Goal: Task Accomplishment & Management: Use online tool/utility

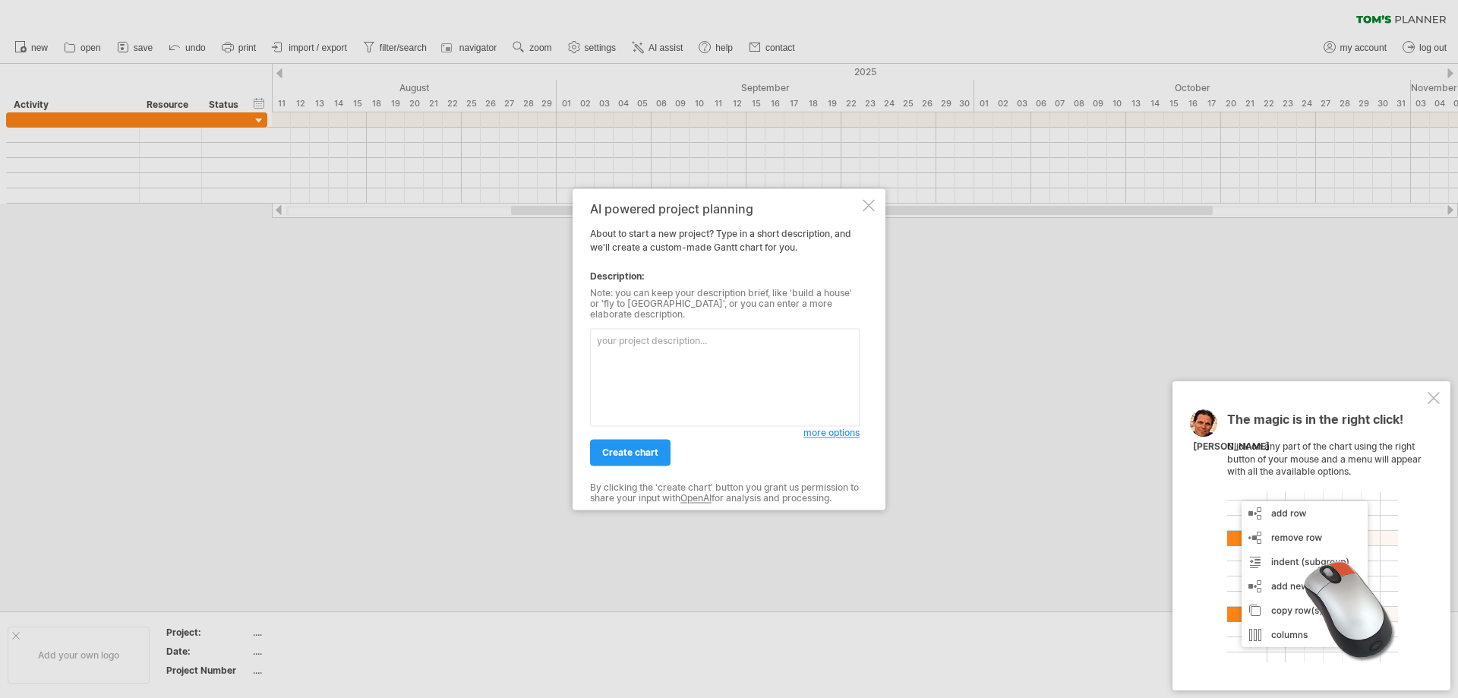
drag, startPoint x: 693, startPoint y: 300, endPoint x: 804, endPoint y: 299, distance: 110.1
click at [797, 298] on div "Note: you can keep your description brief, like 'build a house' or 'fly to [GEO…" at bounding box center [725, 304] width 270 height 33
click at [869, 211] on div at bounding box center [869, 205] width 12 height 12
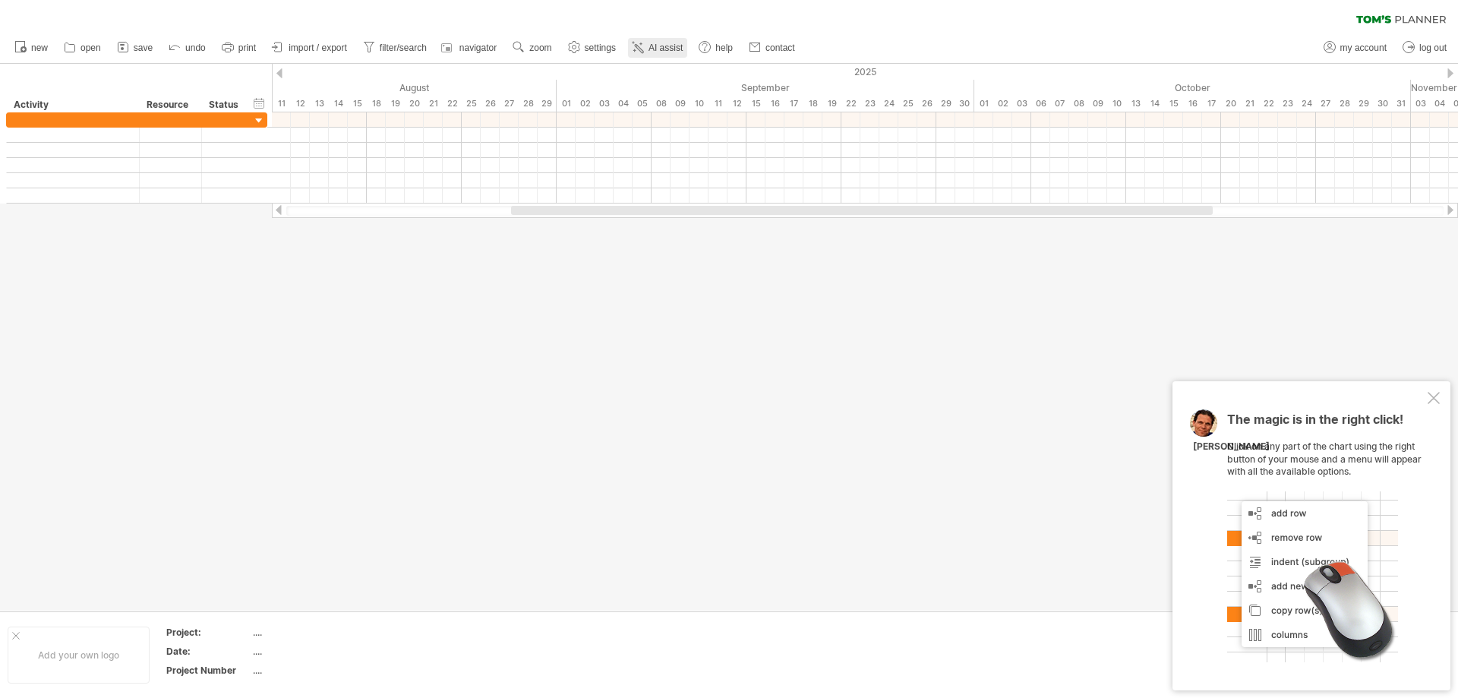
click at [659, 49] on span "AI assist" at bounding box center [666, 48] width 34 height 11
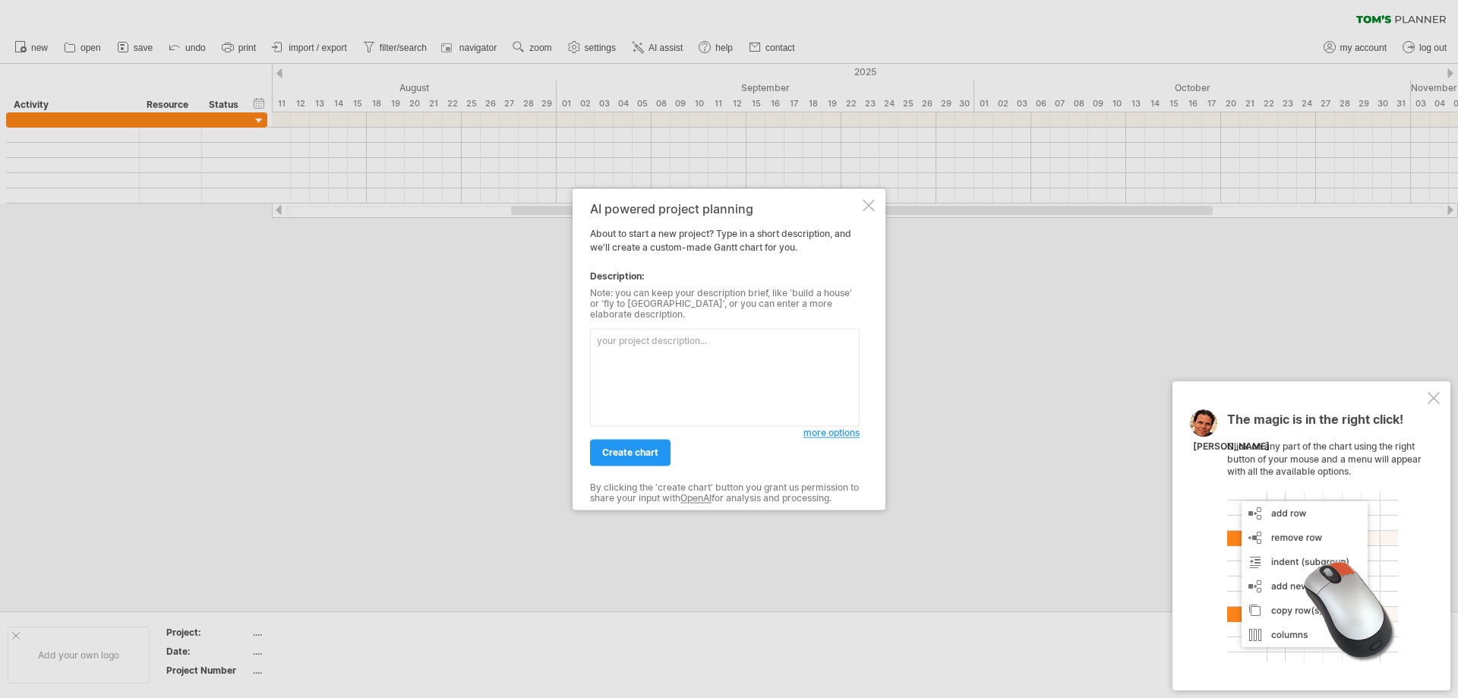
click at [715, 345] on textarea at bounding box center [725, 377] width 270 height 98
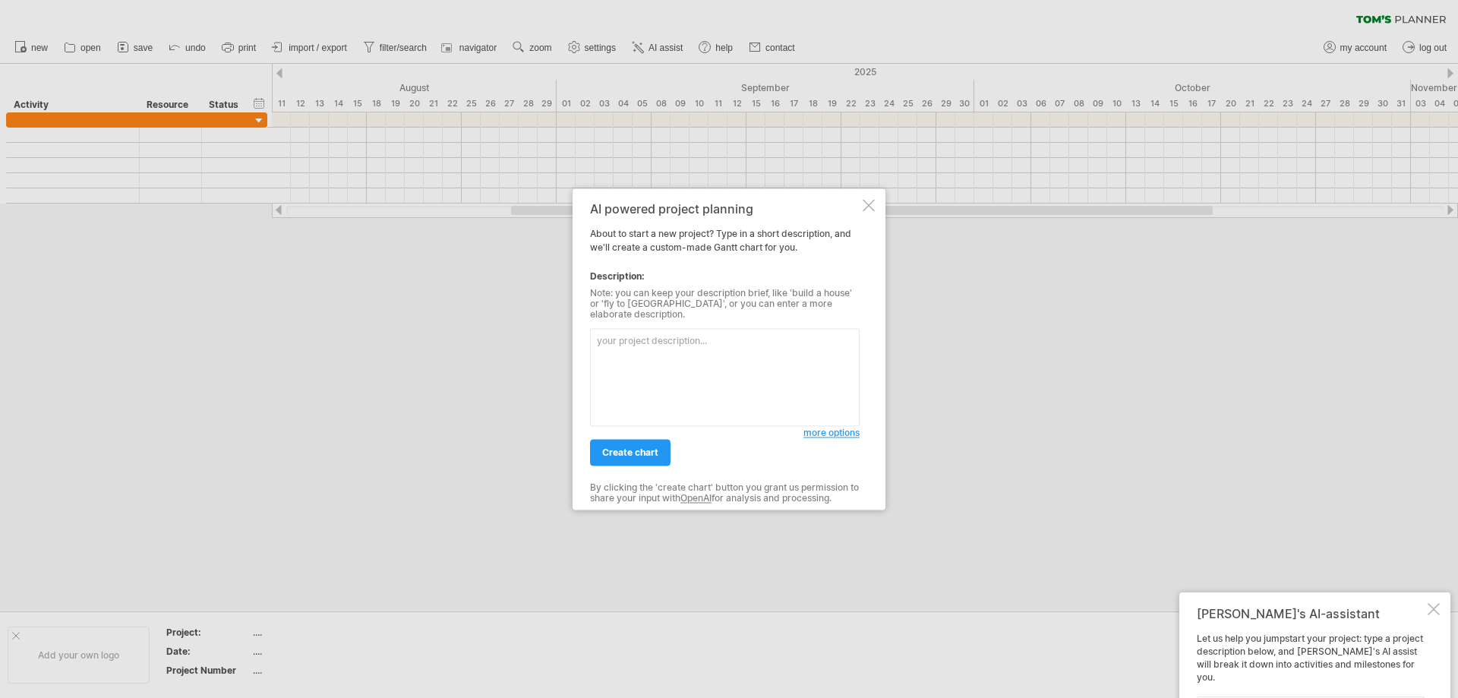
click at [715, 345] on textarea at bounding box center [725, 377] width 270 height 98
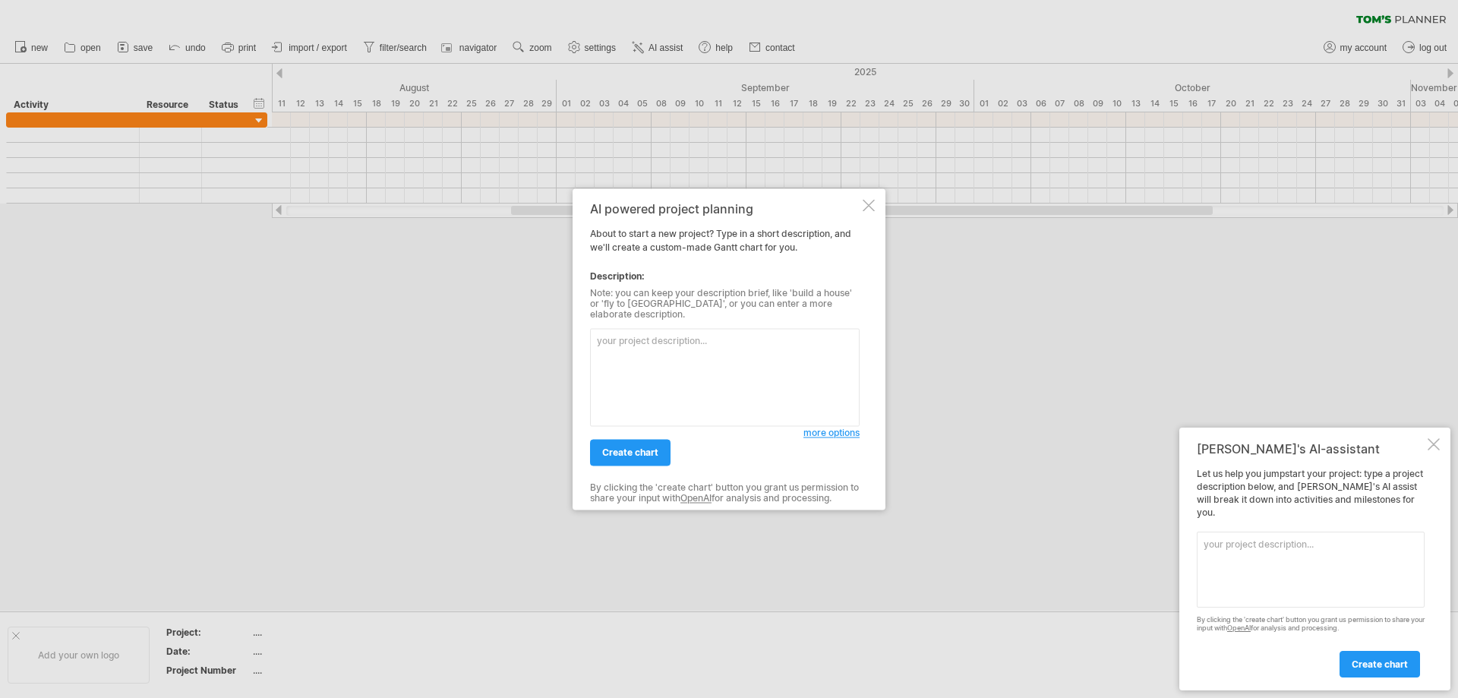
click at [715, 345] on textarea at bounding box center [725, 377] width 270 height 98
click at [835, 429] on span "more options" at bounding box center [832, 432] width 56 height 11
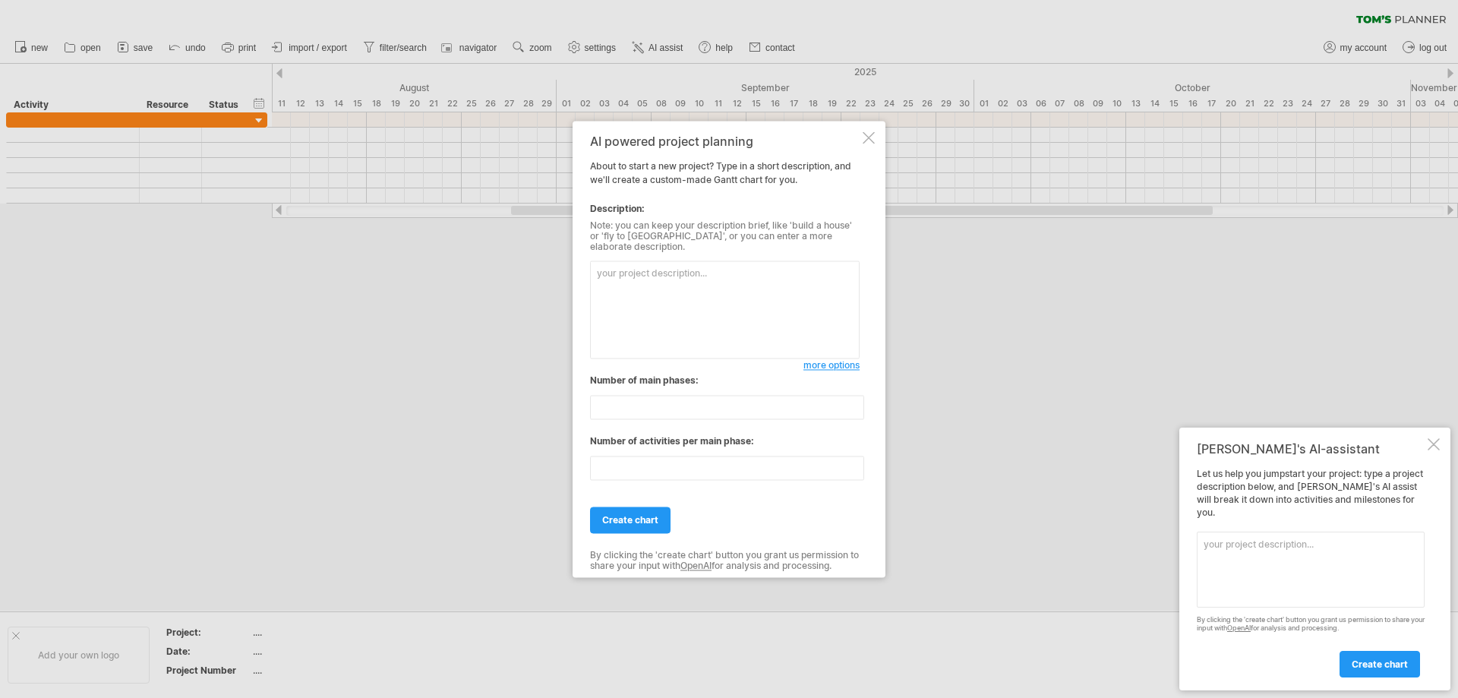
click at [658, 261] on textarea at bounding box center [725, 310] width 270 height 98
click at [838, 366] on link "more options" at bounding box center [832, 365] width 56 height 14
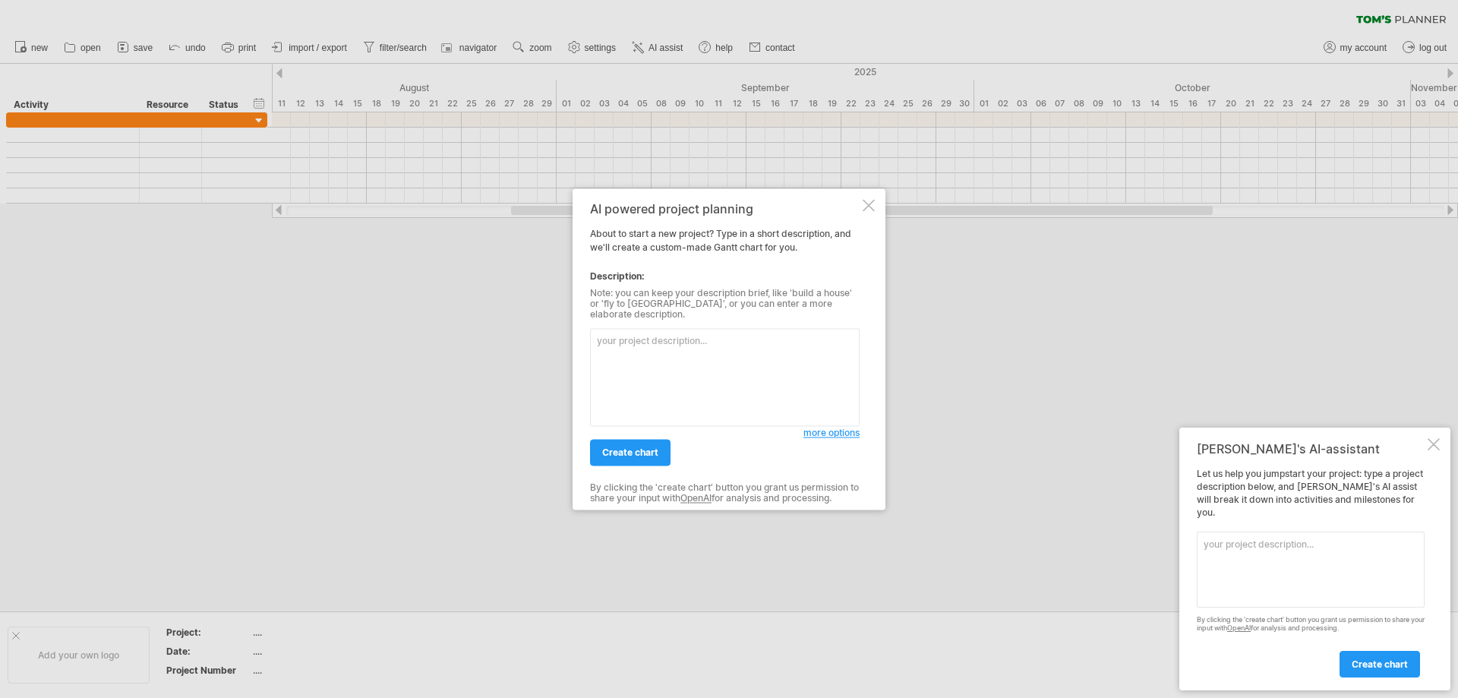
click at [718, 366] on textarea at bounding box center [725, 377] width 270 height 98
type textarea "please make a project that will be completed by the end of august, one week is …"
click at [599, 439] on link "create chart" at bounding box center [630, 452] width 81 height 27
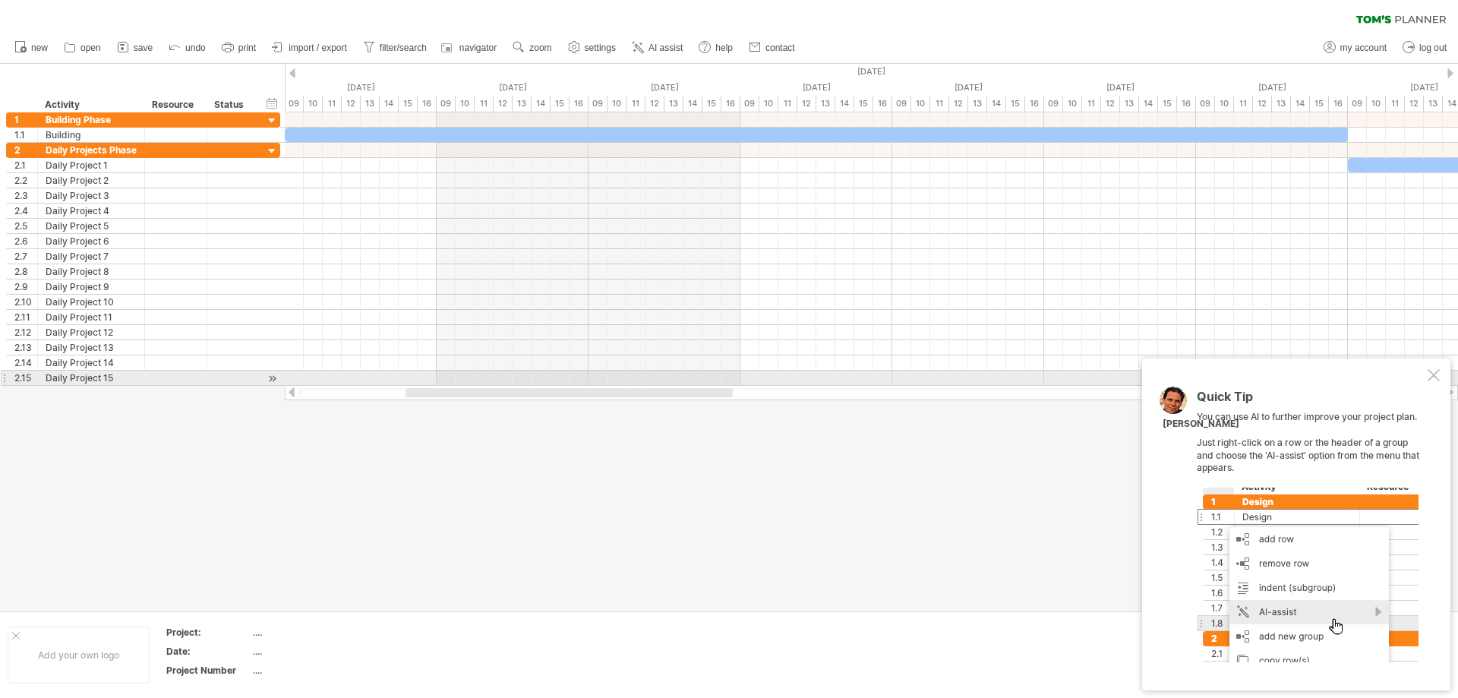
click at [1429, 380] on div at bounding box center [1434, 375] width 12 height 12
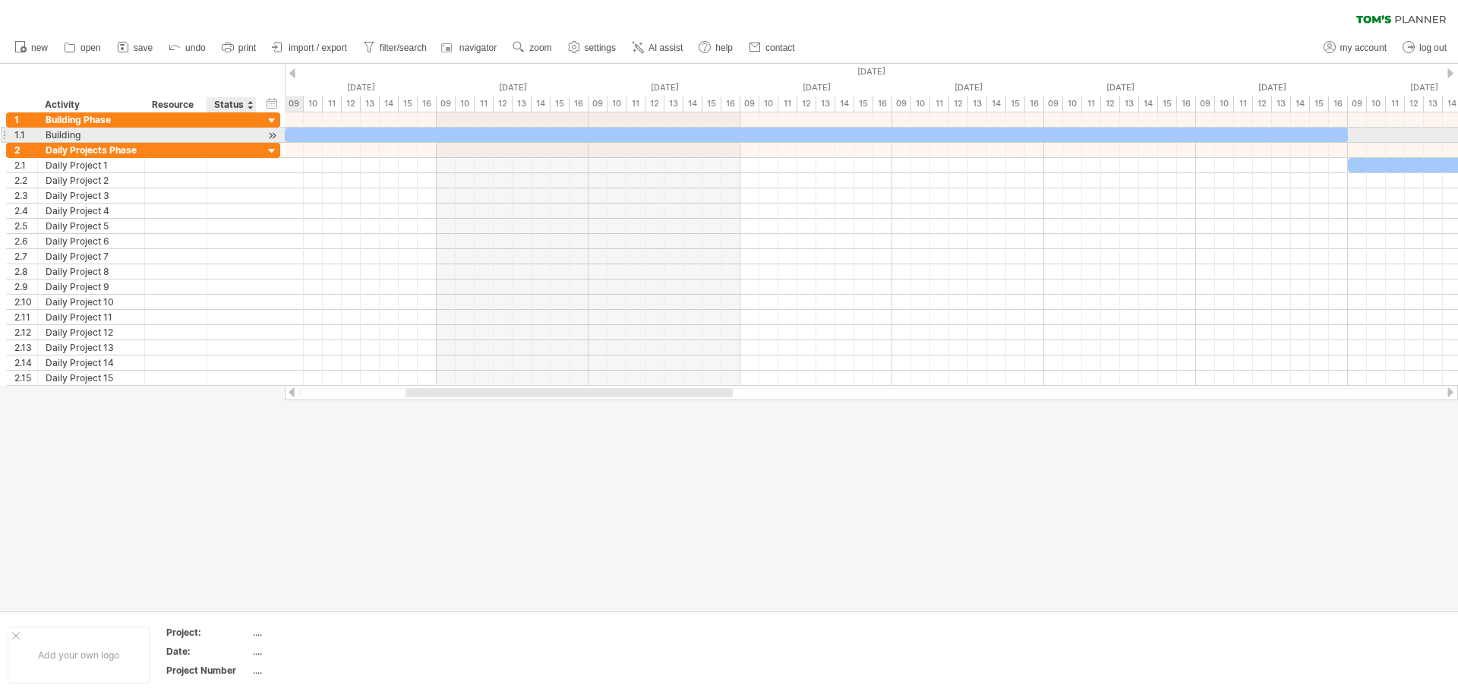
click at [275, 135] on div at bounding box center [272, 136] width 14 height 16
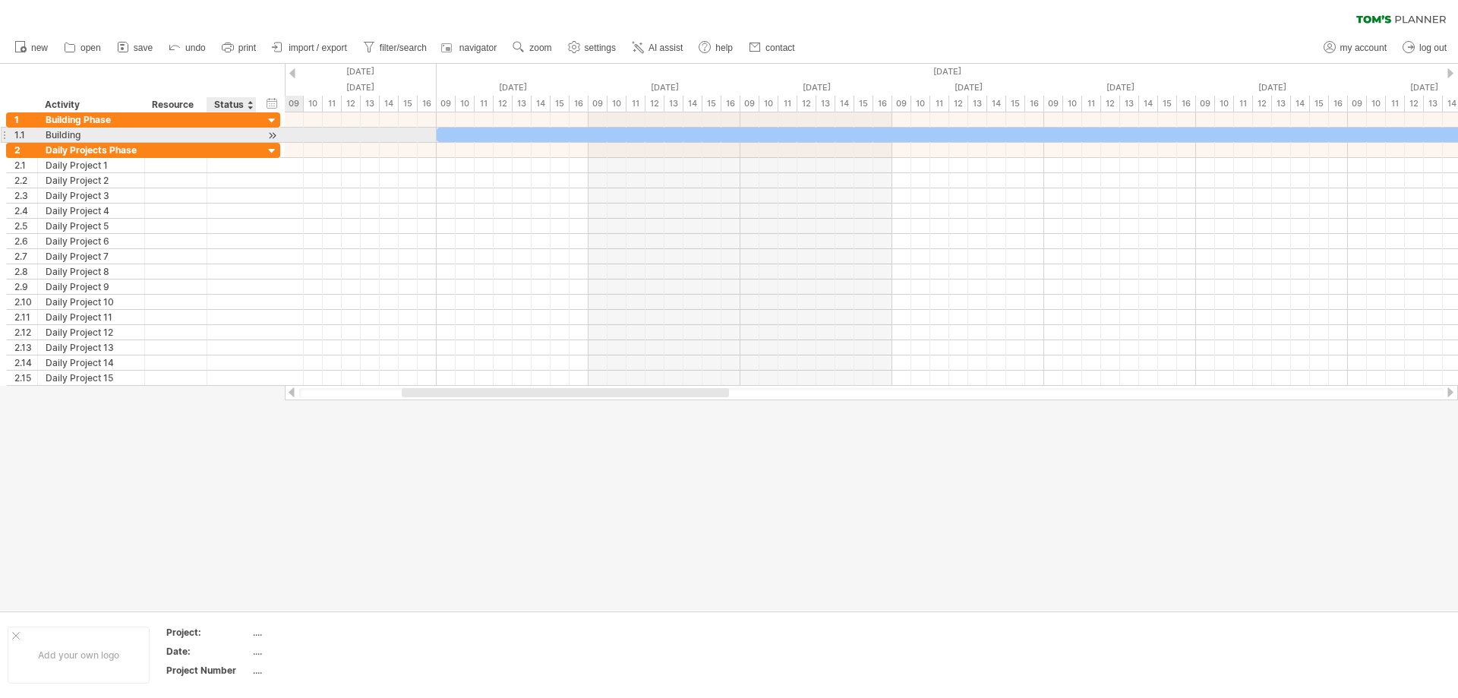
click at [275, 135] on div at bounding box center [272, 136] width 14 height 16
click at [273, 133] on div at bounding box center [272, 136] width 14 height 16
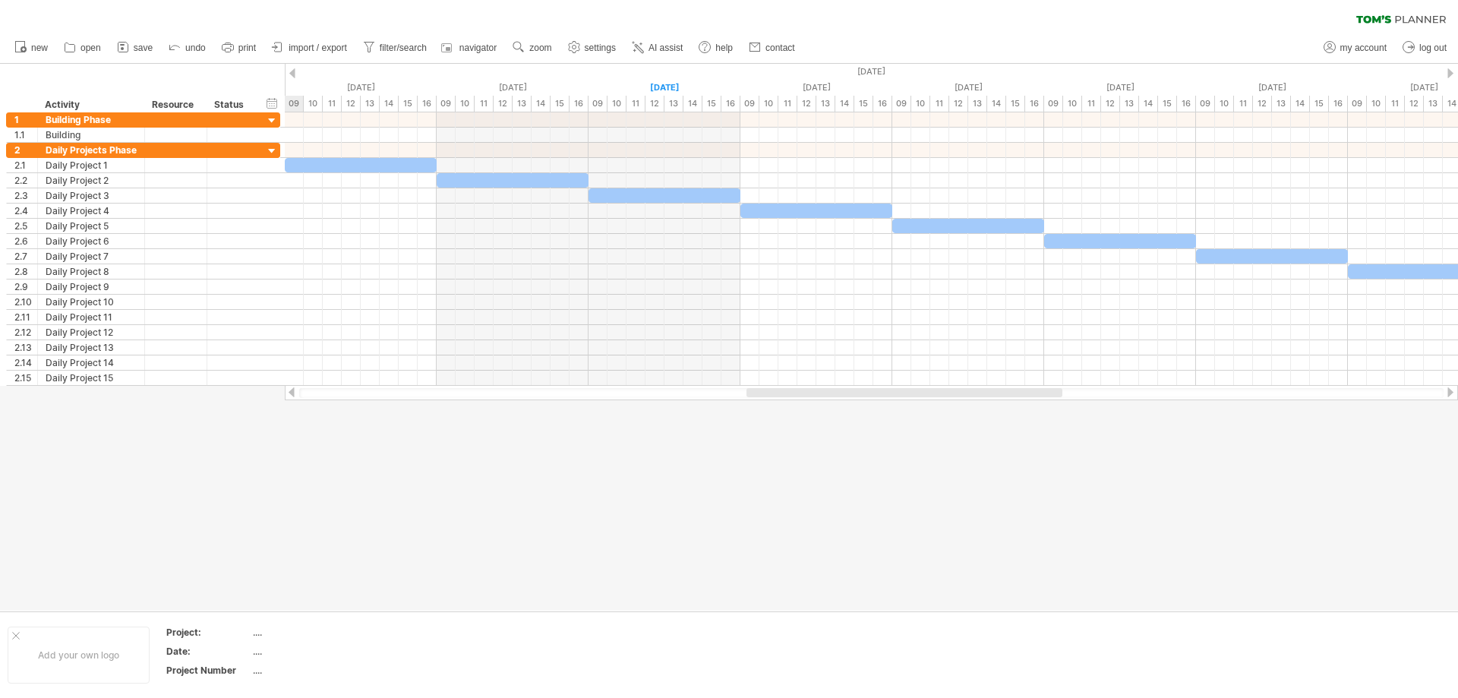
drag, startPoint x: 548, startPoint y: 393, endPoint x: 893, endPoint y: 397, distance: 344.8
click at [893, 397] on div at bounding box center [871, 393] width 1145 height 10
click at [670, 50] on span "AI assist" at bounding box center [666, 48] width 34 height 11
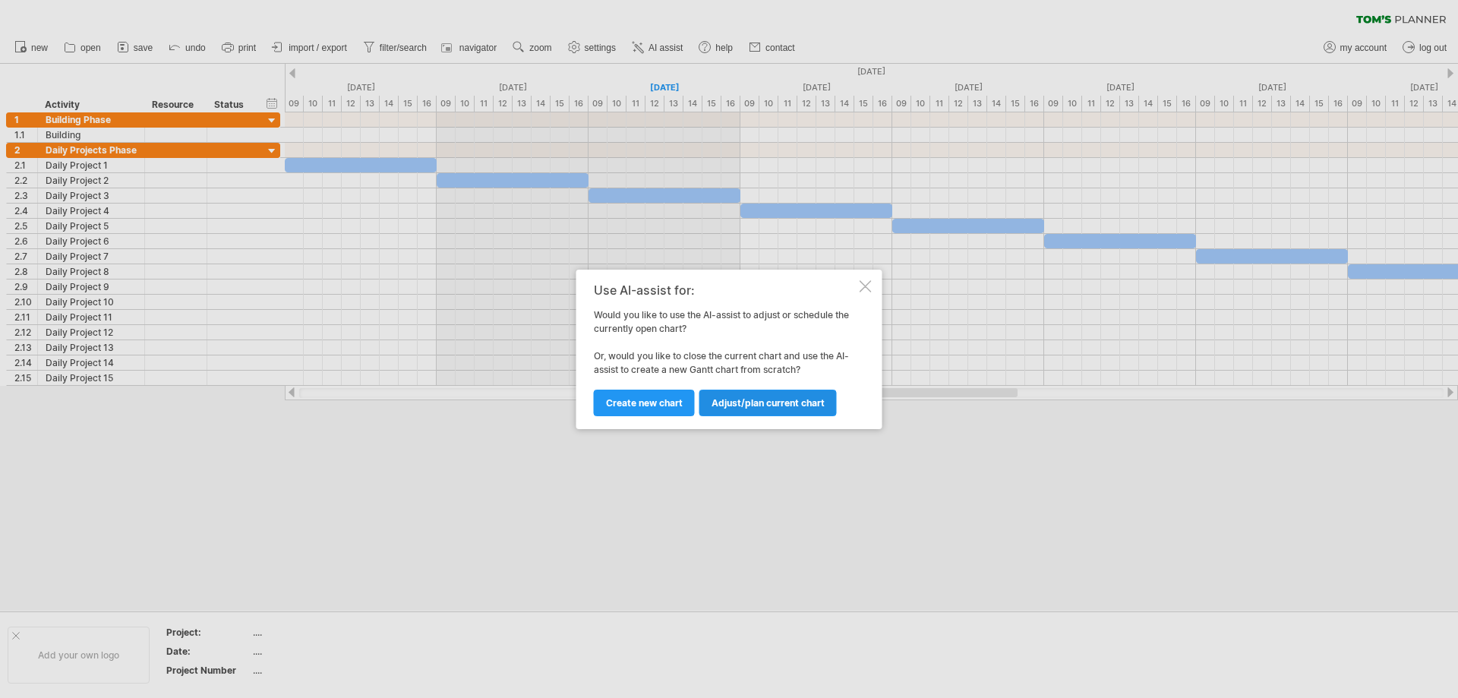
click at [774, 404] on span "Adjust/plan current chart" at bounding box center [768, 402] width 113 height 11
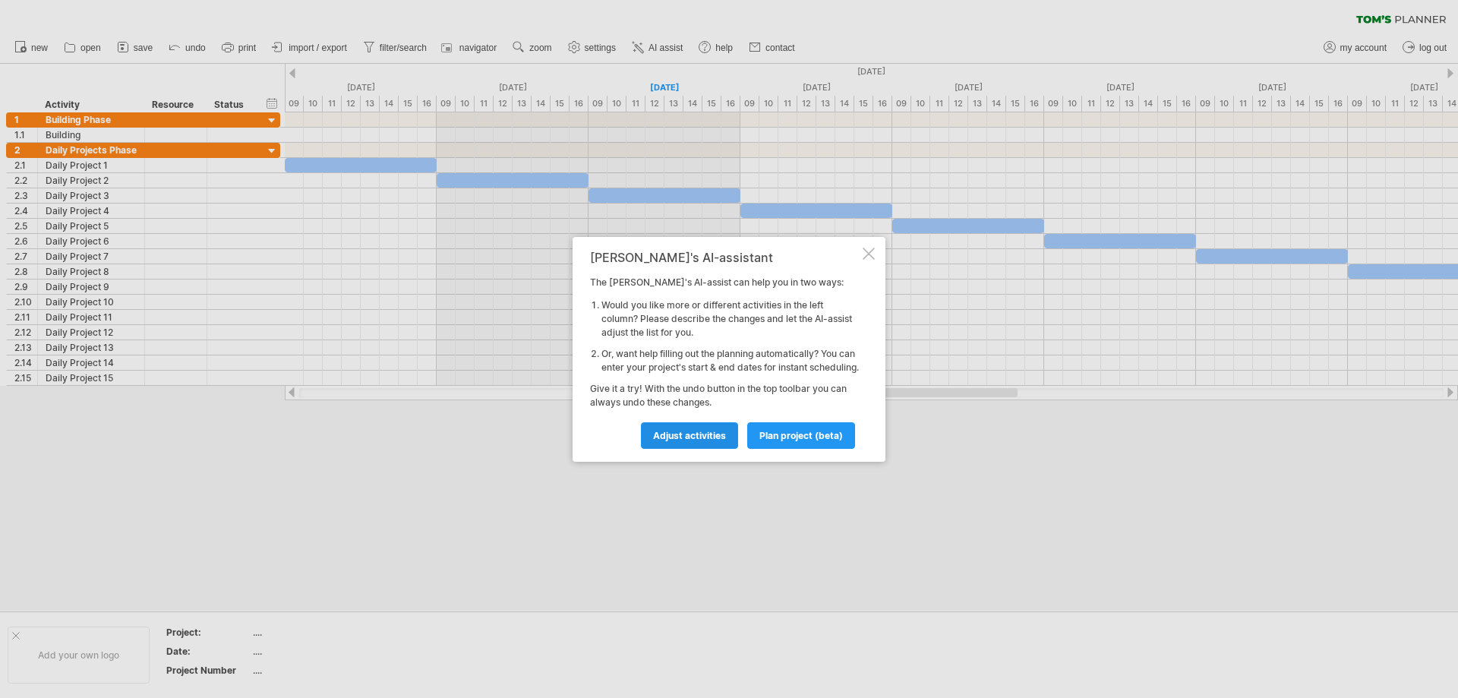
click at [688, 441] on span "Adjust activities" at bounding box center [689, 435] width 73 height 11
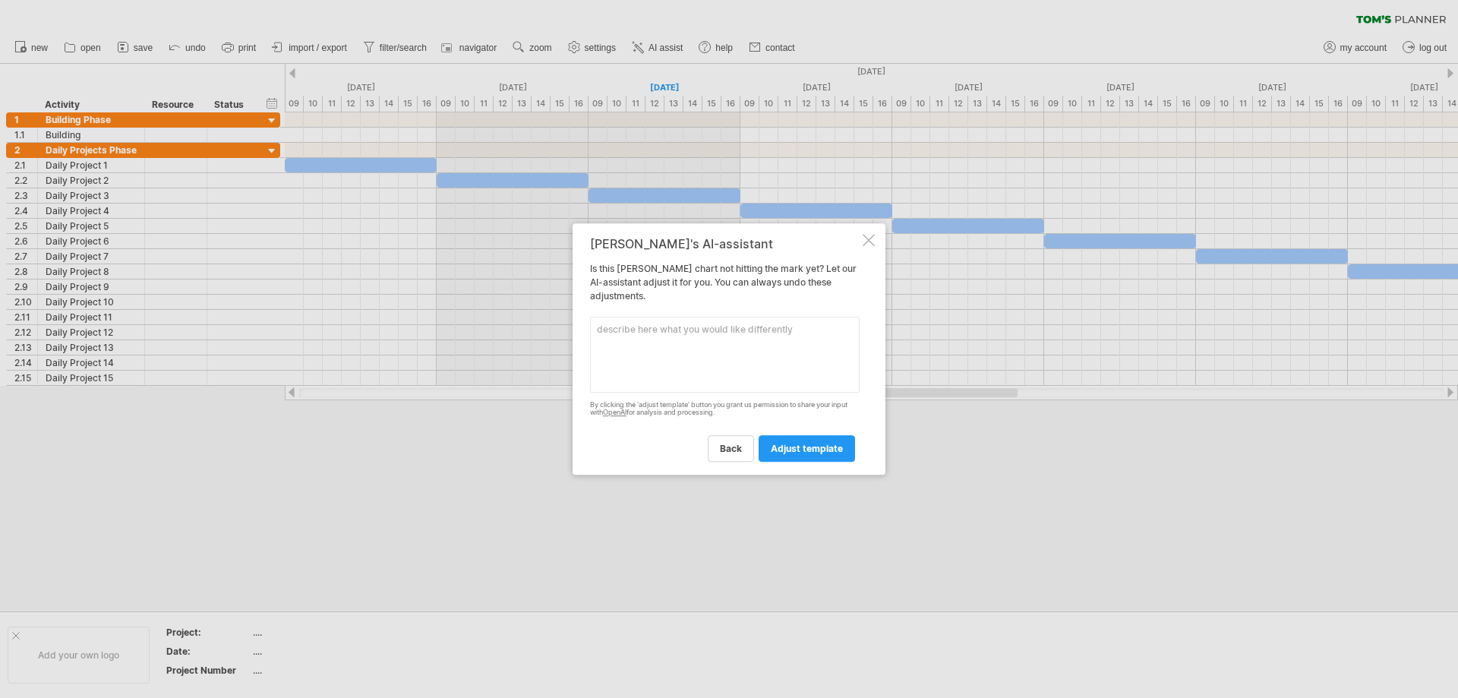
click at [659, 324] on textarea at bounding box center [725, 355] width 270 height 76
click at [719, 338] on textarea at bounding box center [725, 355] width 270 height 76
type textarea "p"
type textarea "please change the daily project 1-15 to be 2 hours long from 10am to 12pm"
click at [804, 452] on span "adjust template" at bounding box center [807, 448] width 72 height 11
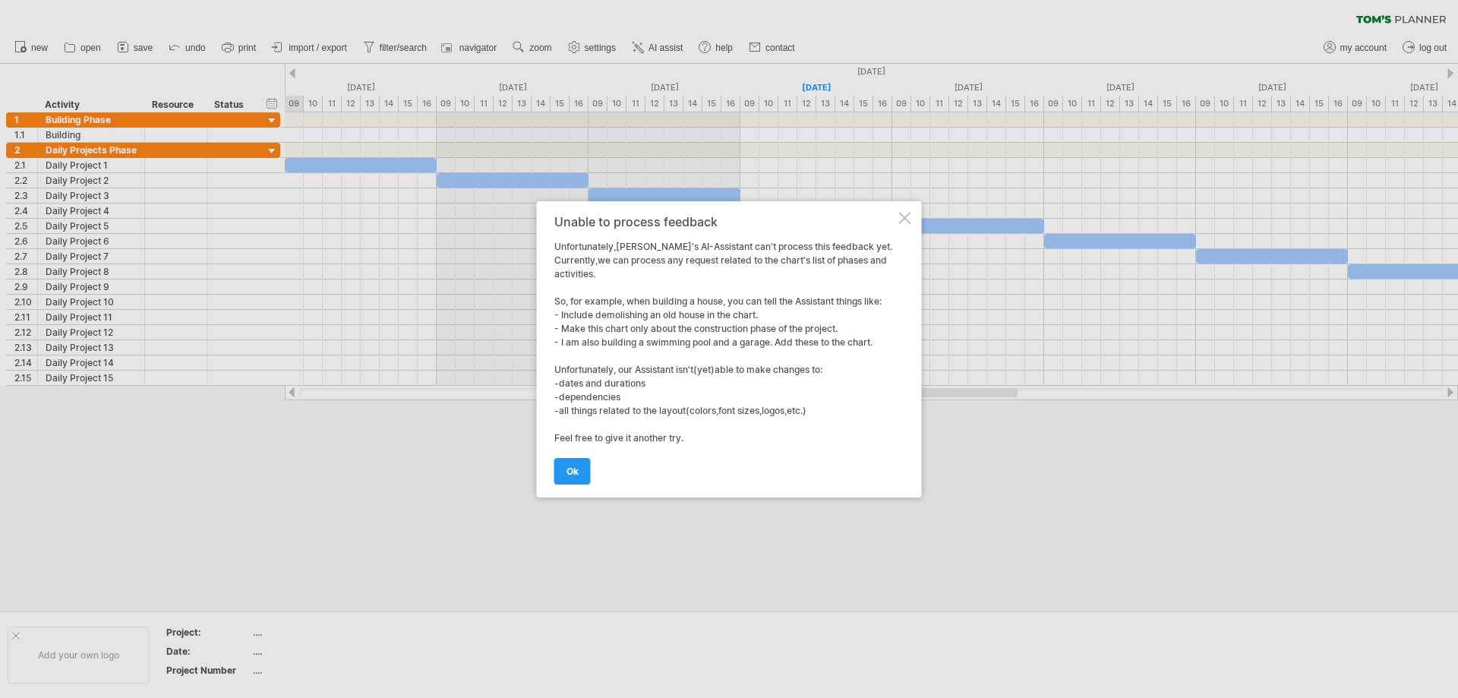
drag, startPoint x: 697, startPoint y: 363, endPoint x: 772, endPoint y: 374, distance: 75.9
click at [804, 371] on div "Unable to process feedback Unfortunately,[PERSON_NAME]'s AI-Assistant can't pro…" at bounding box center [725, 349] width 342 height 269
click at [572, 477] on link "ok" at bounding box center [572, 471] width 36 height 27
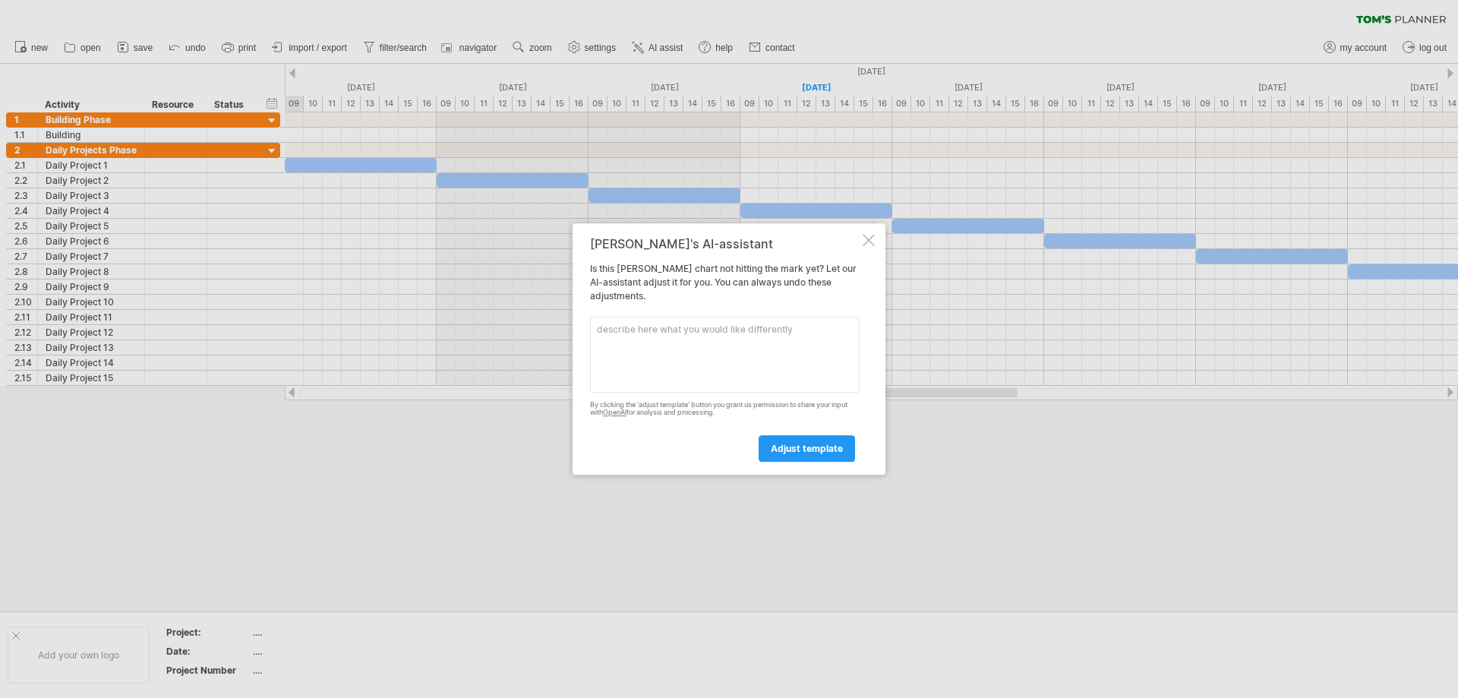
click at [718, 359] on textarea at bounding box center [725, 355] width 270 height 76
drag, startPoint x: 570, startPoint y: 488, endPoint x: 521, endPoint y: 447, distance: 64.1
click at [569, 489] on div at bounding box center [729, 349] width 1458 height 698
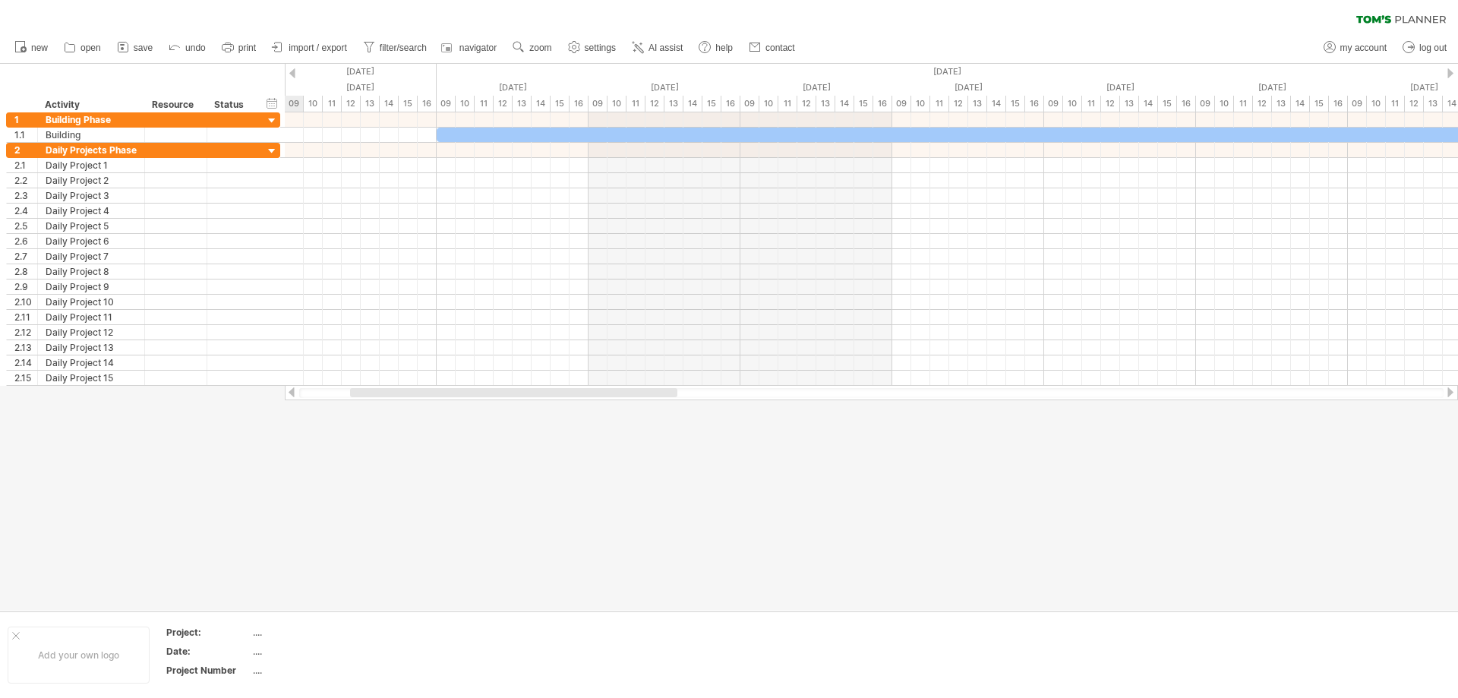
drag, startPoint x: 736, startPoint y: 395, endPoint x: 384, endPoint y: 398, distance: 351.7
click at [384, 398] on div at bounding box center [871, 392] width 1173 height 15
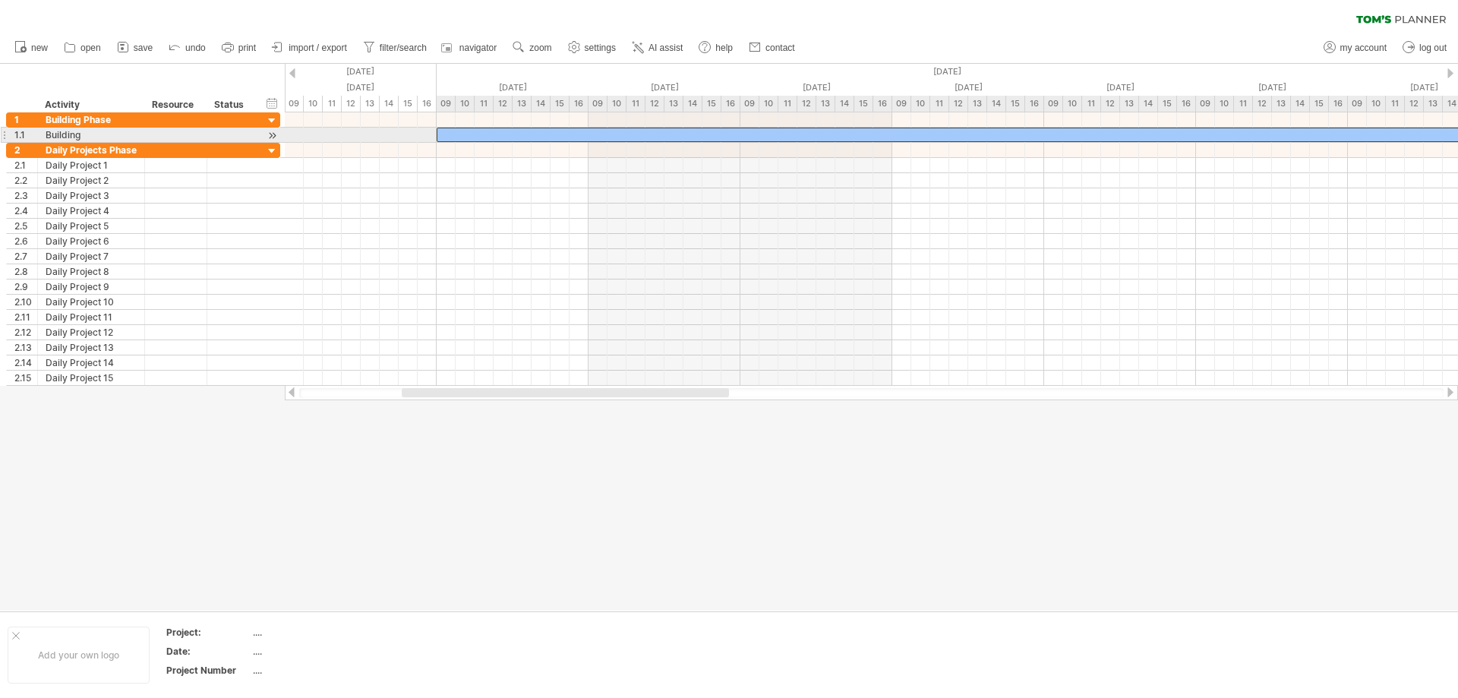
click at [578, 131] on div at bounding box center [968, 135] width 1063 height 14
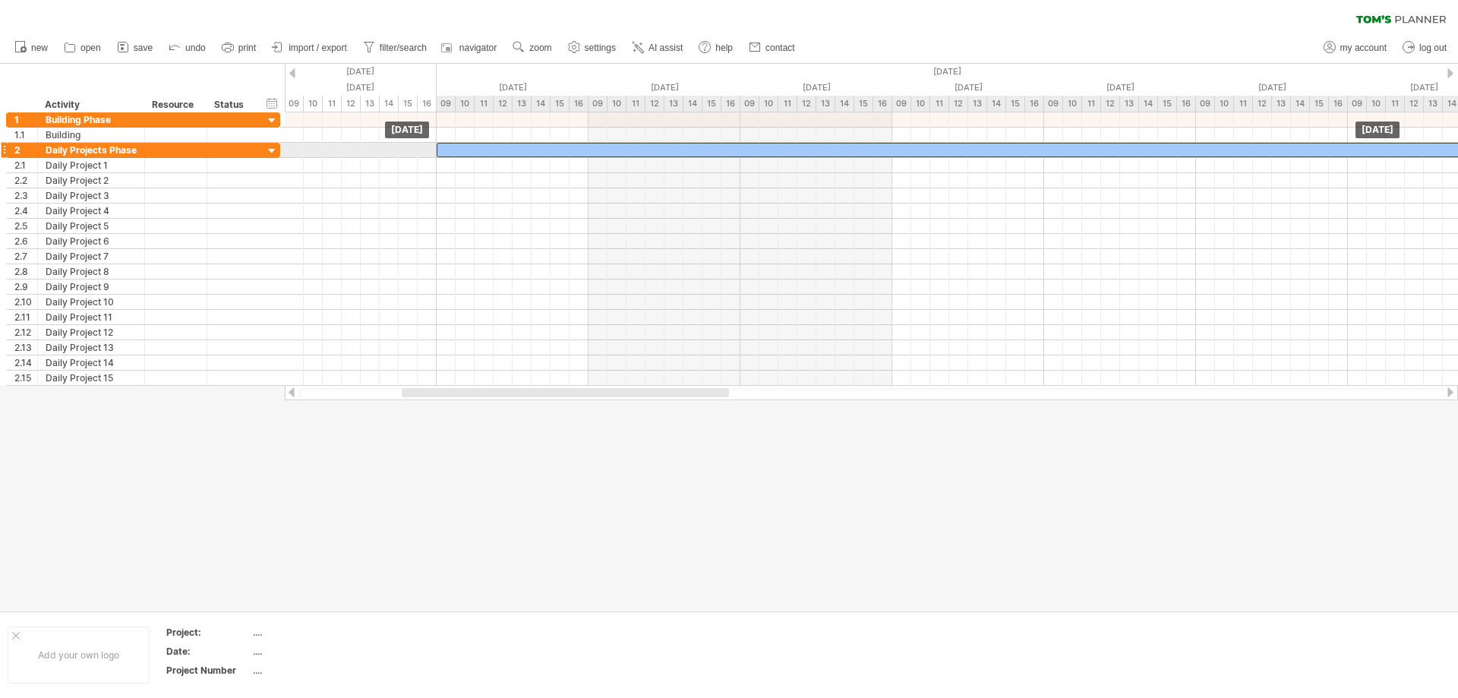
drag, startPoint x: 579, startPoint y: 132, endPoint x: 604, endPoint y: 147, distance: 28.9
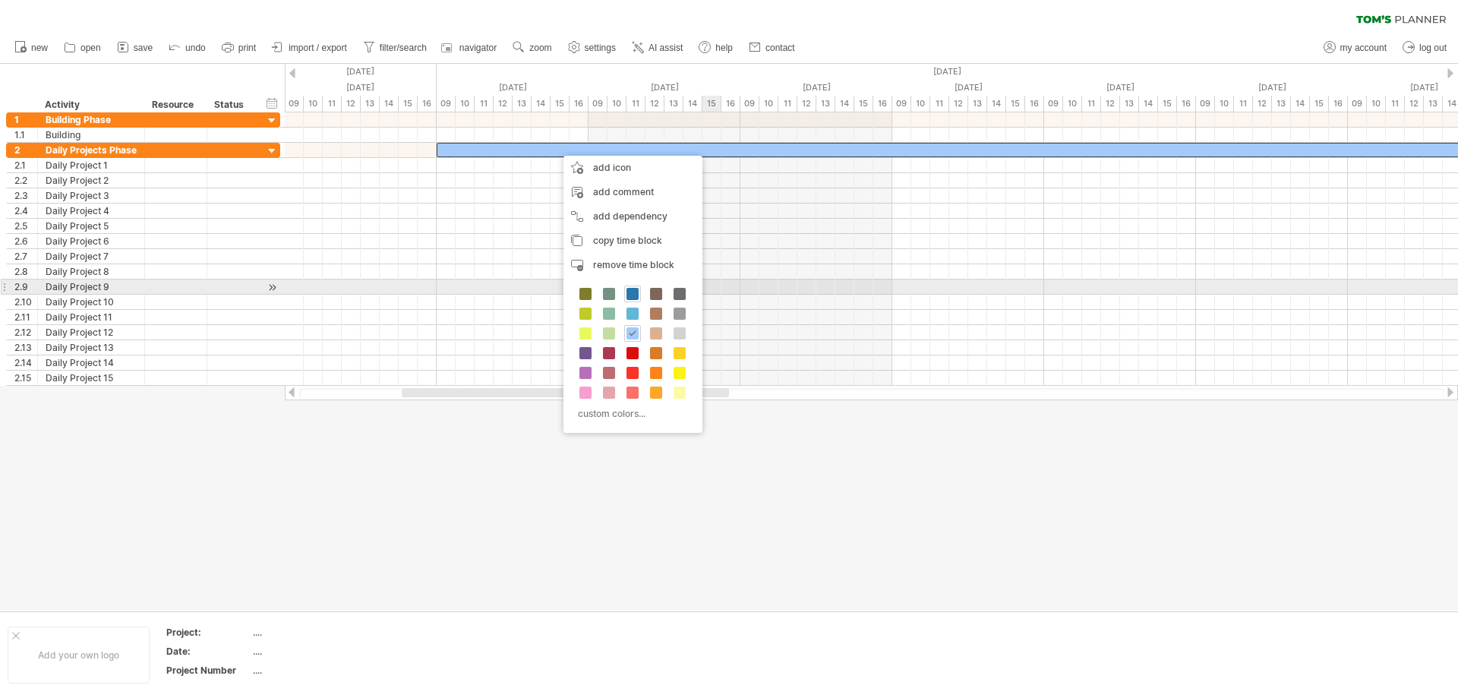
click at [625, 289] on div at bounding box center [632, 294] width 17 height 17
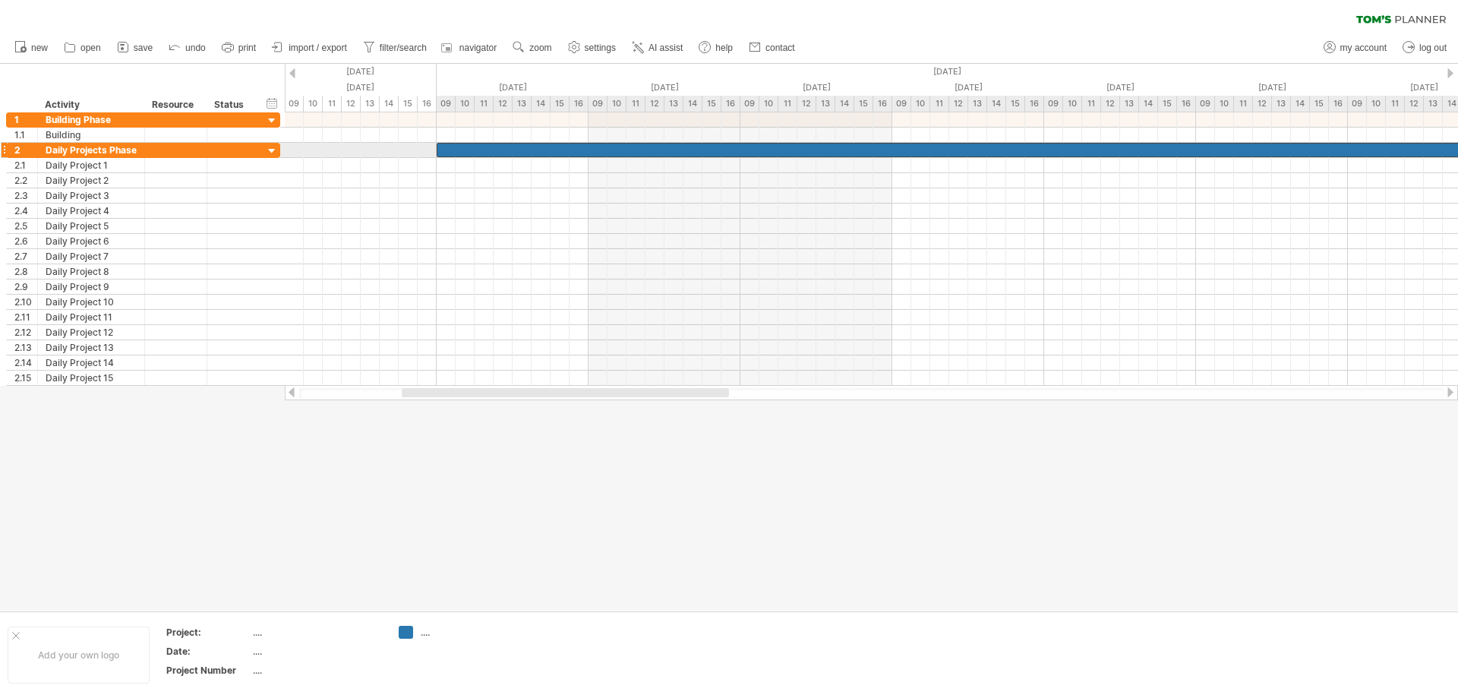
click at [546, 149] on div at bounding box center [968, 150] width 1063 height 14
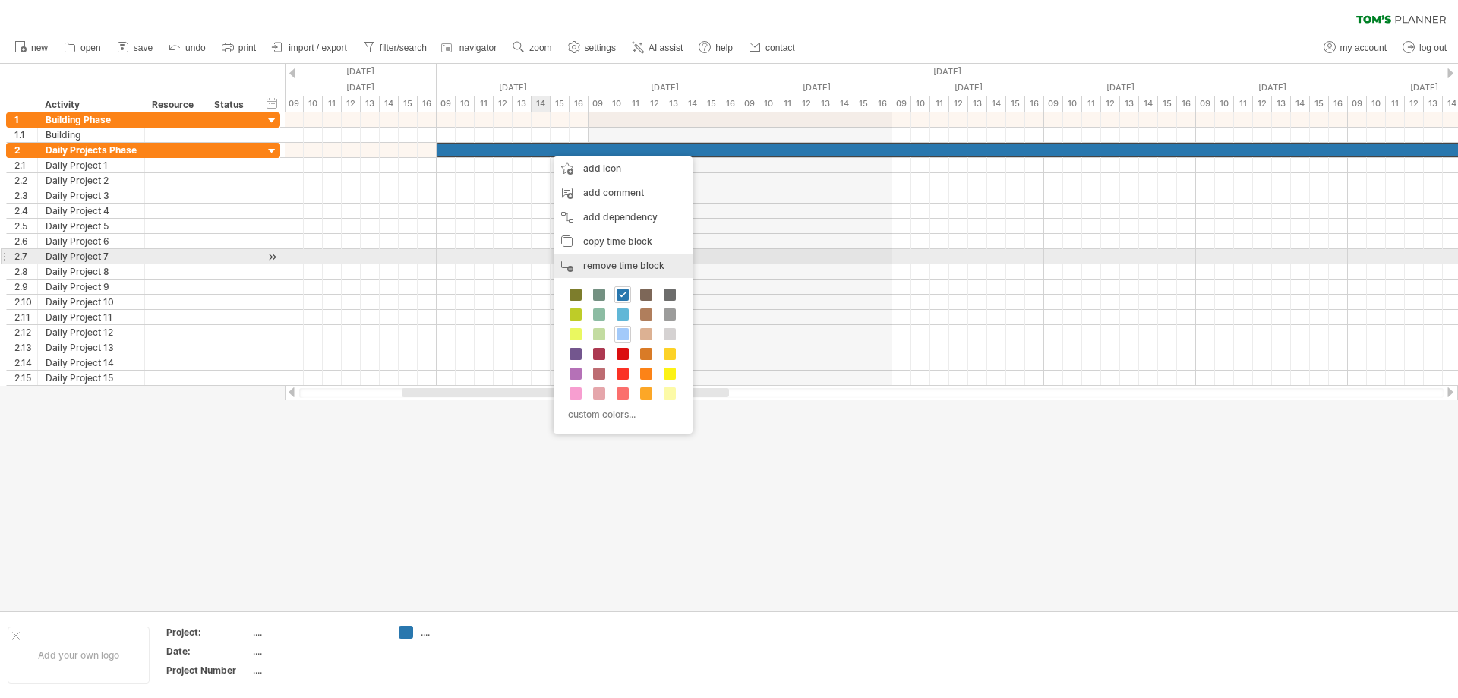
click at [655, 263] on span "remove time block" at bounding box center [623, 265] width 81 height 11
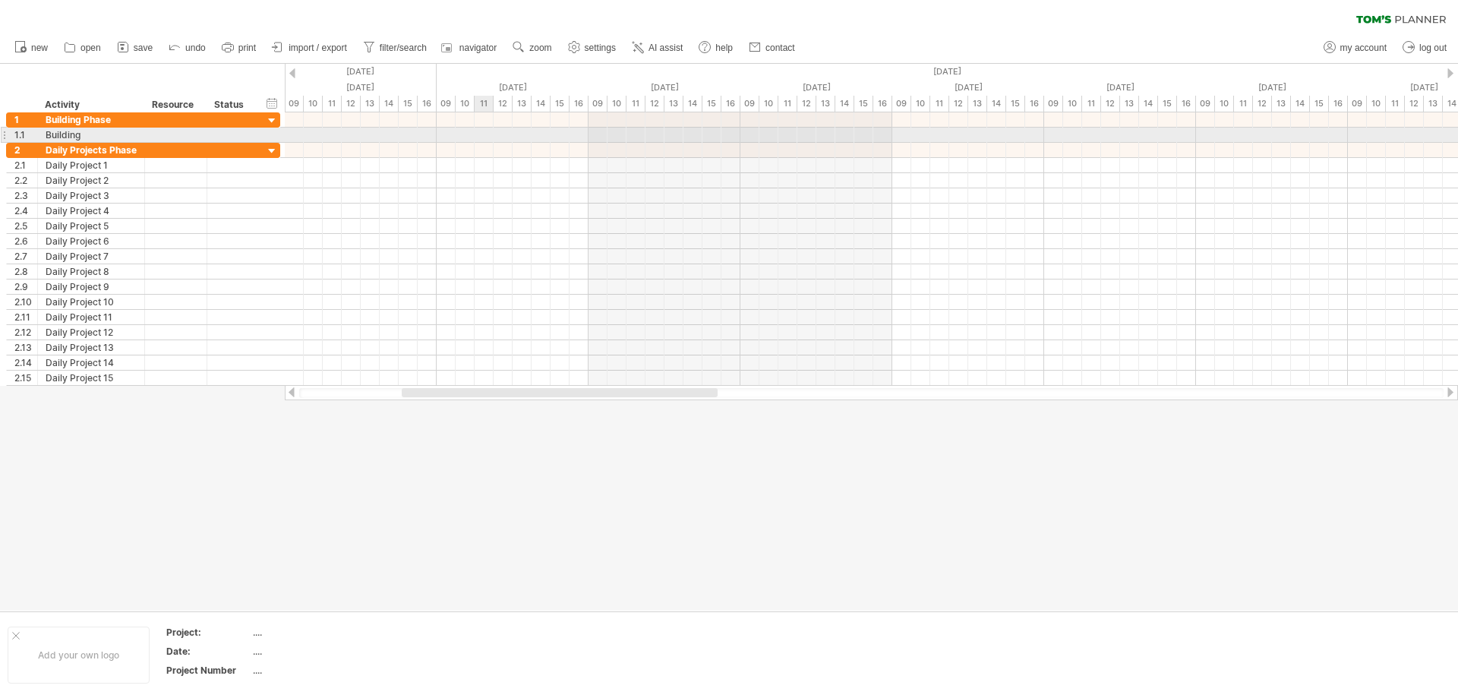
click at [489, 141] on div at bounding box center [871, 135] width 1173 height 15
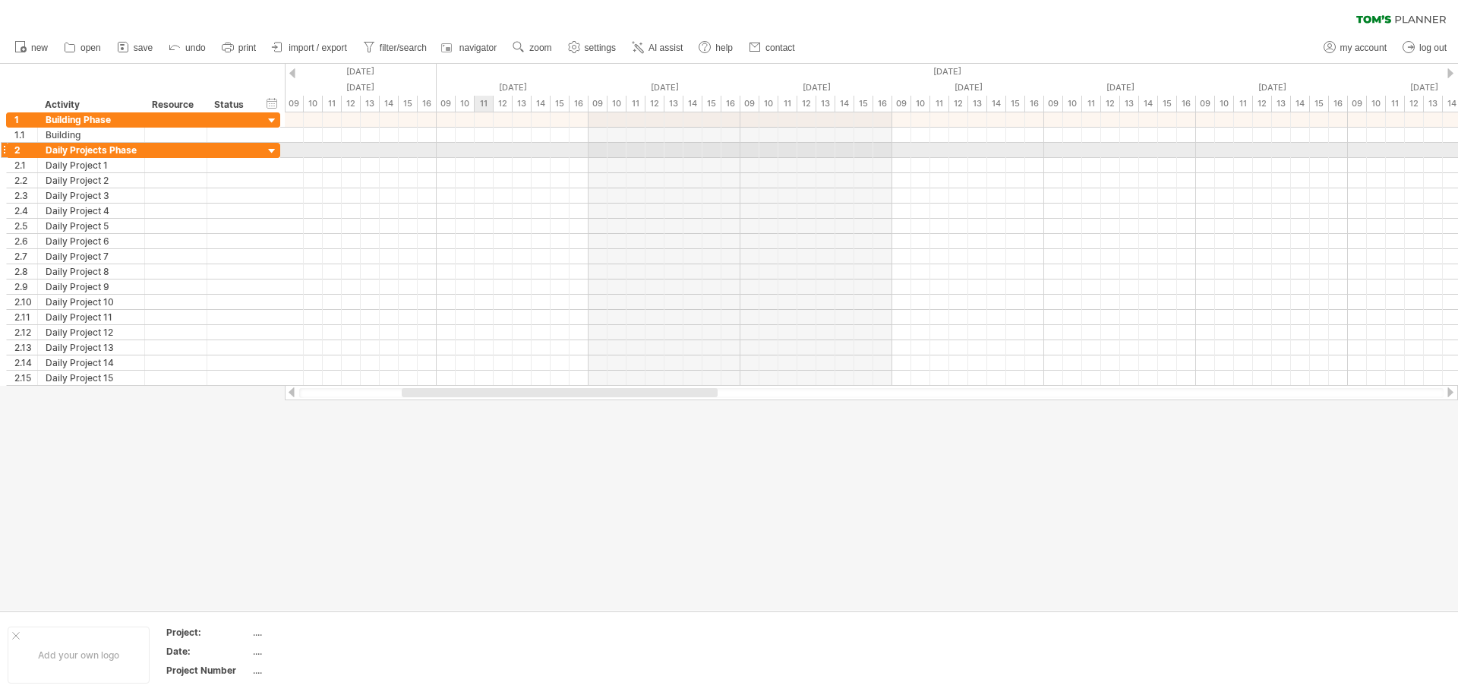
click at [485, 153] on div at bounding box center [871, 150] width 1173 height 15
drag, startPoint x: 477, startPoint y: 153, endPoint x: 526, endPoint y: 153, distance: 48.6
click at [526, 153] on div at bounding box center [871, 150] width 1173 height 15
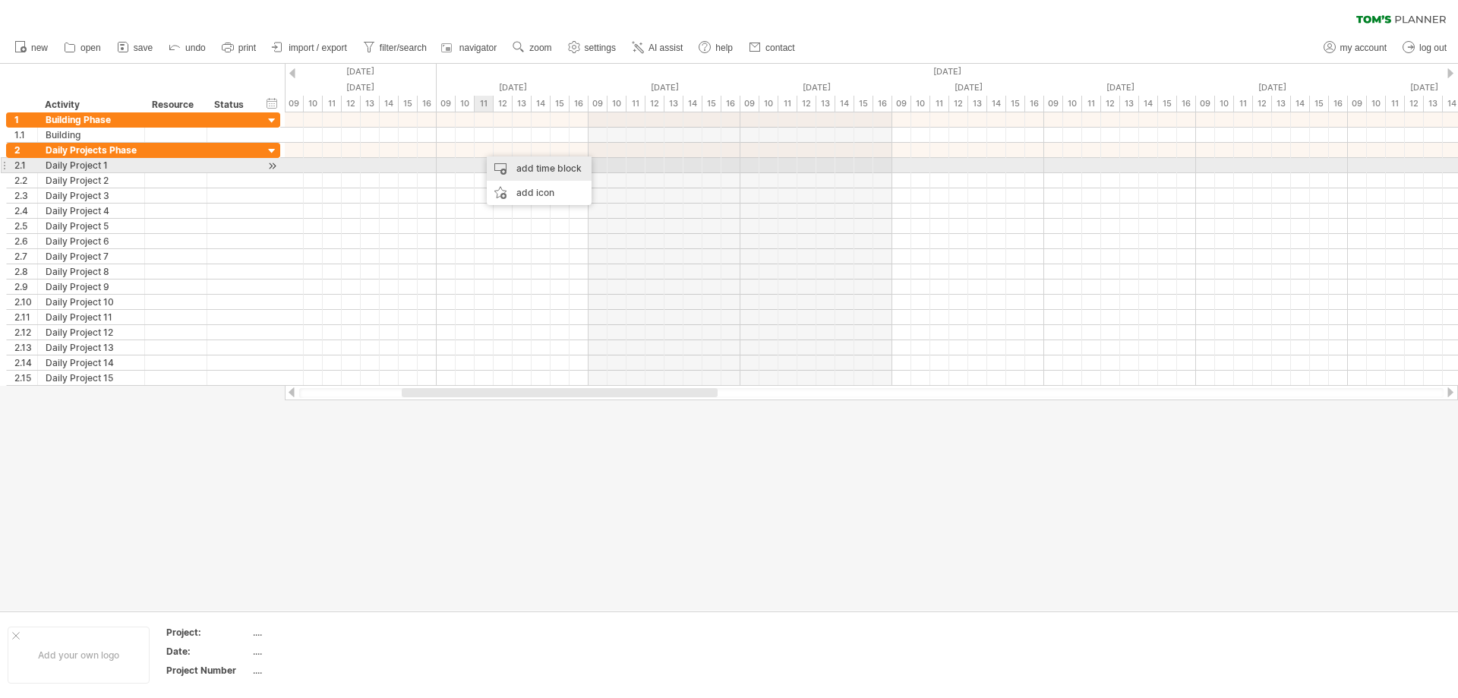
click at [552, 166] on div "add time block" at bounding box center [539, 168] width 105 height 24
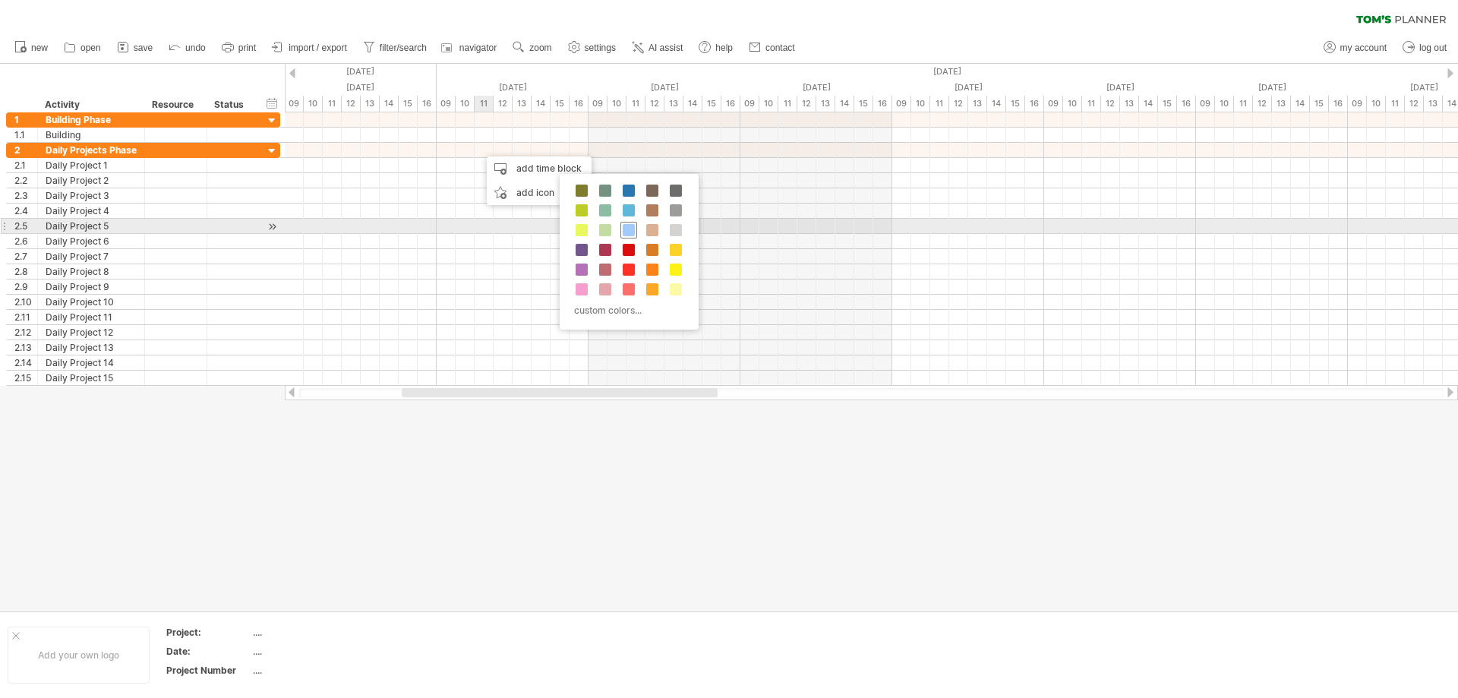
click at [630, 224] on span at bounding box center [629, 230] width 12 height 12
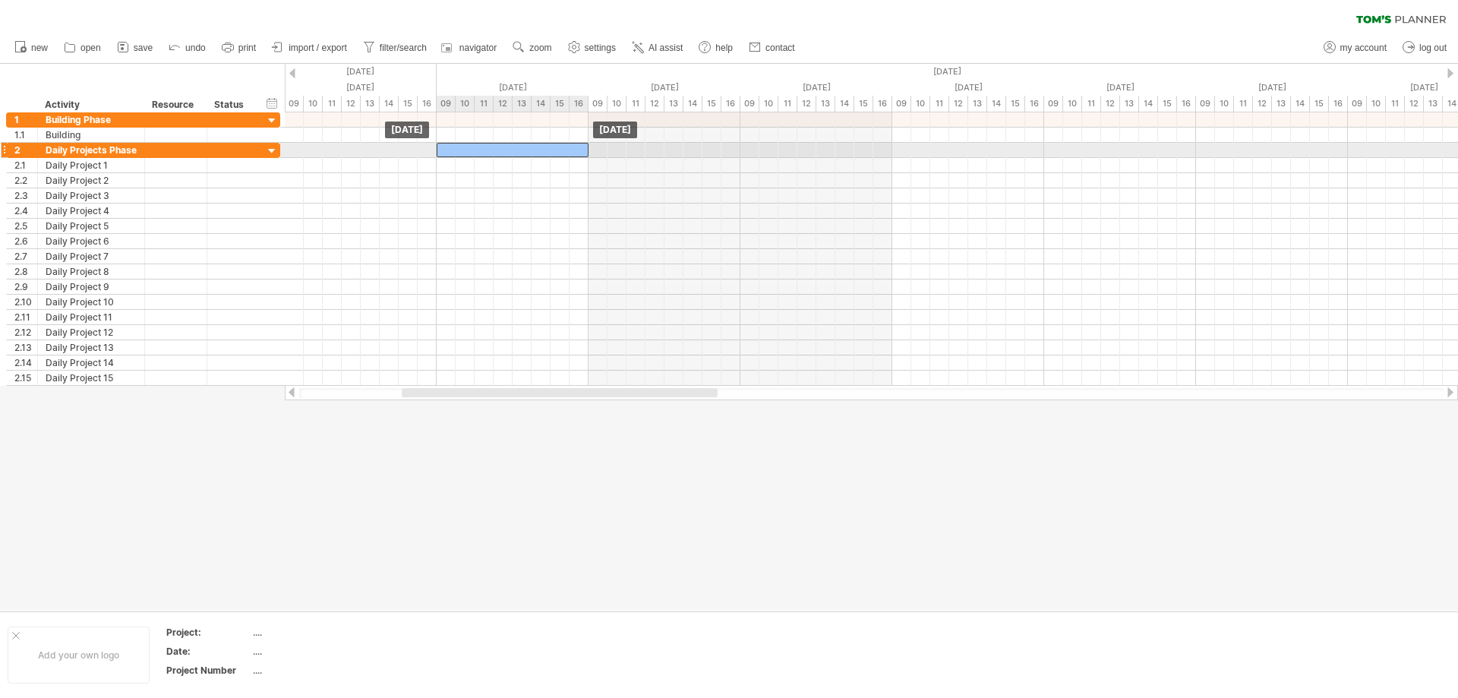
drag, startPoint x: 561, startPoint y: 153, endPoint x: 478, endPoint y: 154, distance: 83.5
click at [478, 154] on div at bounding box center [513, 150] width 152 height 14
drag, startPoint x: 579, startPoint y: 149, endPoint x: 525, endPoint y: 149, distance: 54.7
click at [525, 149] on div "[DATE] - 0.5 days [DATE]" at bounding box center [871, 248] width 1173 height 273
drag, startPoint x: 513, startPoint y: 152, endPoint x: 443, endPoint y: 150, distance: 69.9
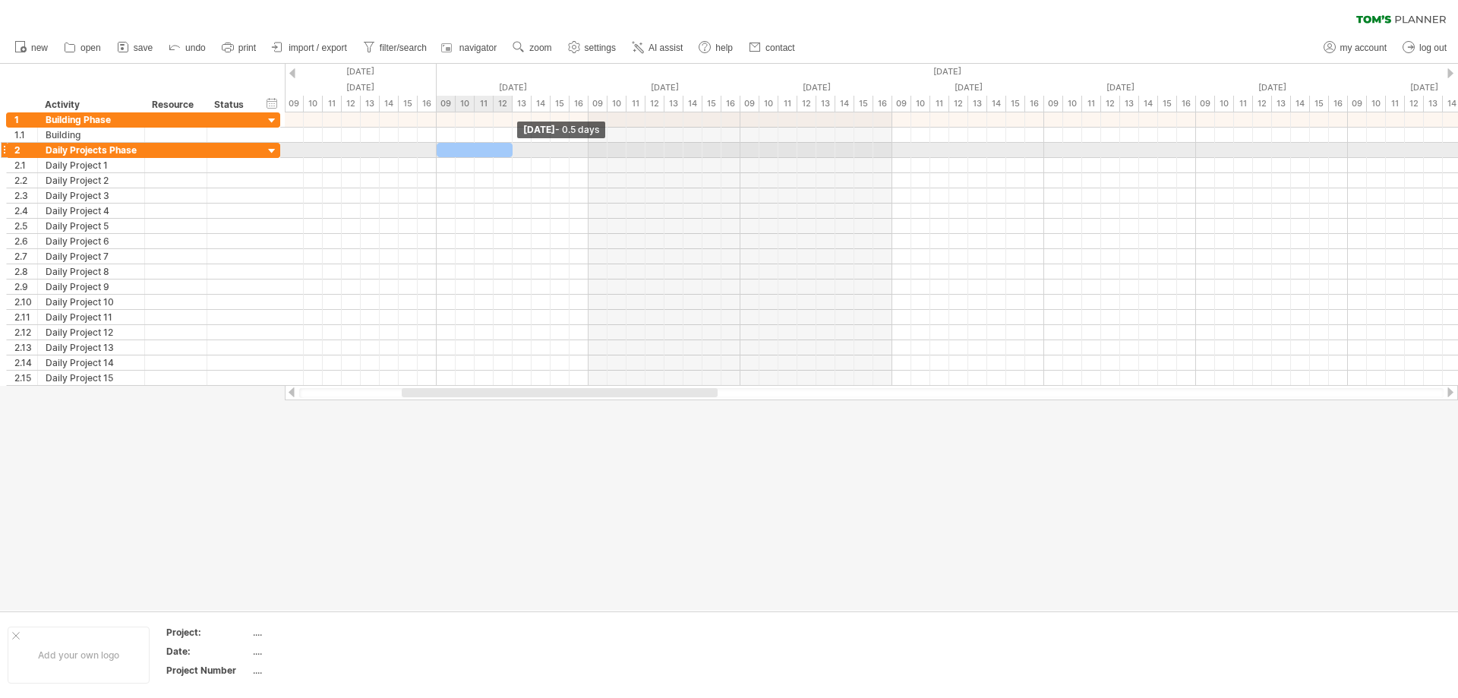
click at [443, 150] on div at bounding box center [475, 150] width 76 height 14
click at [441, 150] on div at bounding box center [475, 150] width 76 height 14
drag, startPoint x: 439, startPoint y: 150, endPoint x: 453, endPoint y: 151, distance: 14.5
click at [453, 151] on div at bounding box center [475, 150] width 76 height 14
click at [480, 147] on div at bounding box center [475, 150] width 76 height 14
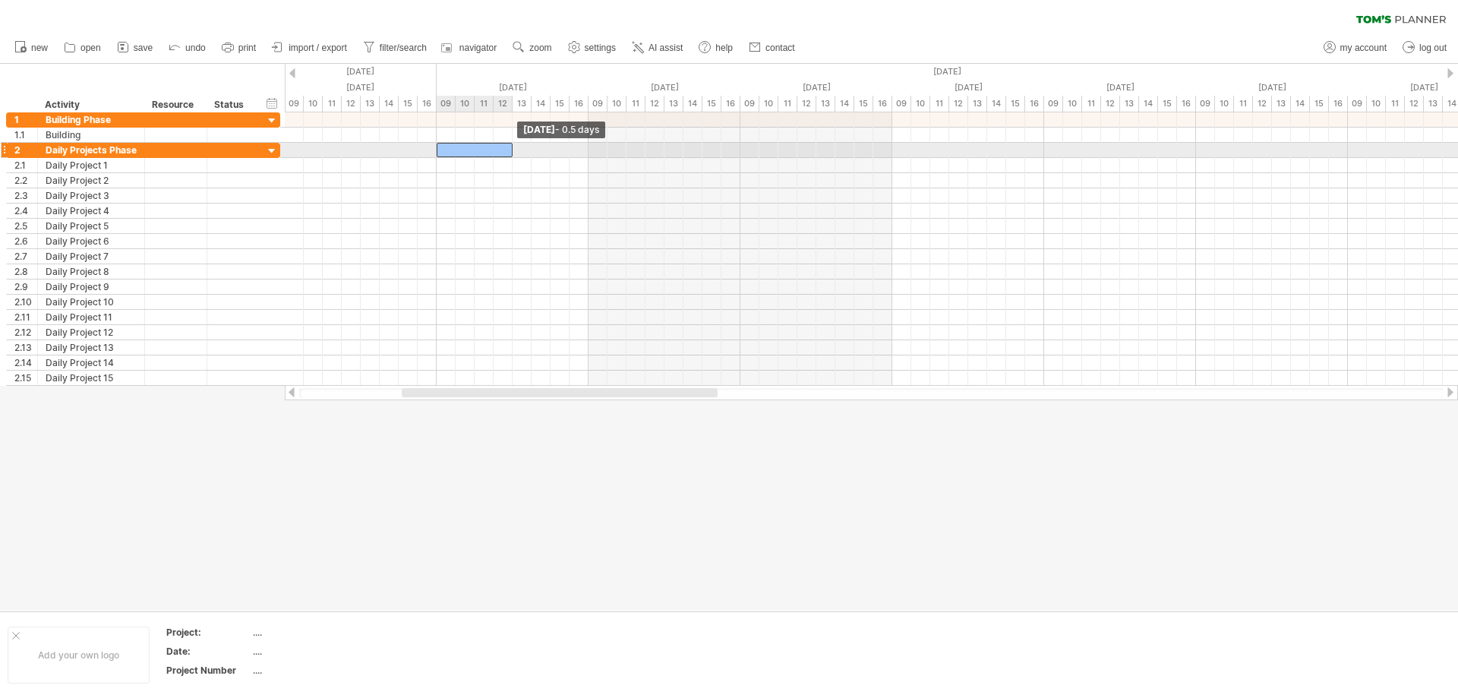
drag, startPoint x: 513, startPoint y: 147, endPoint x: 504, endPoint y: 152, distance: 10.2
click at [504, 152] on div at bounding box center [475, 150] width 76 height 14
drag, startPoint x: 468, startPoint y: 150, endPoint x: 475, endPoint y: 152, distance: 7.9
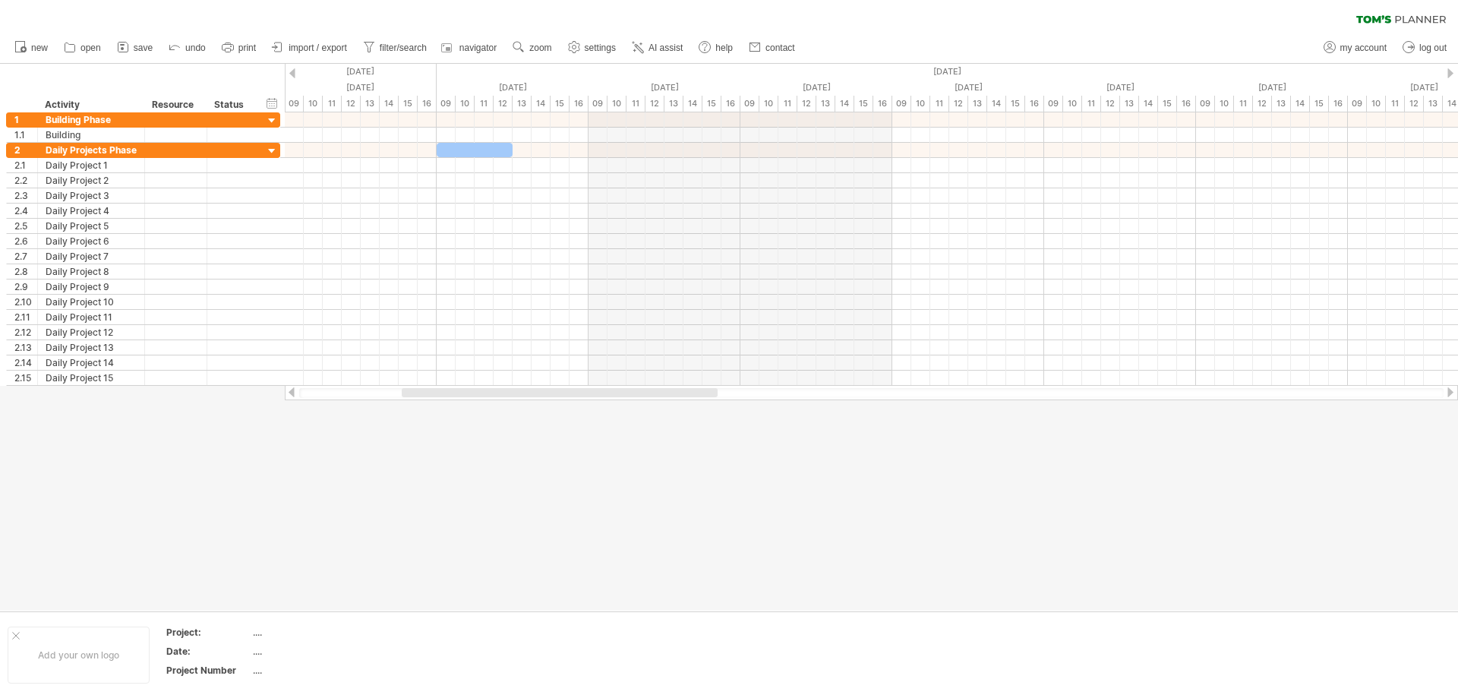
click at [685, 478] on div at bounding box center [729, 337] width 1458 height 547
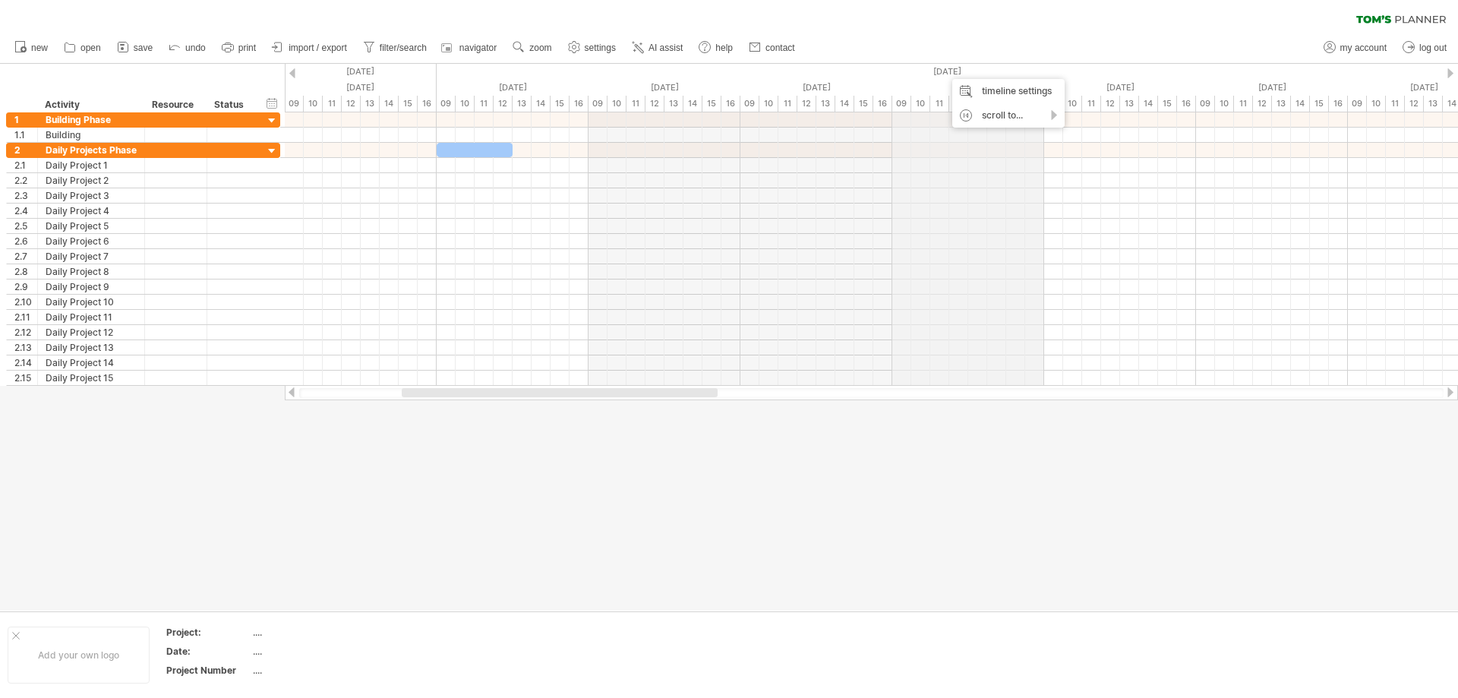
drag, startPoint x: 956, startPoint y: 66, endPoint x: 968, endPoint y: 72, distance: 13.6
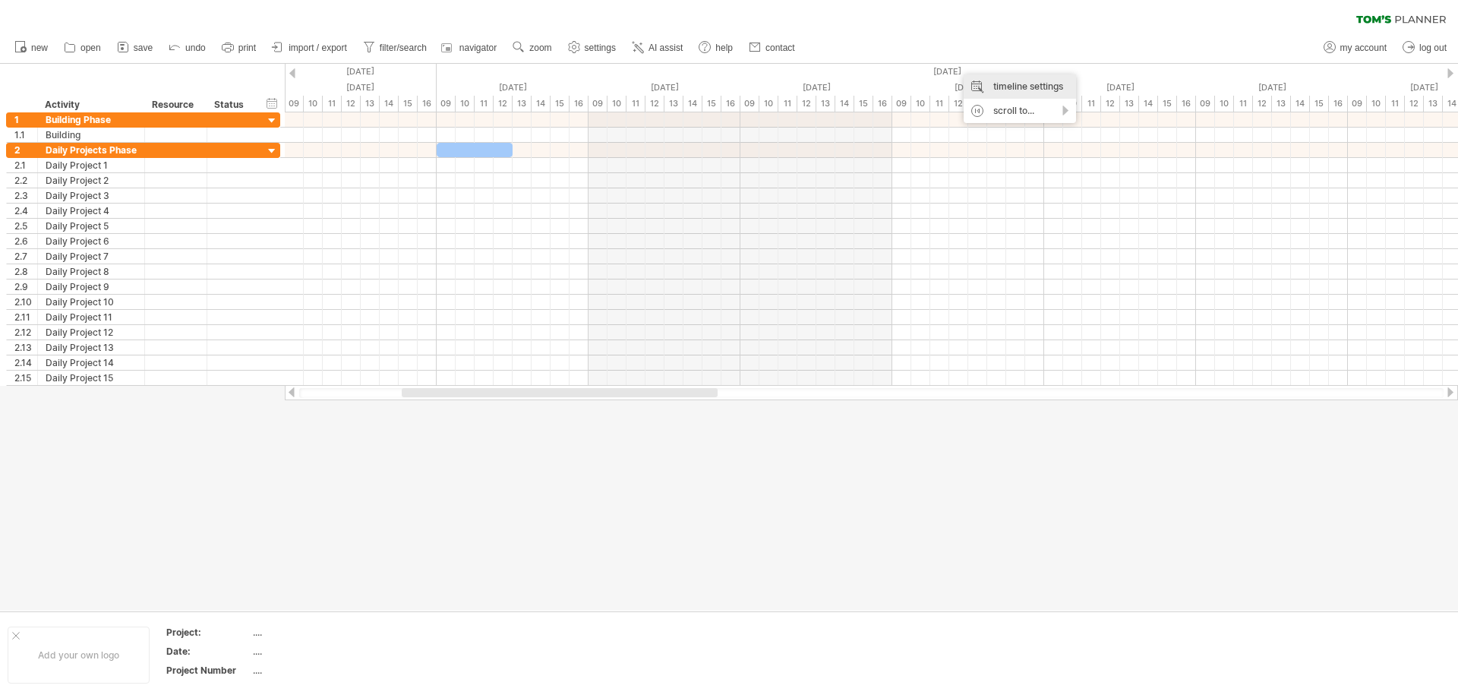
drag, startPoint x: 1009, startPoint y: 89, endPoint x: 1025, endPoint y: 106, distance: 23.1
click at [1010, 89] on div "timeline settings" at bounding box center [1020, 86] width 112 height 24
select select "*"
select select "**"
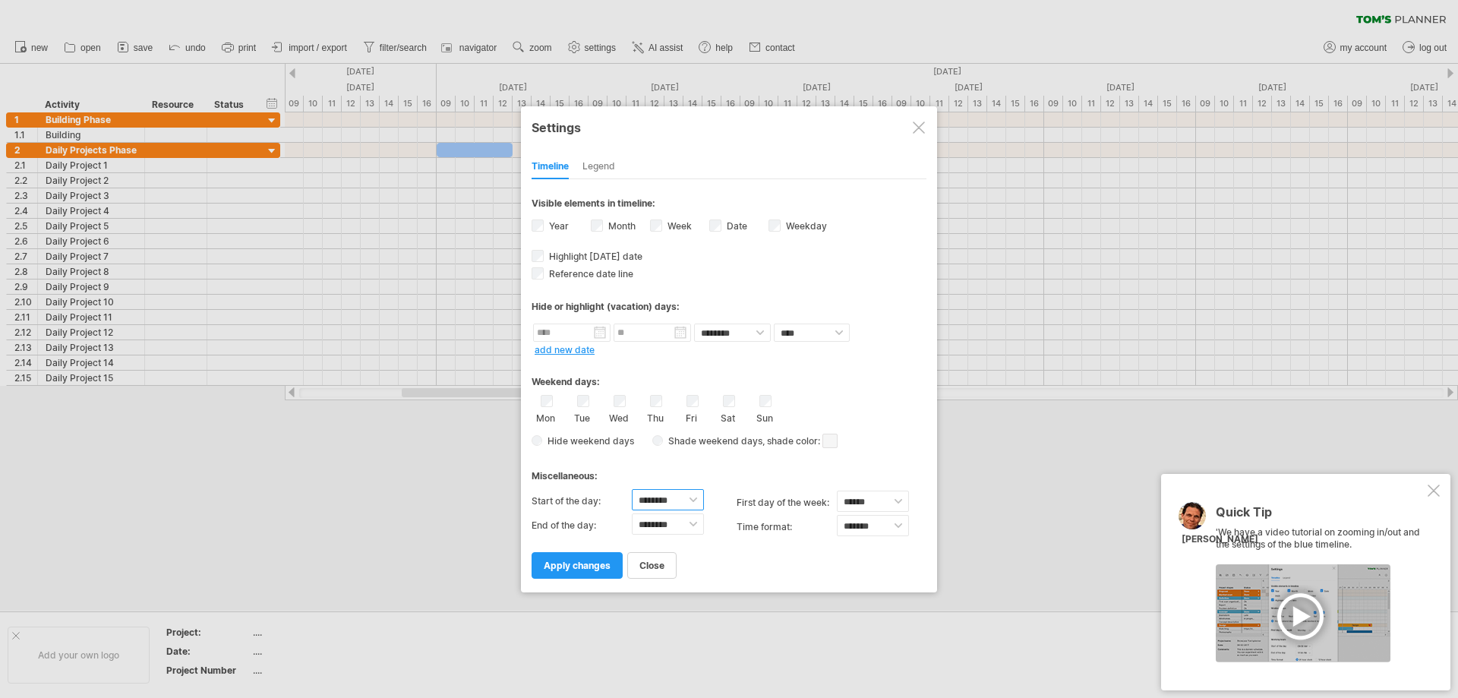
click at [670, 497] on select "******** ******** ******** ******** ******** ******** ******** ******** *******…" at bounding box center [668, 499] width 72 height 21
select select "**"
click at [632, 489] on select "******** ******** ******** ******** ******** ******** ******** ******** *******…" at bounding box center [668, 499] width 72 height 21
click at [690, 524] on select "******** ******** ******** ******** ******** ******** ******** ******** *******…" at bounding box center [668, 523] width 72 height 21
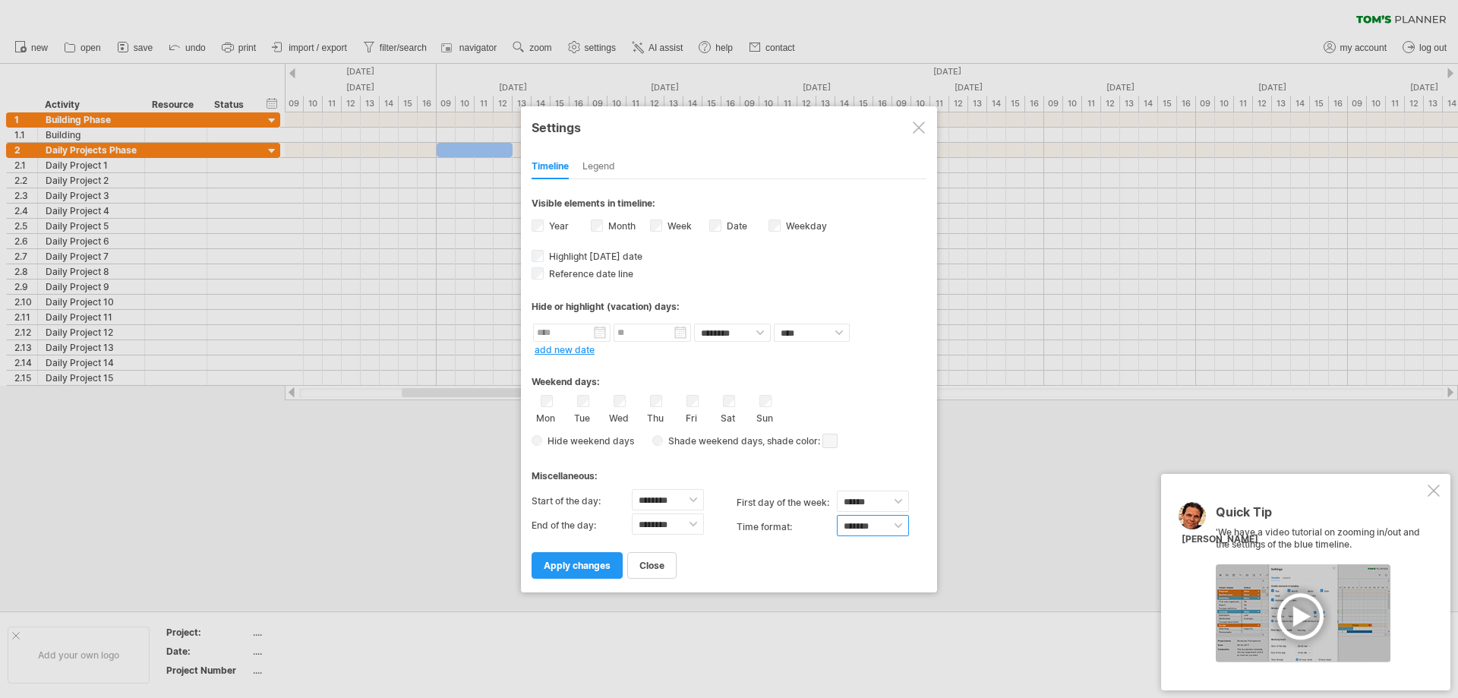
click at [864, 526] on select "******* *******" at bounding box center [873, 525] width 72 height 21
select select "******"
click at [837, 515] on select "******* *******" at bounding box center [873, 525] width 72 height 21
click at [868, 497] on select "****** ****** ********" at bounding box center [873, 501] width 72 height 21
click at [868, 496] on select "****** ****** ********" at bounding box center [873, 501] width 72 height 21
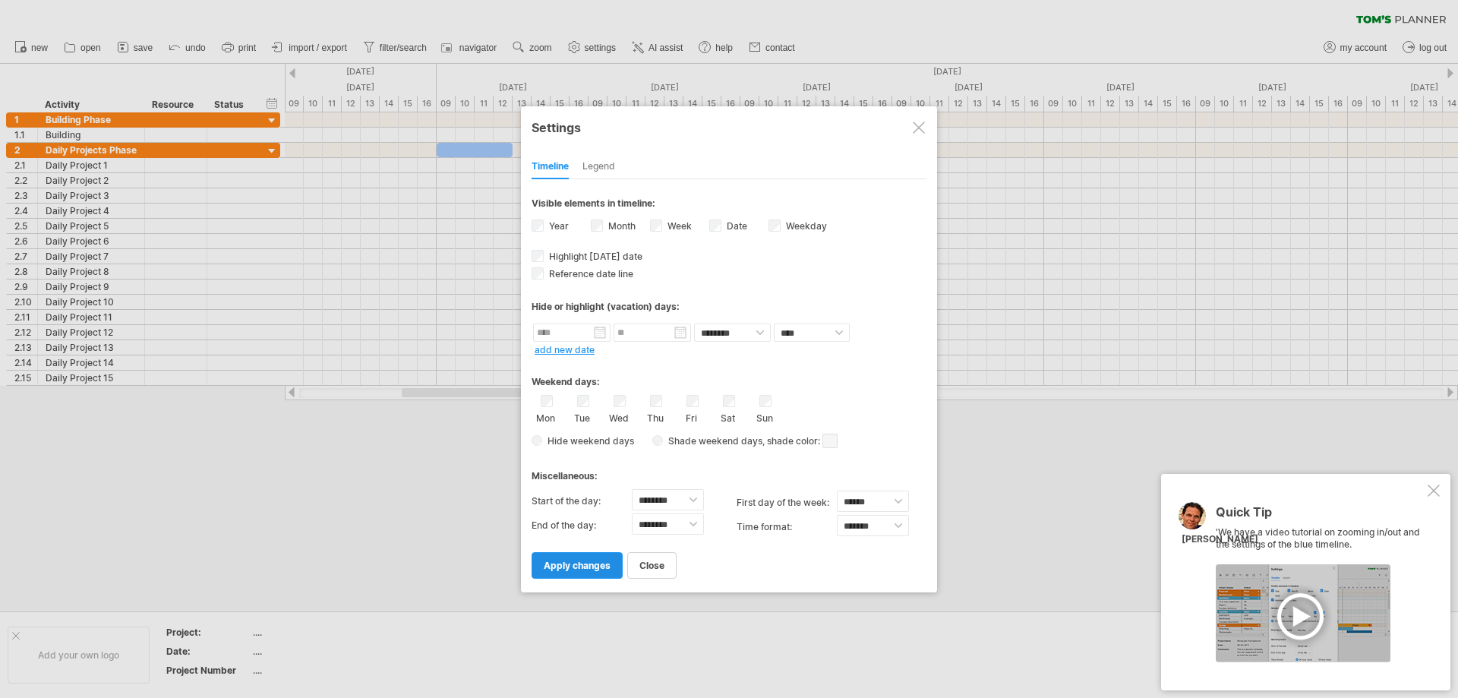
click at [576, 566] on span "apply changes" at bounding box center [577, 565] width 67 height 11
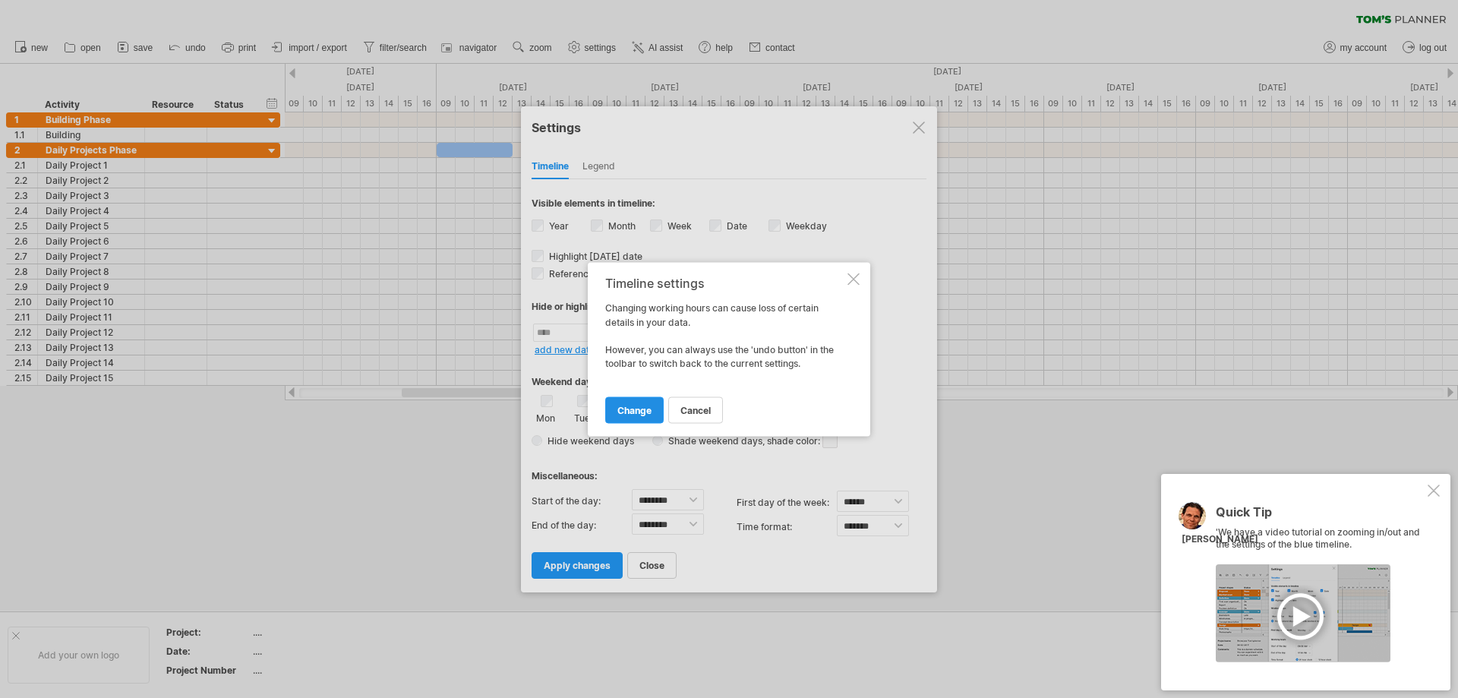
click at [646, 403] on link "change" at bounding box center [634, 409] width 58 height 27
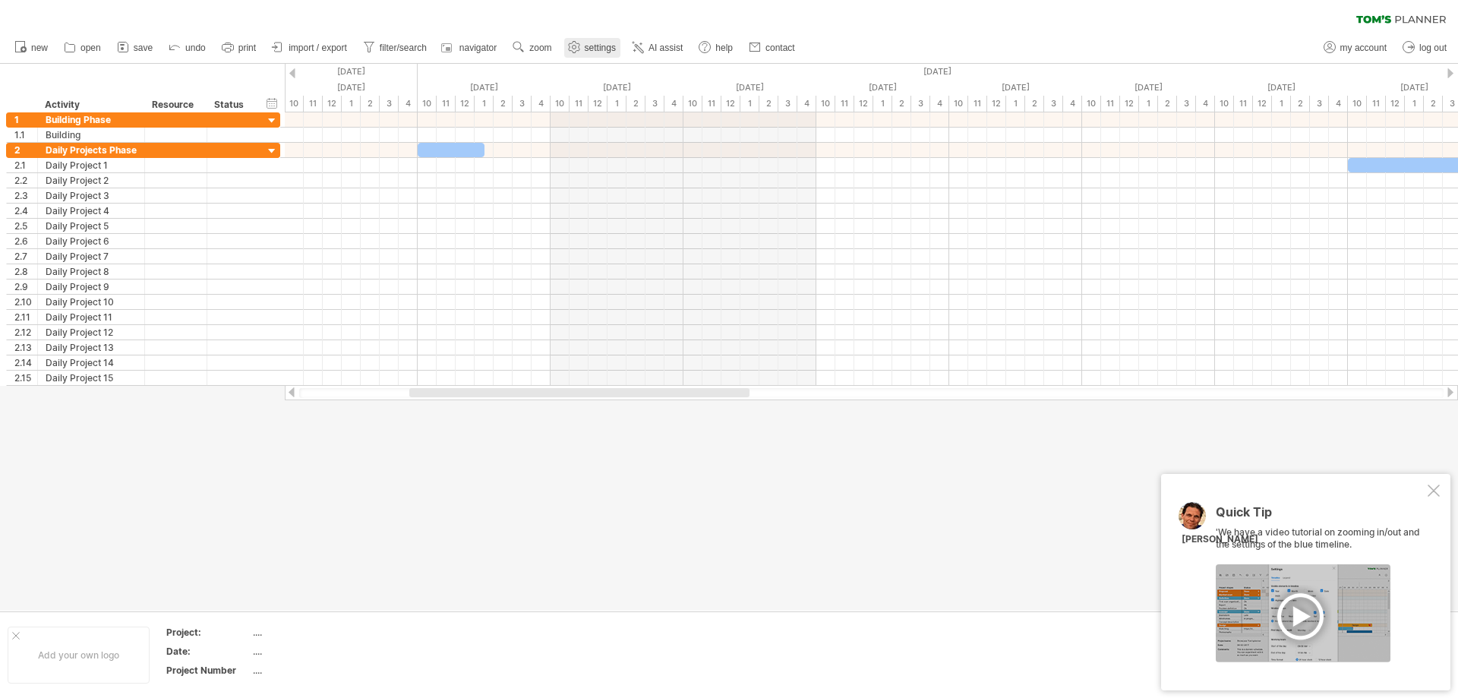
click at [614, 51] on span "settings" at bounding box center [600, 48] width 31 height 11
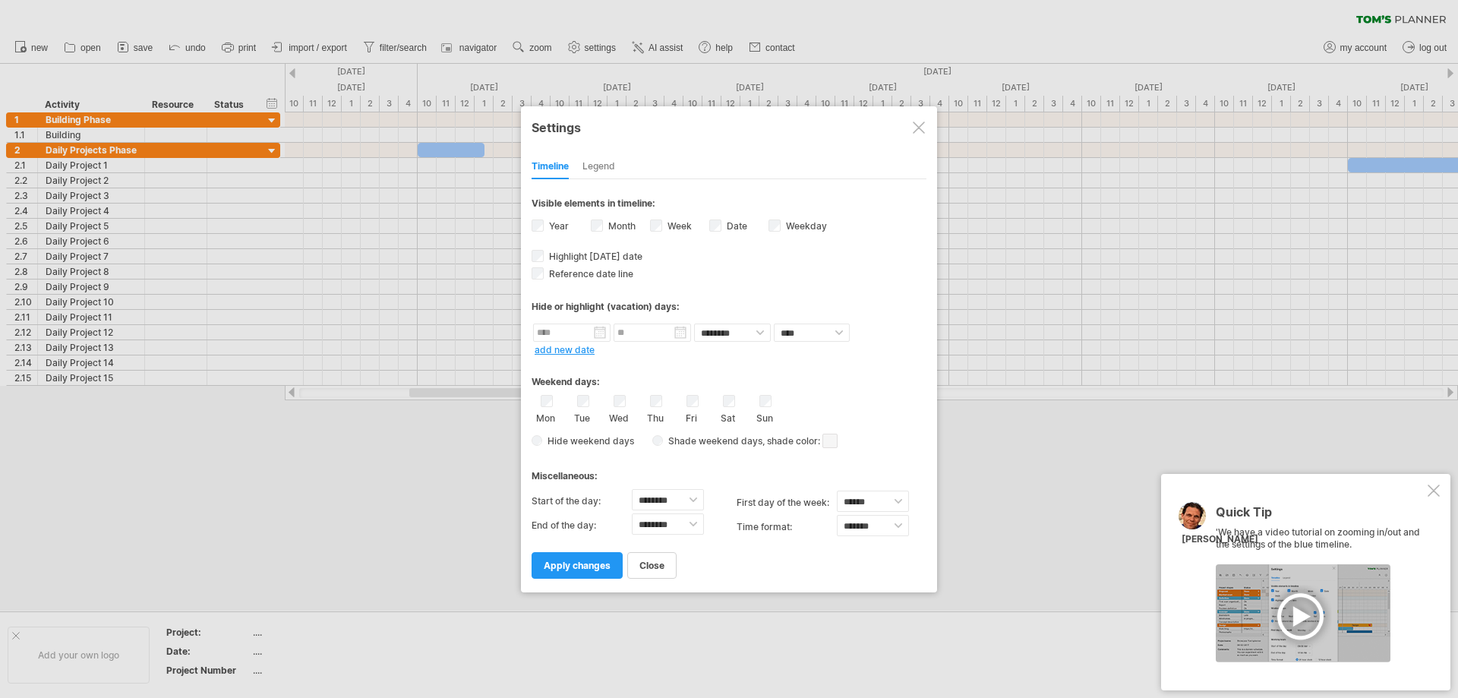
click at [655, 49] on div at bounding box center [729, 349] width 1458 height 698
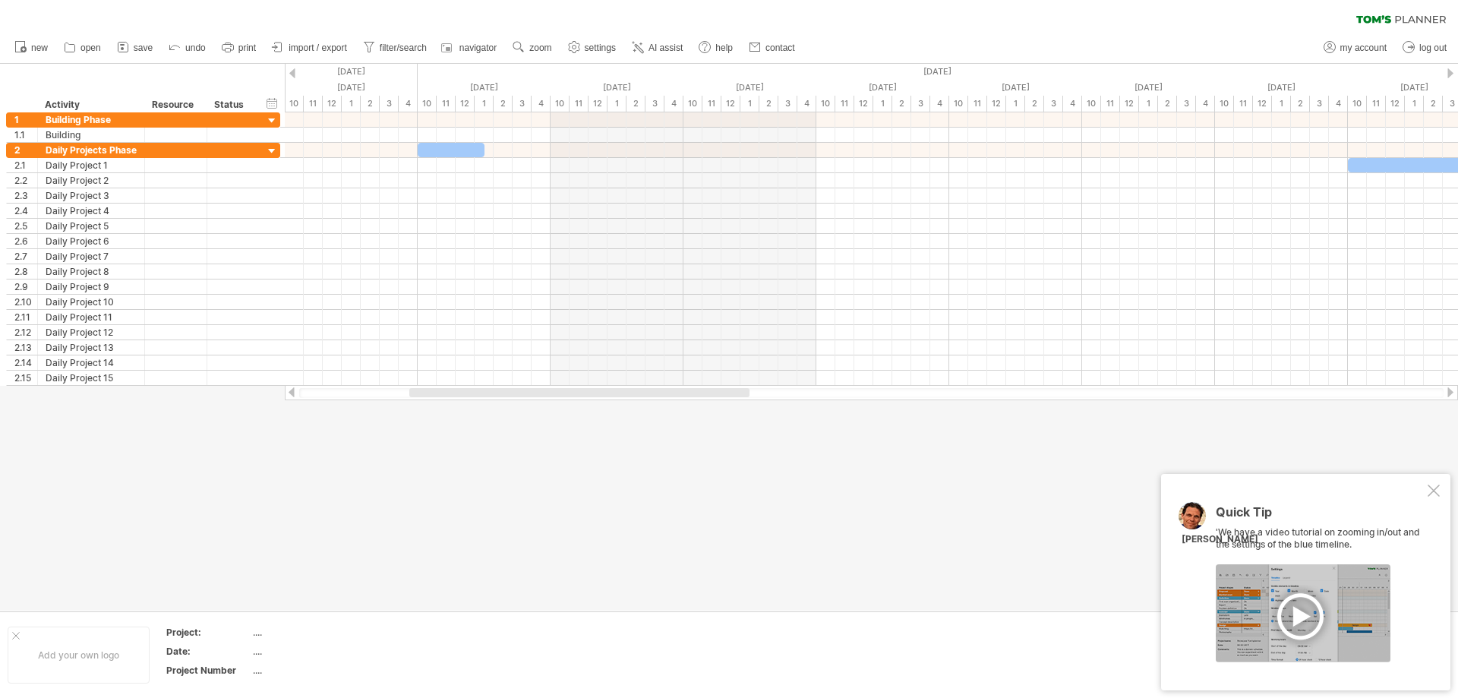
click at [655, 49] on span "AI assist" at bounding box center [666, 48] width 34 height 11
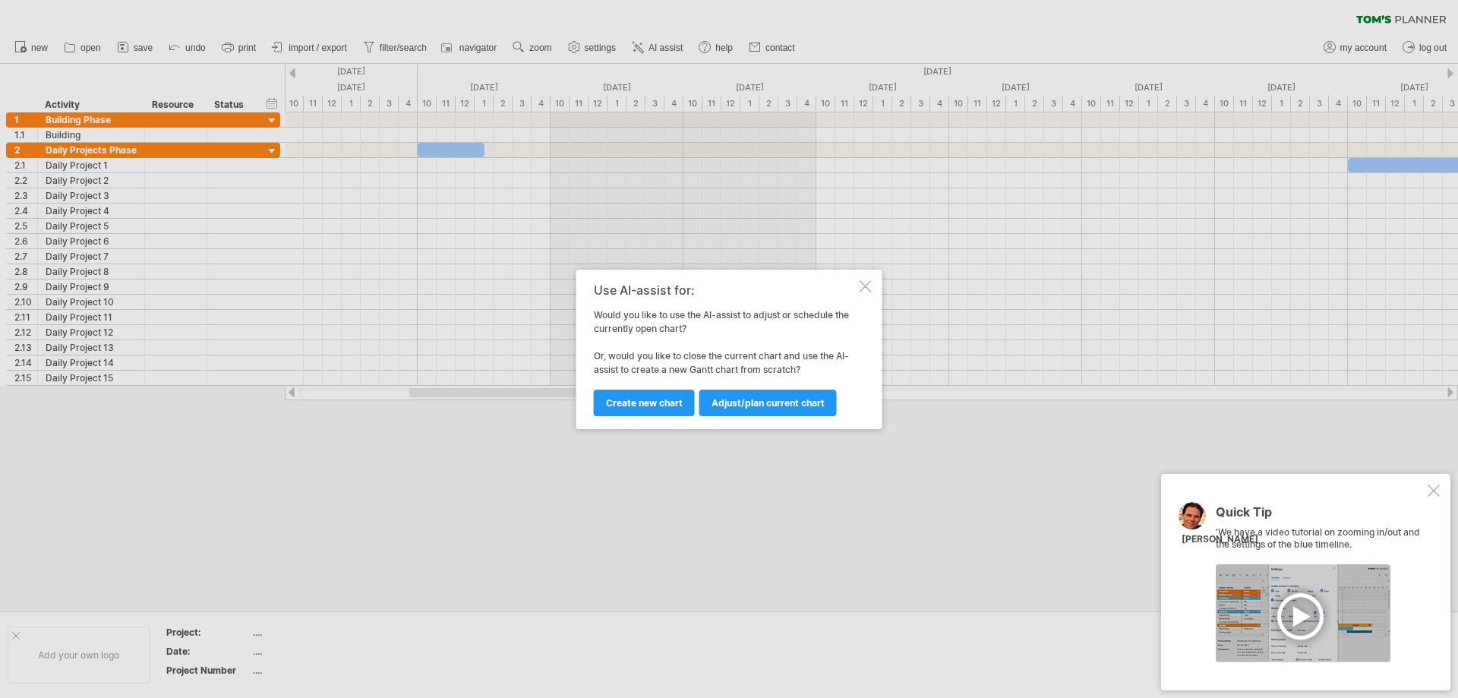
click at [864, 286] on div at bounding box center [866, 286] width 12 height 12
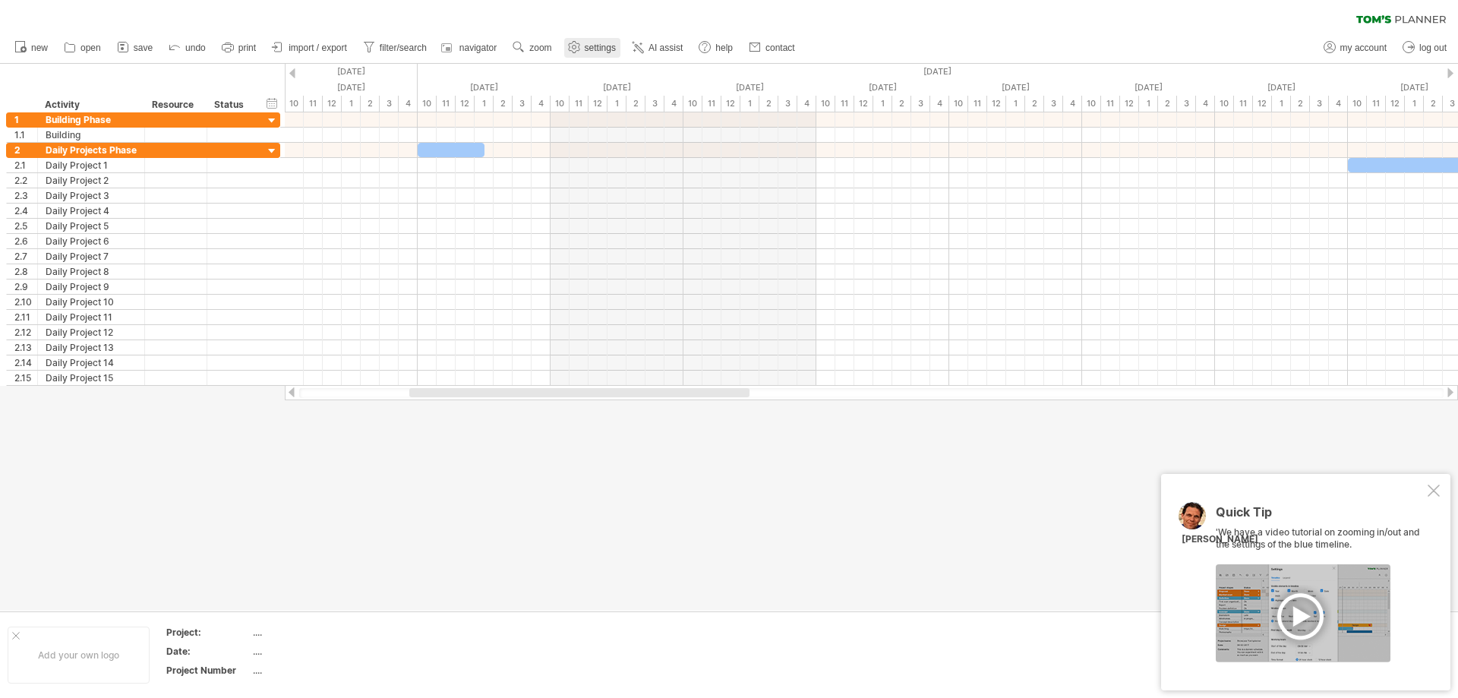
click at [598, 46] on span "settings" at bounding box center [600, 48] width 31 height 11
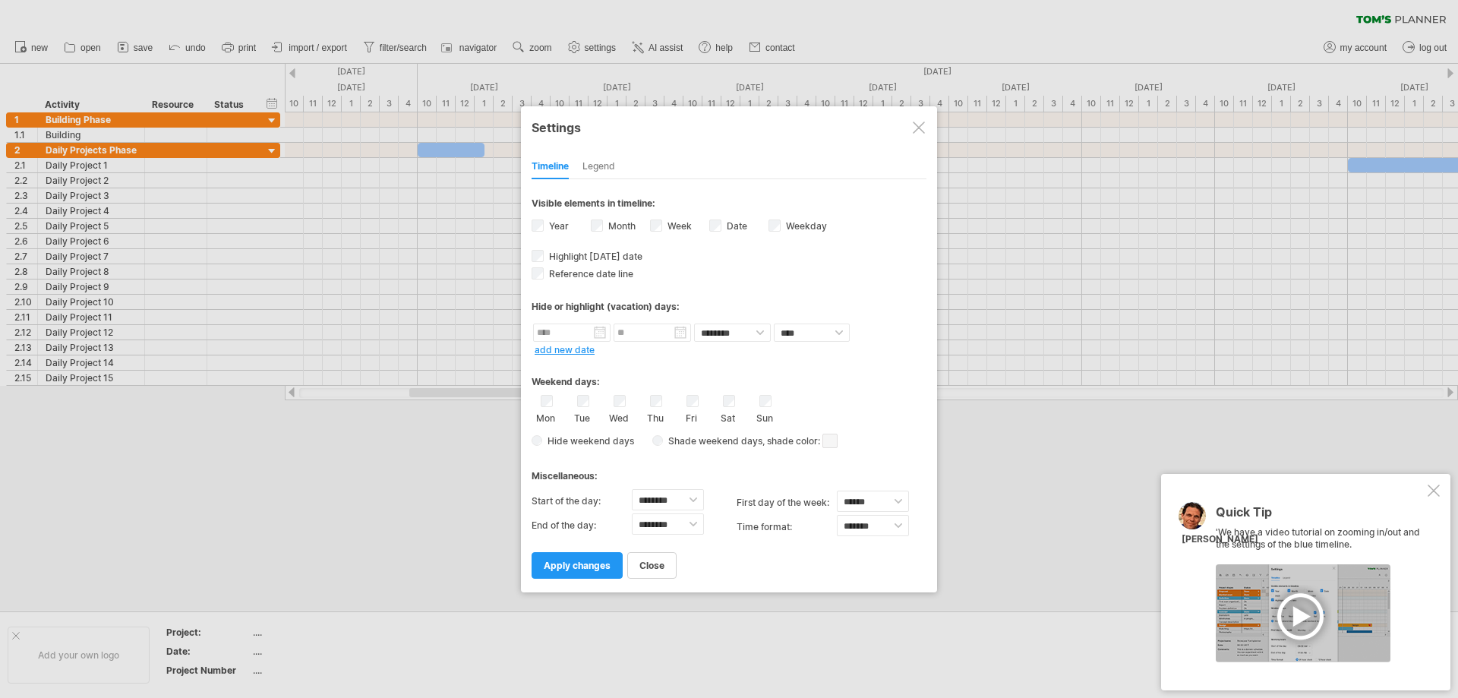
click at [598, 164] on div "Legend" at bounding box center [599, 167] width 33 height 24
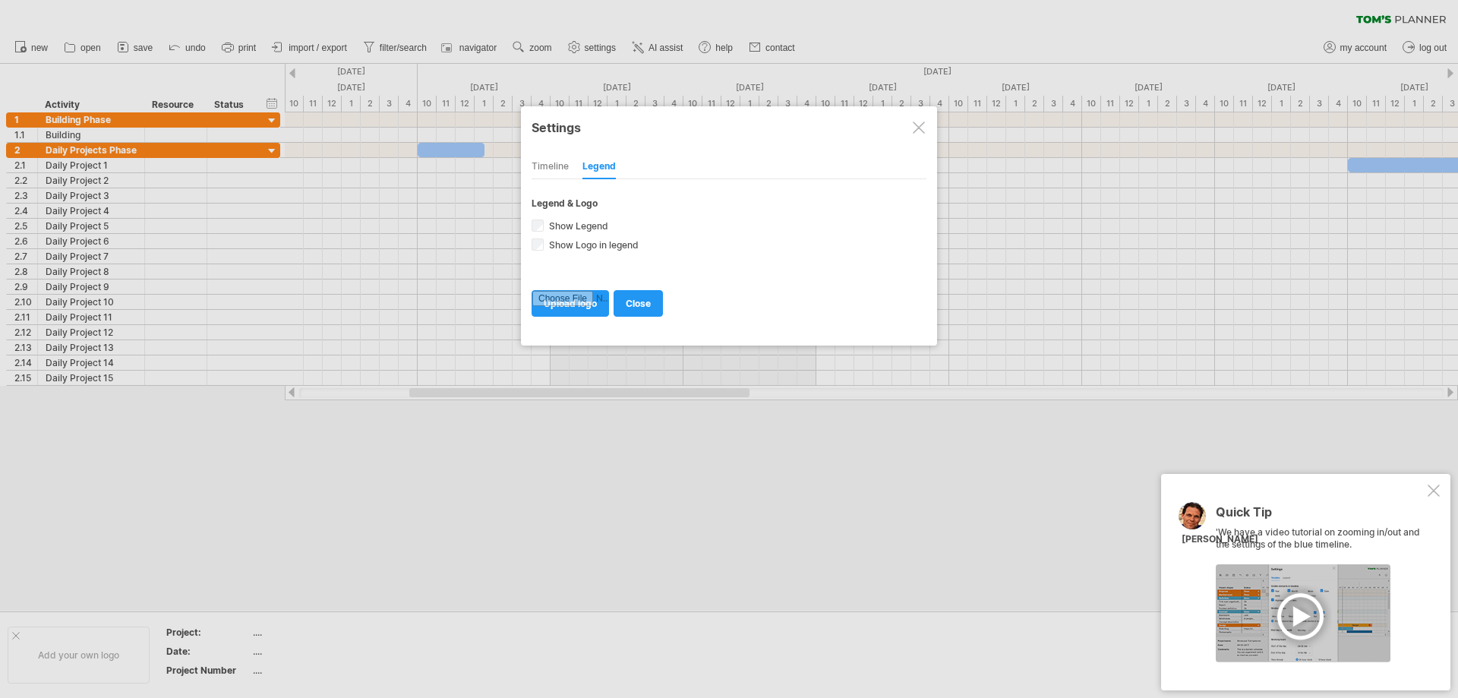
click at [551, 159] on div "Timeline" at bounding box center [550, 167] width 37 height 24
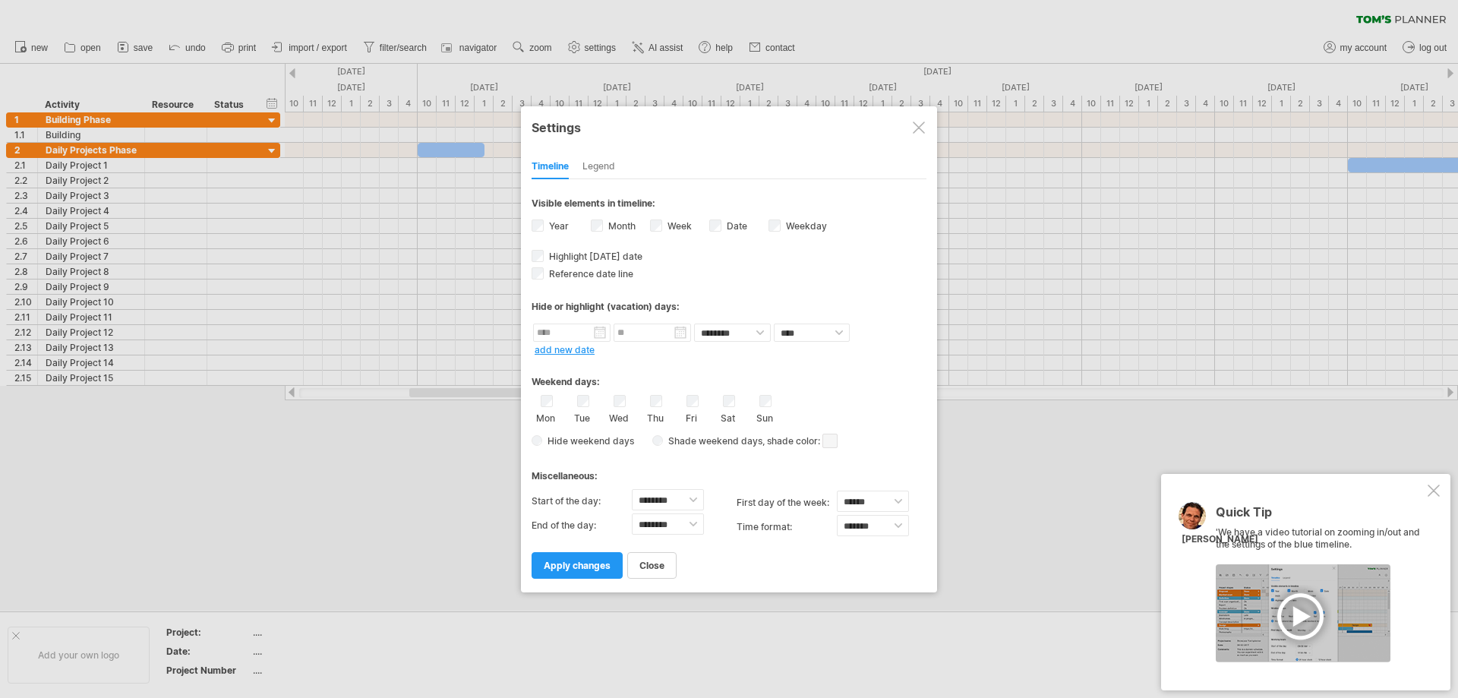
click at [1438, 494] on div at bounding box center [1434, 491] width 12 height 12
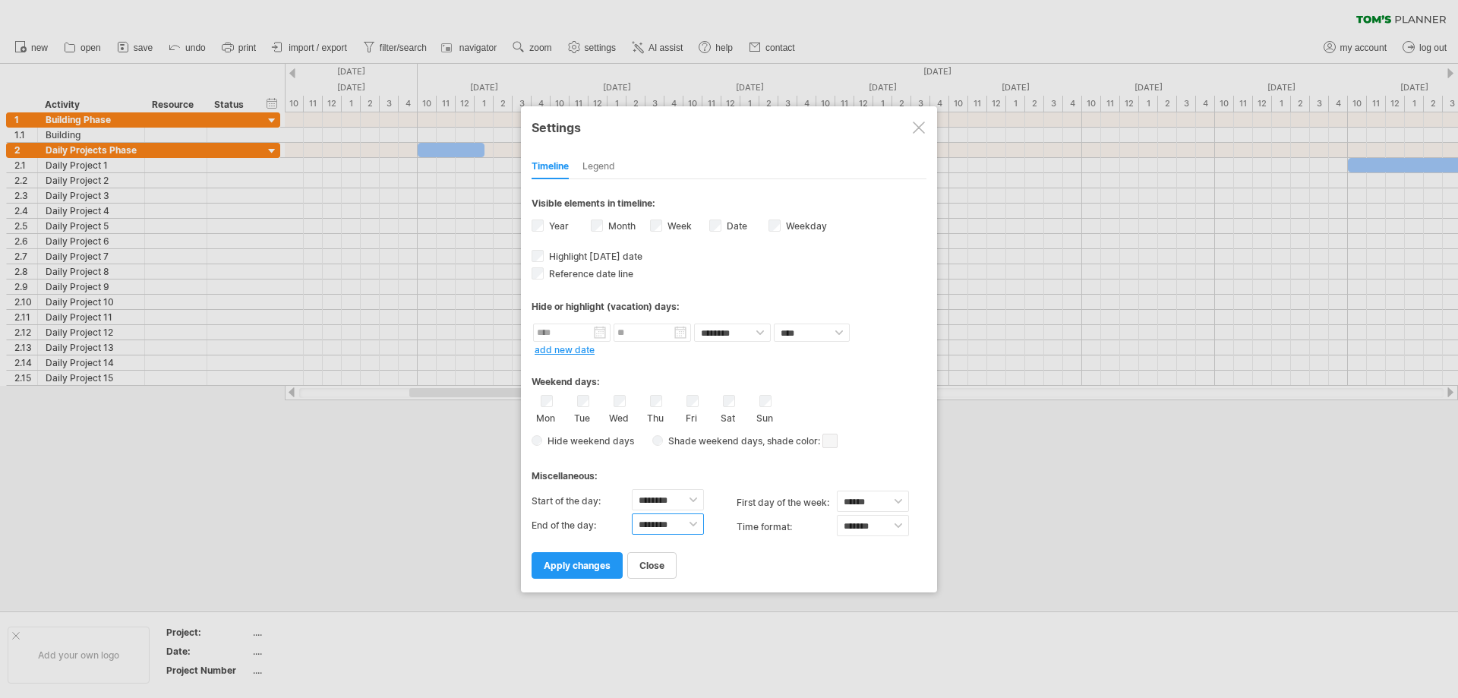
click at [671, 518] on select "******** ******** ******** ******** ******** ******** ******** ******** *******…" at bounding box center [668, 523] width 72 height 21
click at [927, 126] on div "Settings" at bounding box center [729, 125] width 395 height 27
click at [600, 260] on span "Highlight [DATE] date" at bounding box center [594, 255] width 96 height 11
click at [613, 275] on span "Reference date line" at bounding box center [589, 272] width 87 height 11
click at [605, 257] on span "Highlight [DATE] date" at bounding box center [594, 255] width 96 height 11
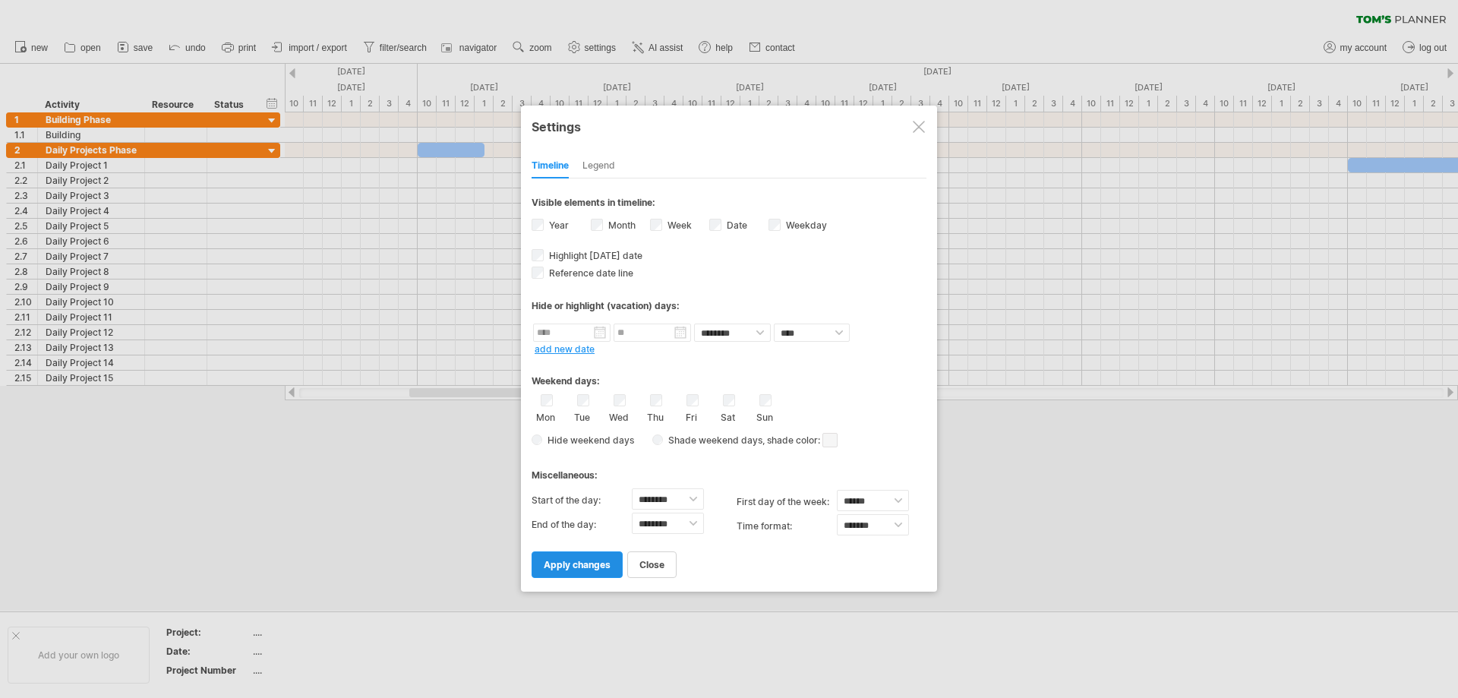
click at [592, 567] on span "apply changes" at bounding box center [577, 564] width 67 height 11
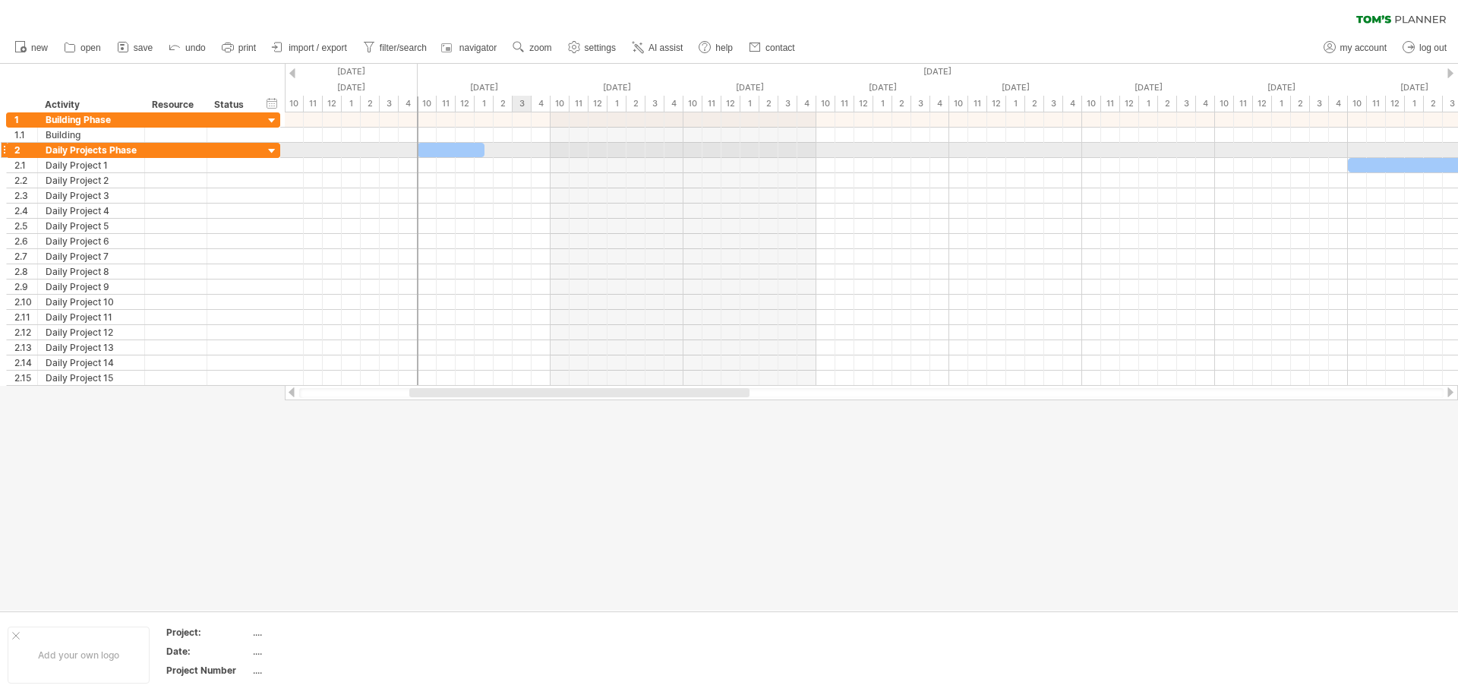
click at [517, 149] on div at bounding box center [871, 150] width 1173 height 15
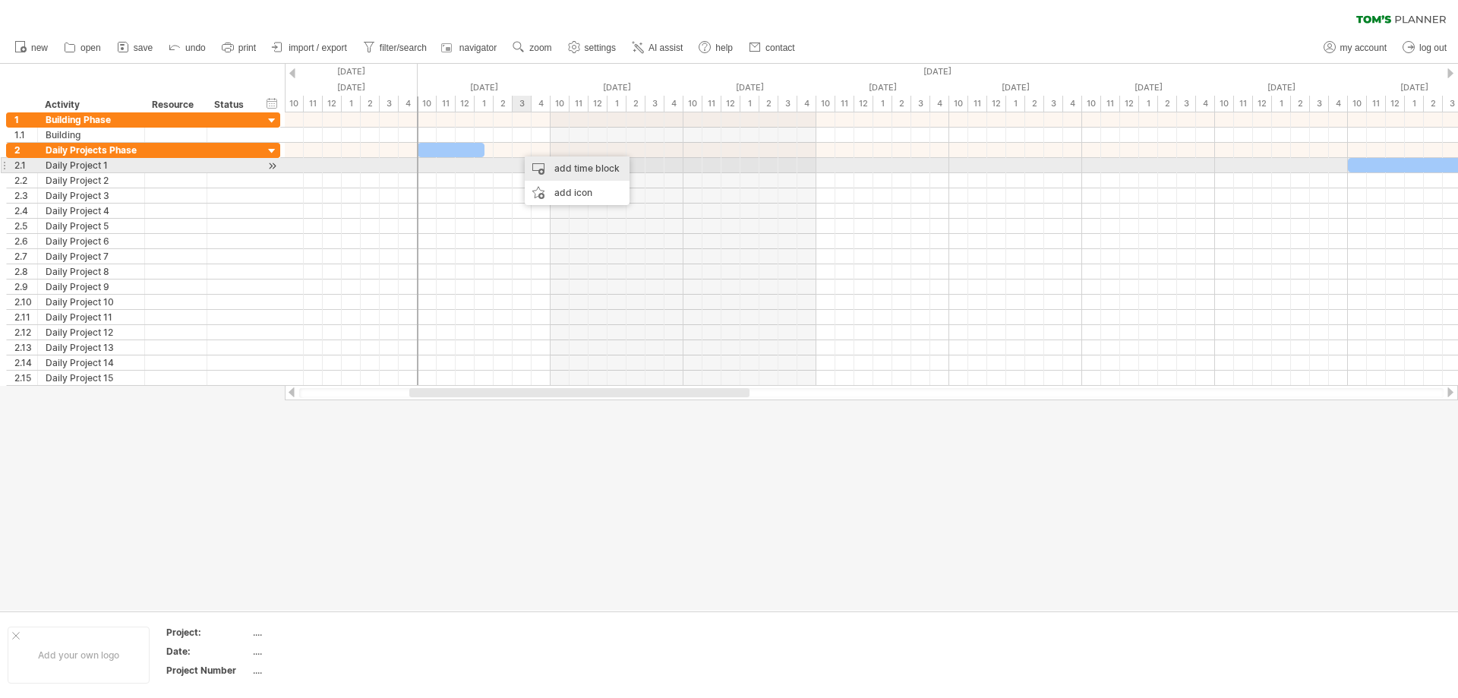
click at [565, 168] on div "add time block" at bounding box center [577, 168] width 105 height 24
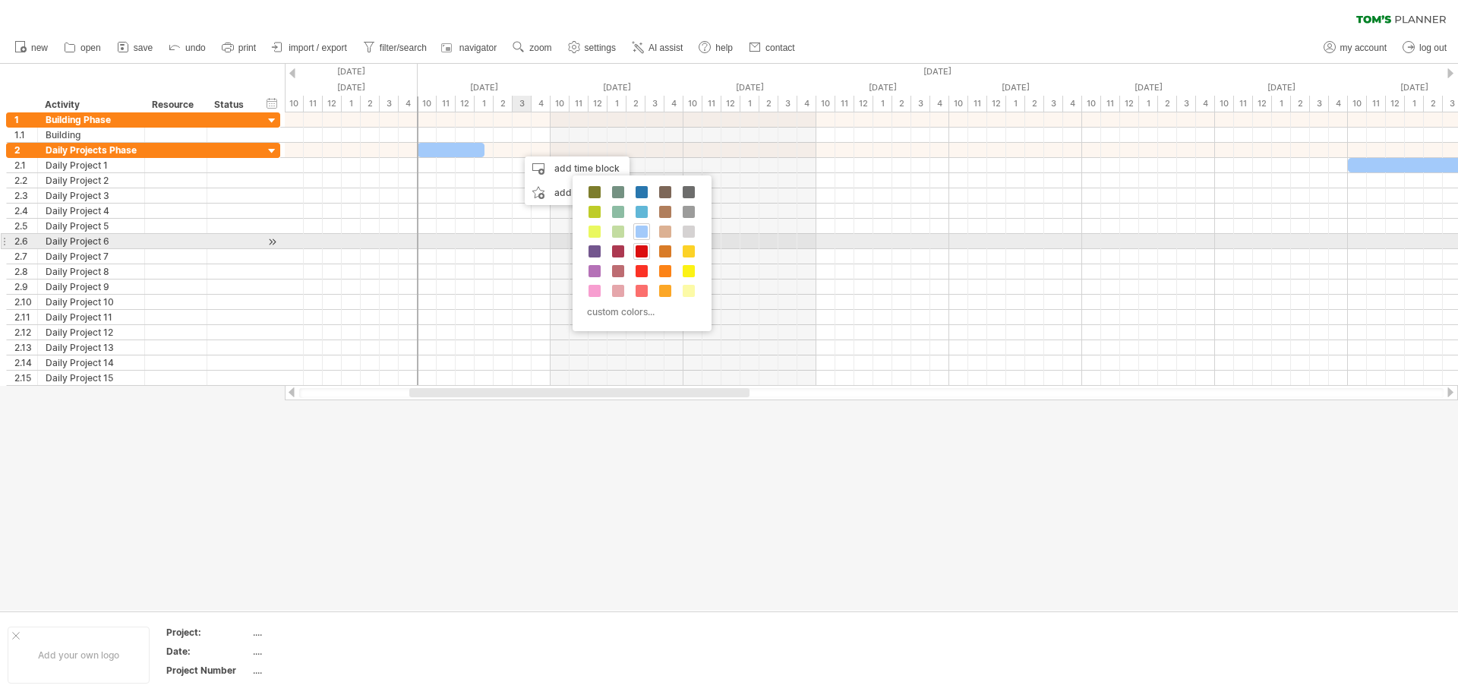
click at [637, 248] on span at bounding box center [642, 251] width 12 height 12
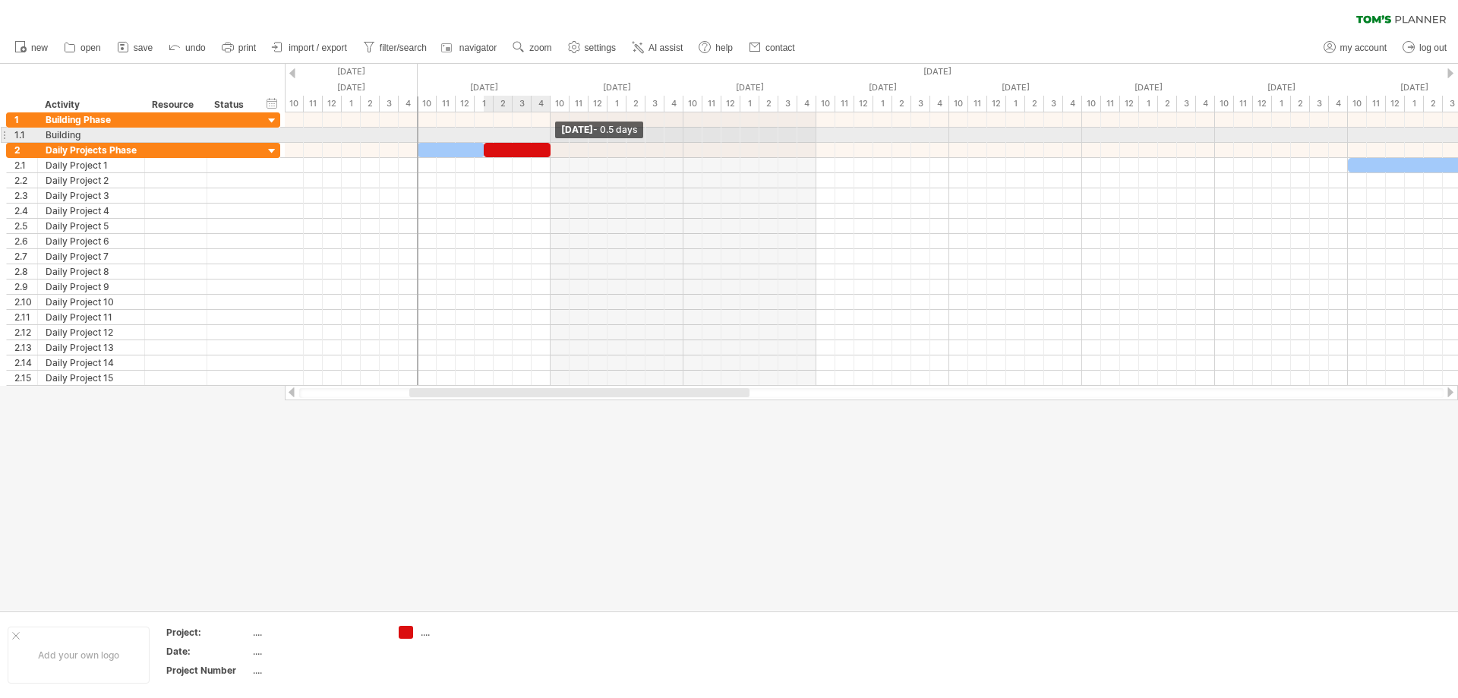
drag, startPoint x: 614, startPoint y: 153, endPoint x: 465, endPoint y: 142, distance: 150.0
click at [465, 142] on div "[DATE] - 0.5 days [DATE]" at bounding box center [871, 248] width 1173 height 273
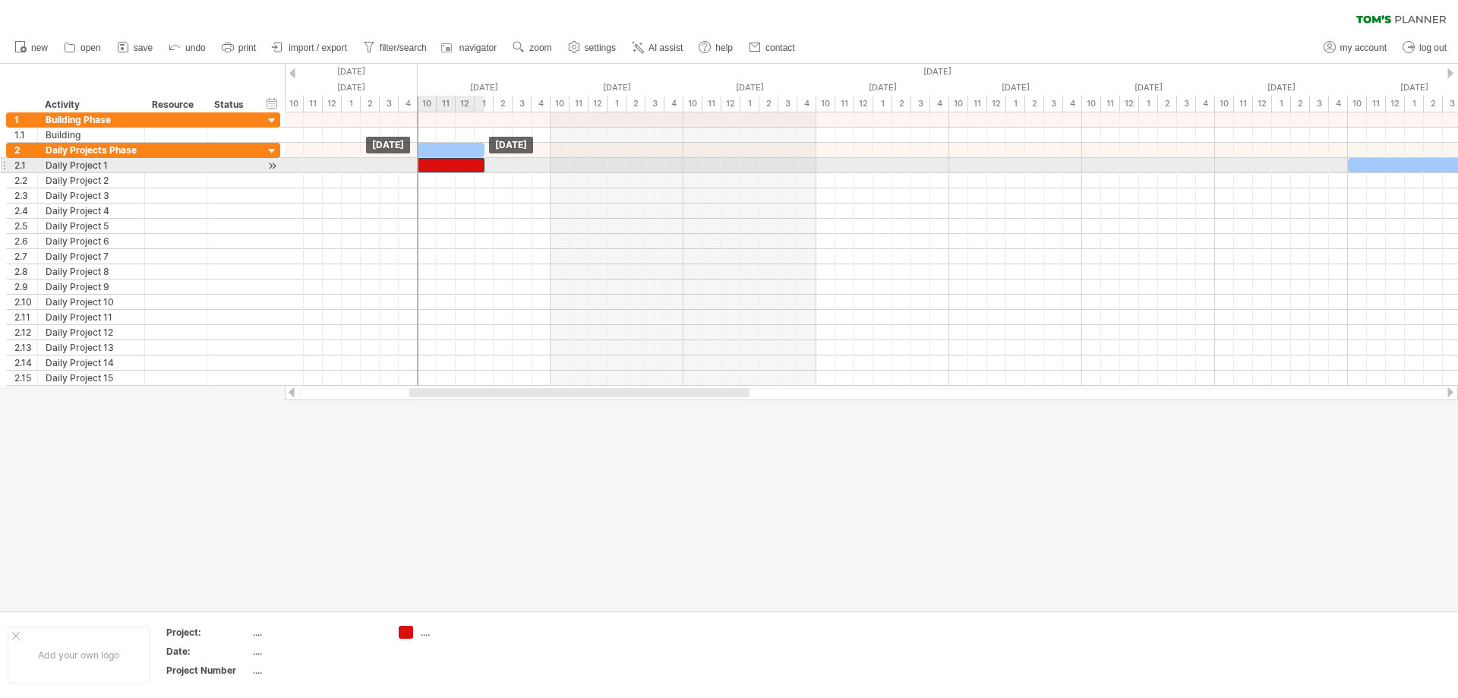
drag, startPoint x: 516, startPoint y: 148, endPoint x: 470, endPoint y: 164, distance: 48.3
drag, startPoint x: 482, startPoint y: 164, endPoint x: 454, endPoint y: 166, distance: 28.1
click at [454, 166] on div at bounding box center [451, 165] width 67 height 14
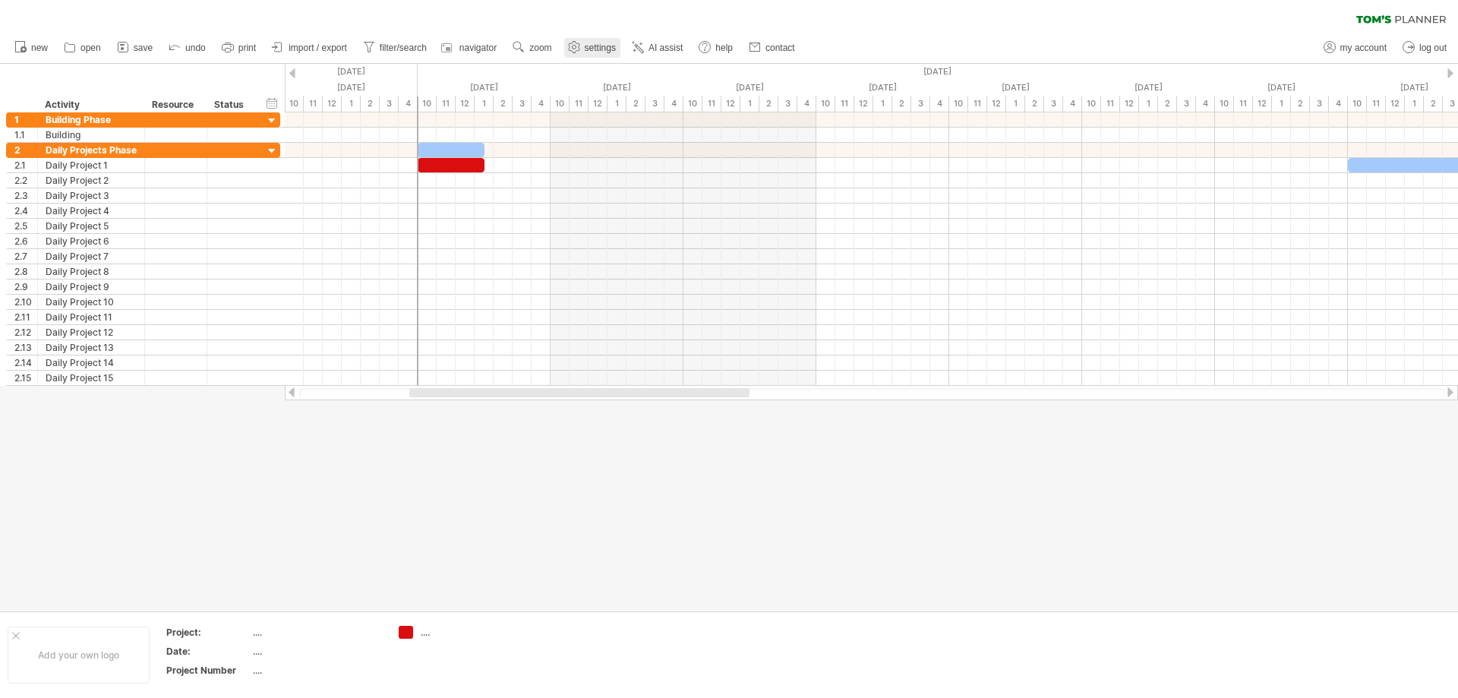
click at [602, 46] on span "settings" at bounding box center [600, 48] width 31 height 11
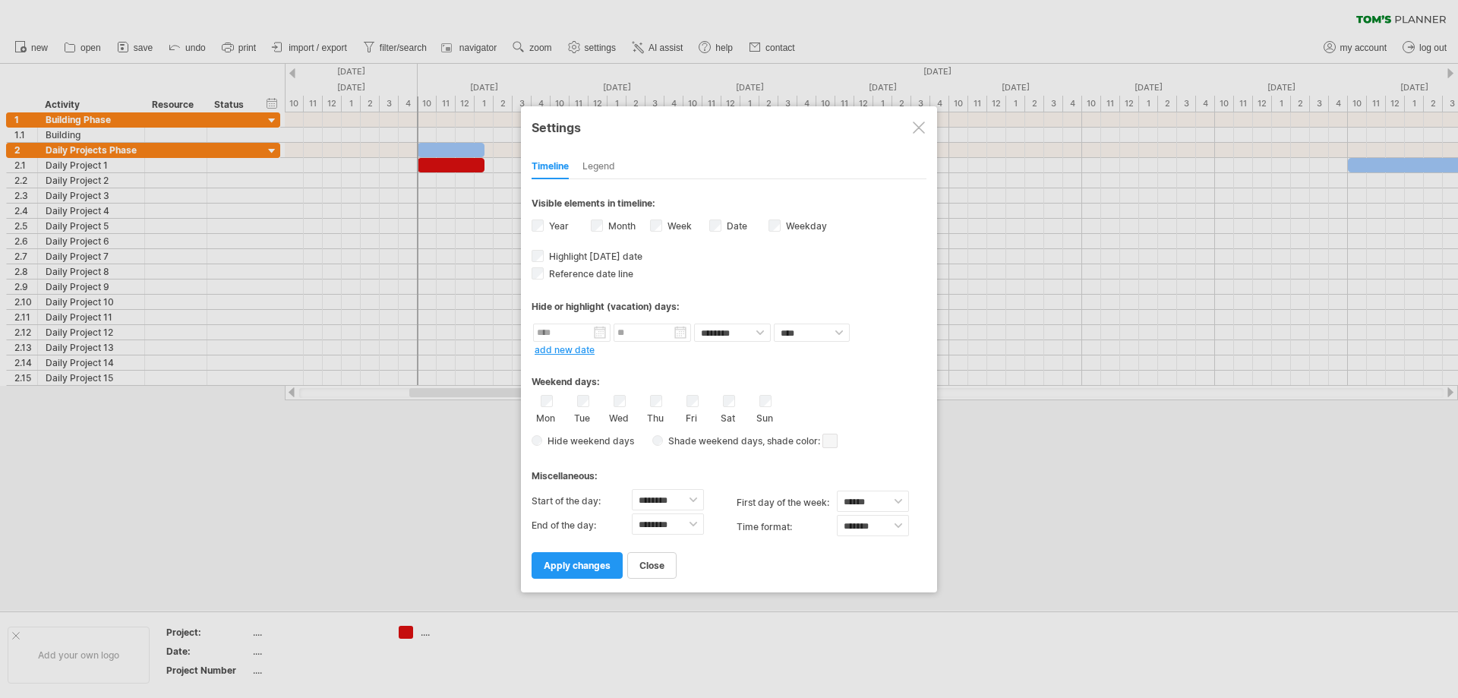
click at [1053, 591] on div at bounding box center [729, 349] width 1458 height 698
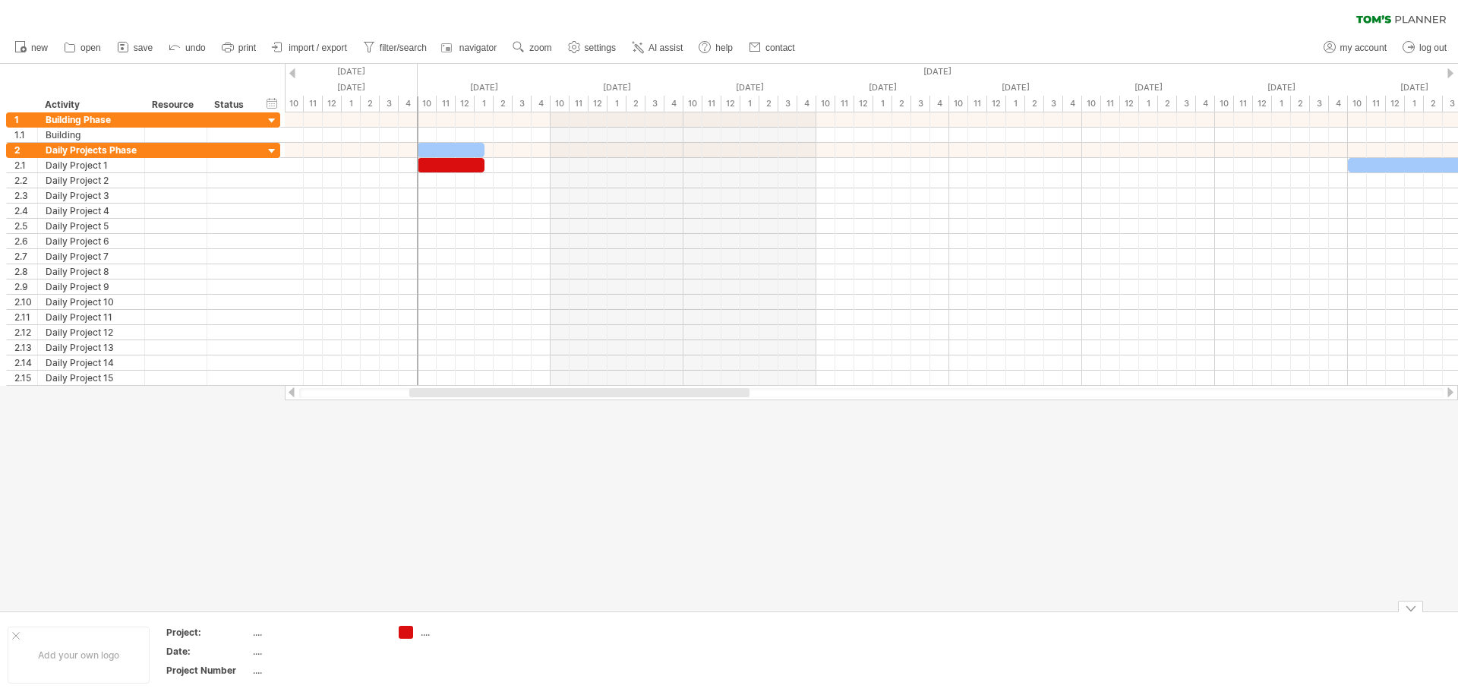
click at [406, 631] on div "Trying to reach [DOMAIN_NAME] Connected again... 0% clear filter new 1" at bounding box center [729, 349] width 1458 height 698
click at [15, 637] on div at bounding box center [16, 636] width 8 height 8
click at [406, 508] on div at bounding box center [729, 337] width 1458 height 547
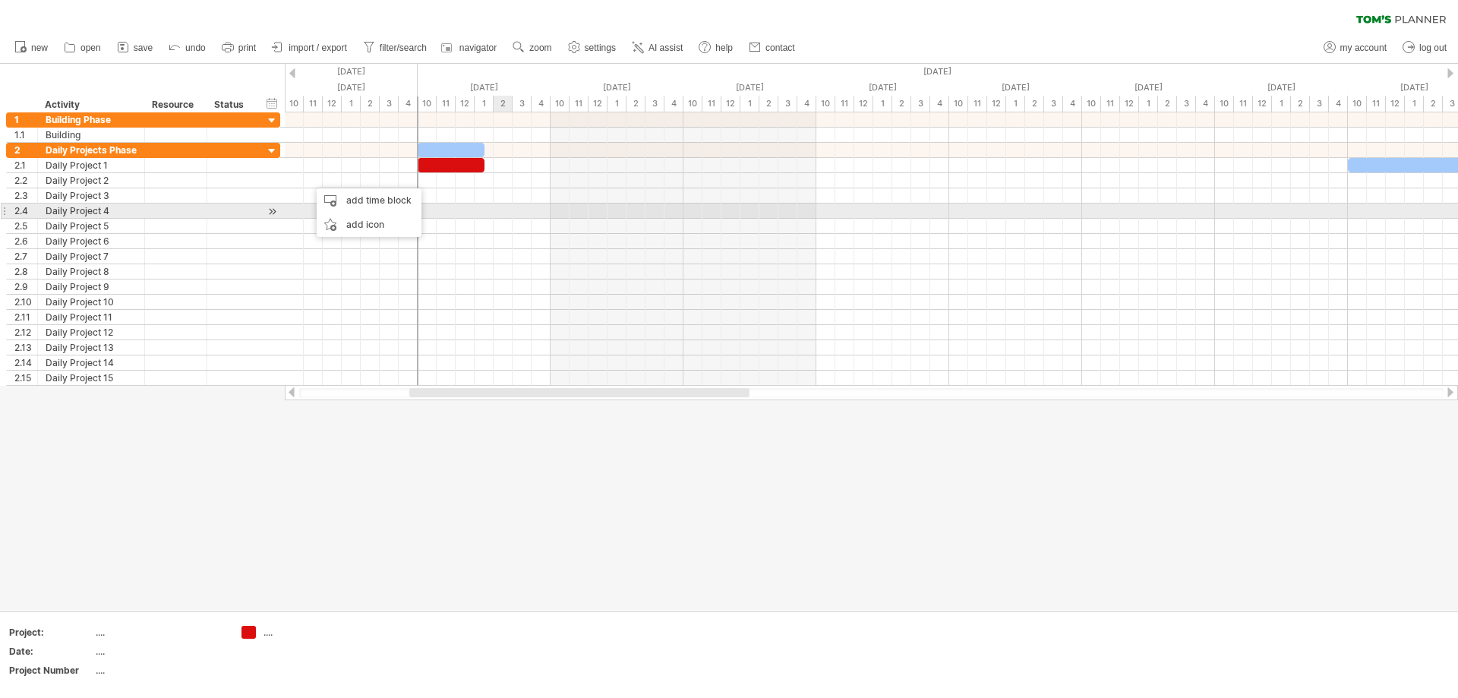
click at [485, 191] on div at bounding box center [871, 195] width 1173 height 15
click at [524, 205] on div "add time block" at bounding box center [547, 211] width 105 height 24
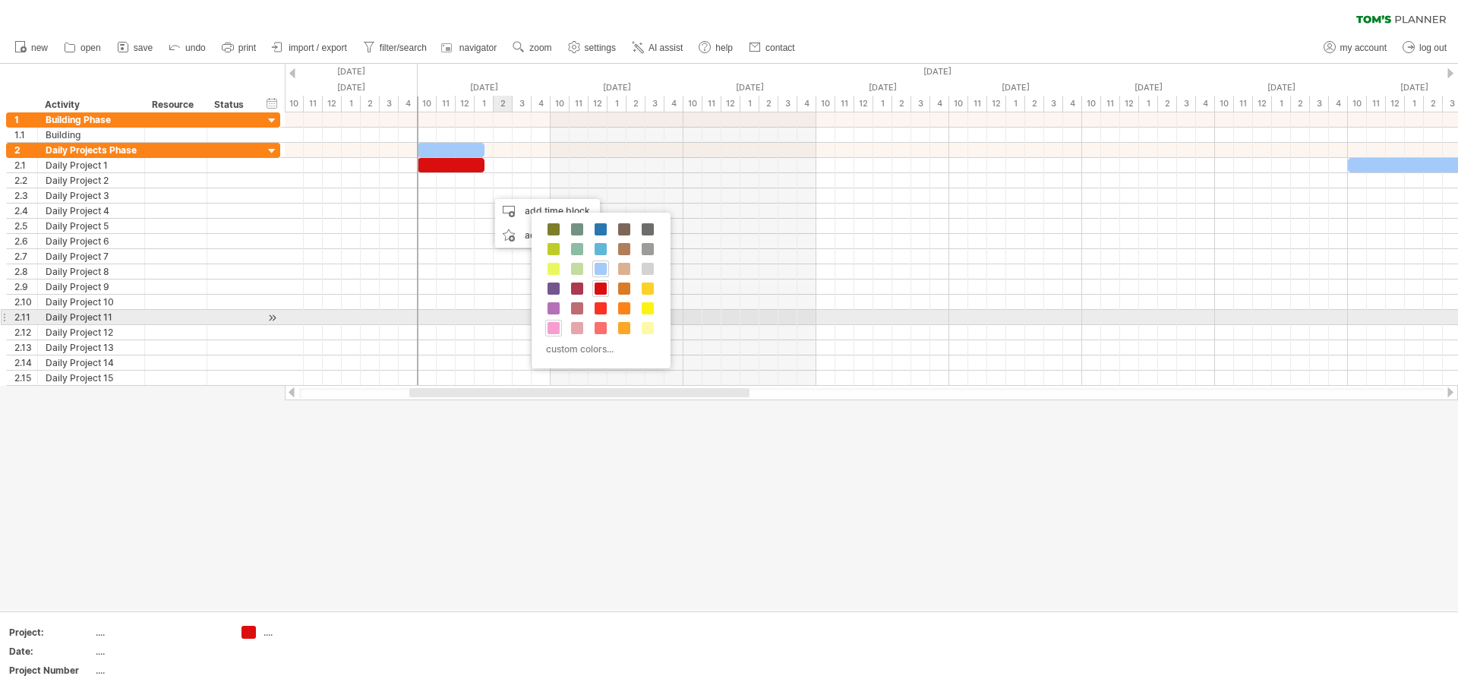
click at [560, 324] on div at bounding box center [553, 328] width 17 height 17
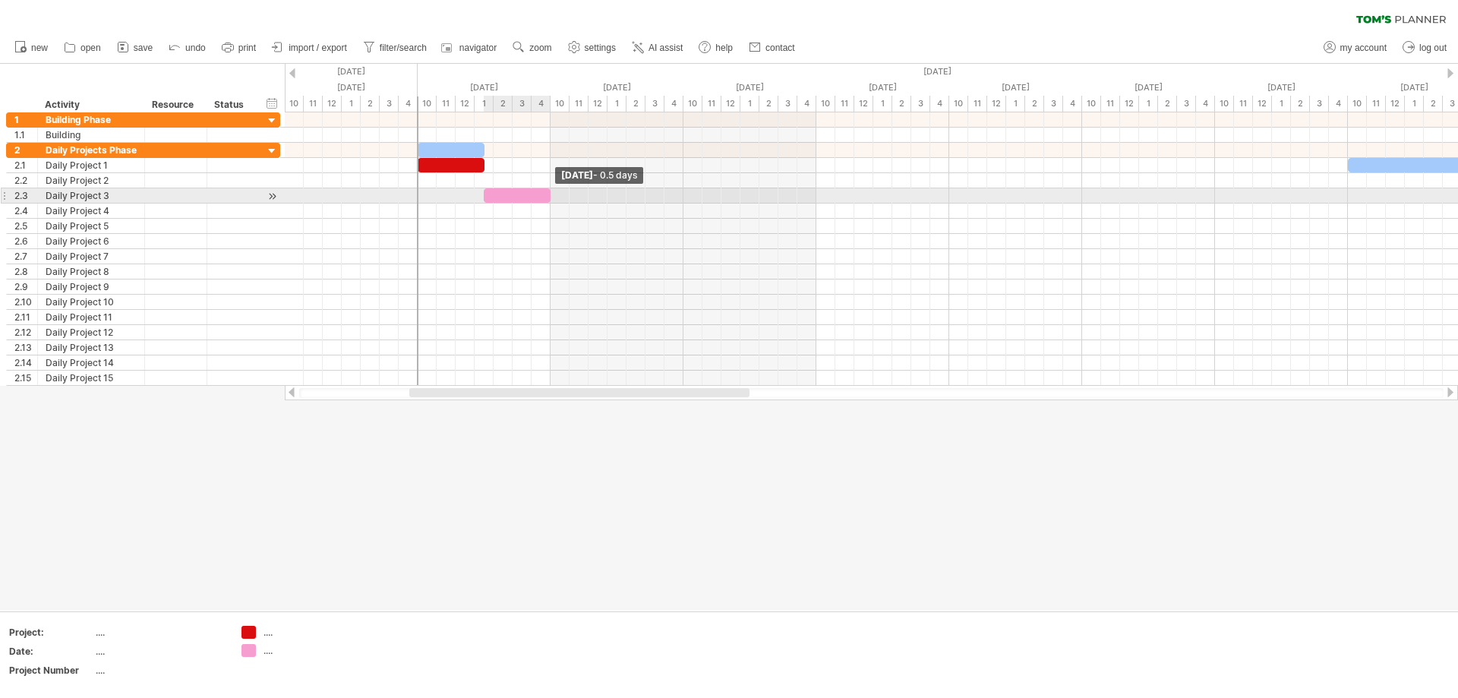
drag, startPoint x: 614, startPoint y: 197, endPoint x: 492, endPoint y: 195, distance: 121.5
click at [492, 195] on div at bounding box center [517, 195] width 67 height 14
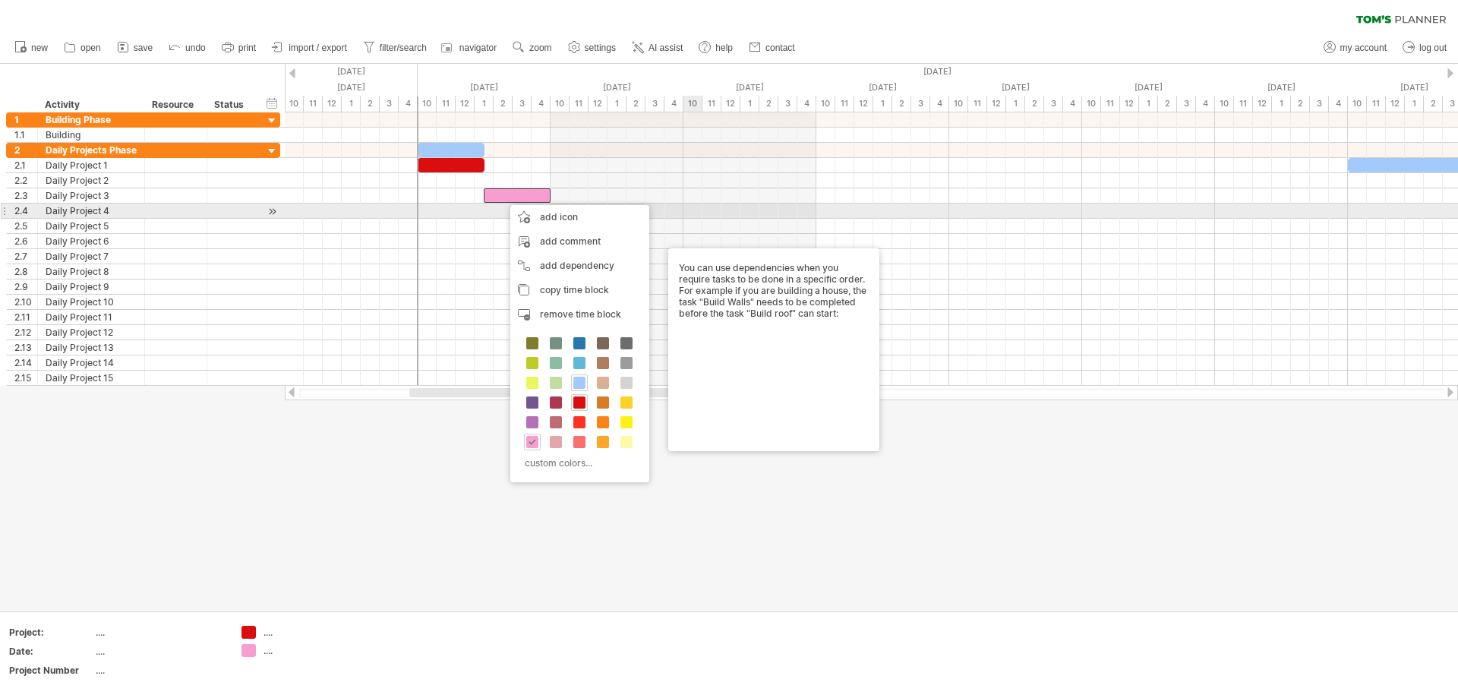
click at [683, 156] on div at bounding box center [871, 150] width 1173 height 15
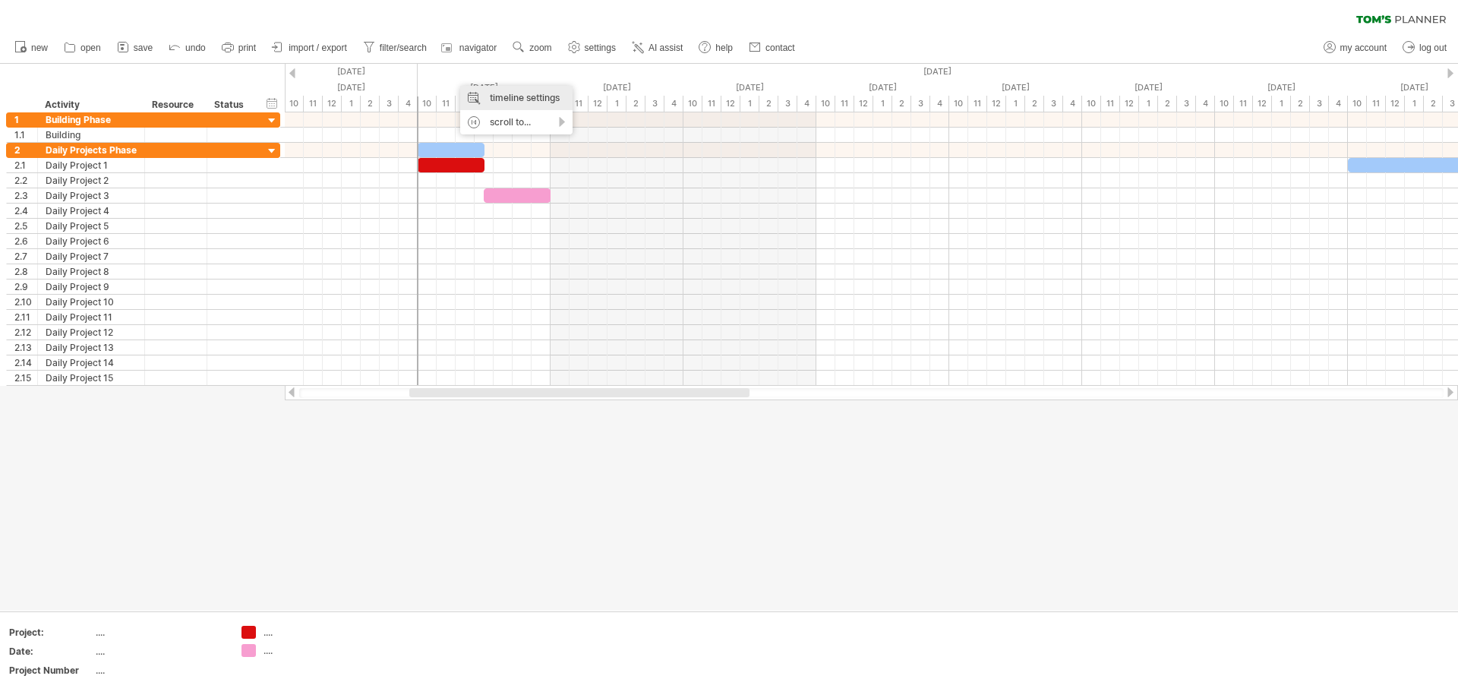
click at [499, 87] on div "timeline settings" at bounding box center [516, 98] width 112 height 24
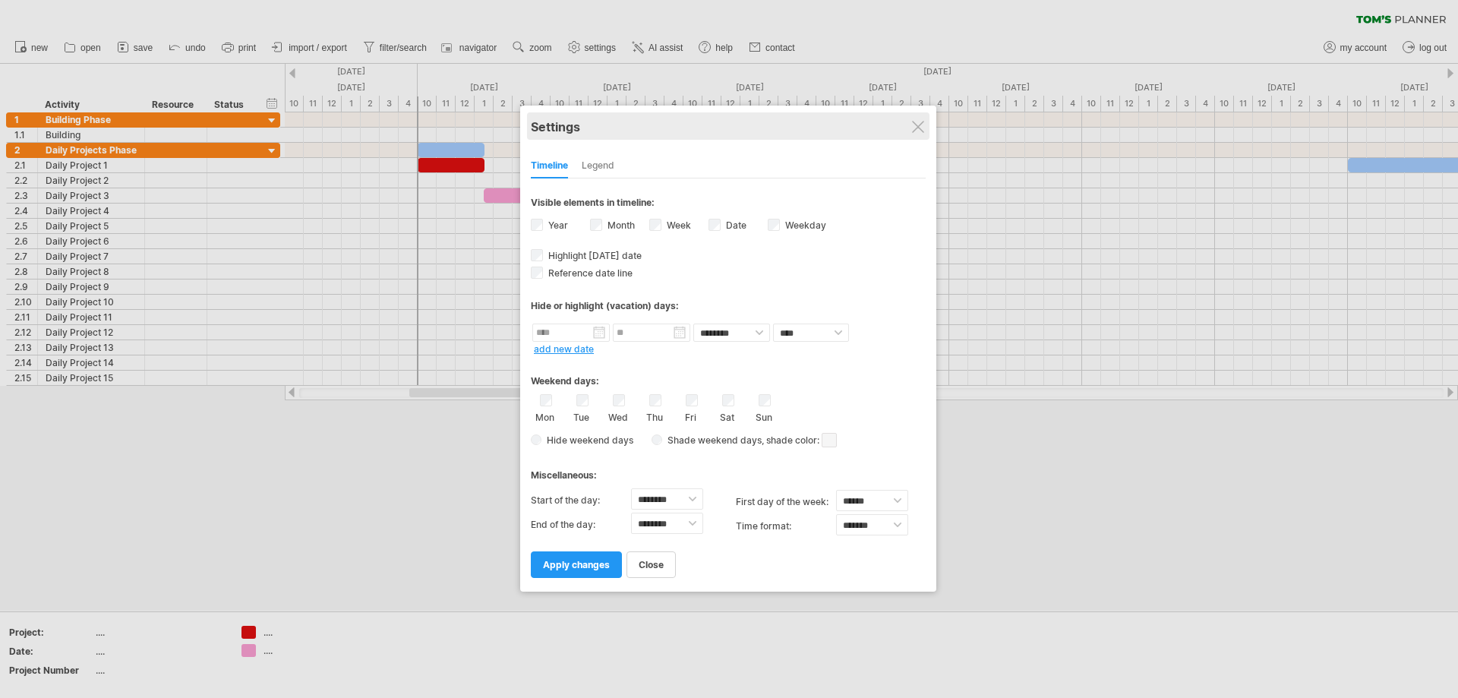
click at [926, 122] on div "Settings" at bounding box center [728, 125] width 395 height 27
click at [920, 118] on div "Settings" at bounding box center [728, 125] width 395 height 27
click at [914, 123] on div at bounding box center [918, 128] width 12 height 12
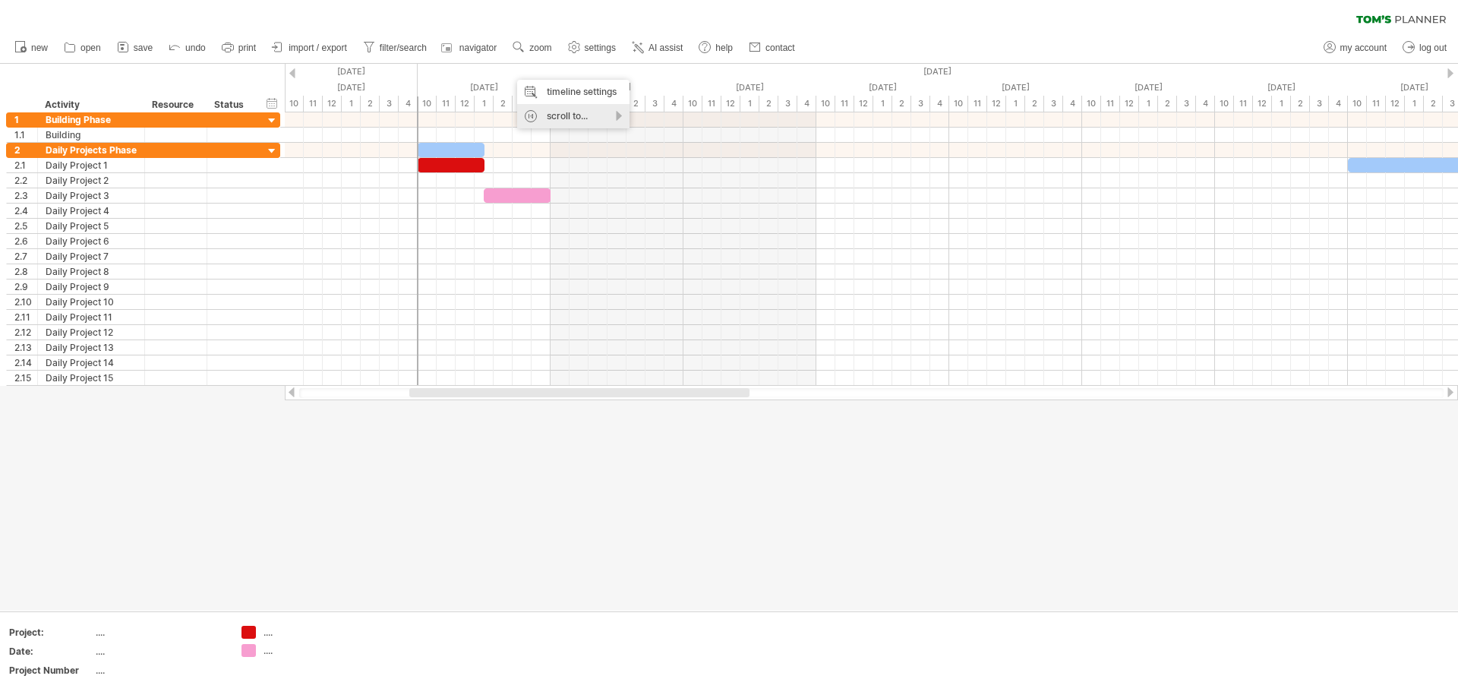
click at [589, 109] on div "scroll to..." at bounding box center [573, 116] width 112 height 24
click at [590, 109] on div "scroll to..." at bounding box center [573, 116] width 112 height 24
click at [388, 39] on link "filter/search" at bounding box center [395, 48] width 72 height 20
type input "**********"
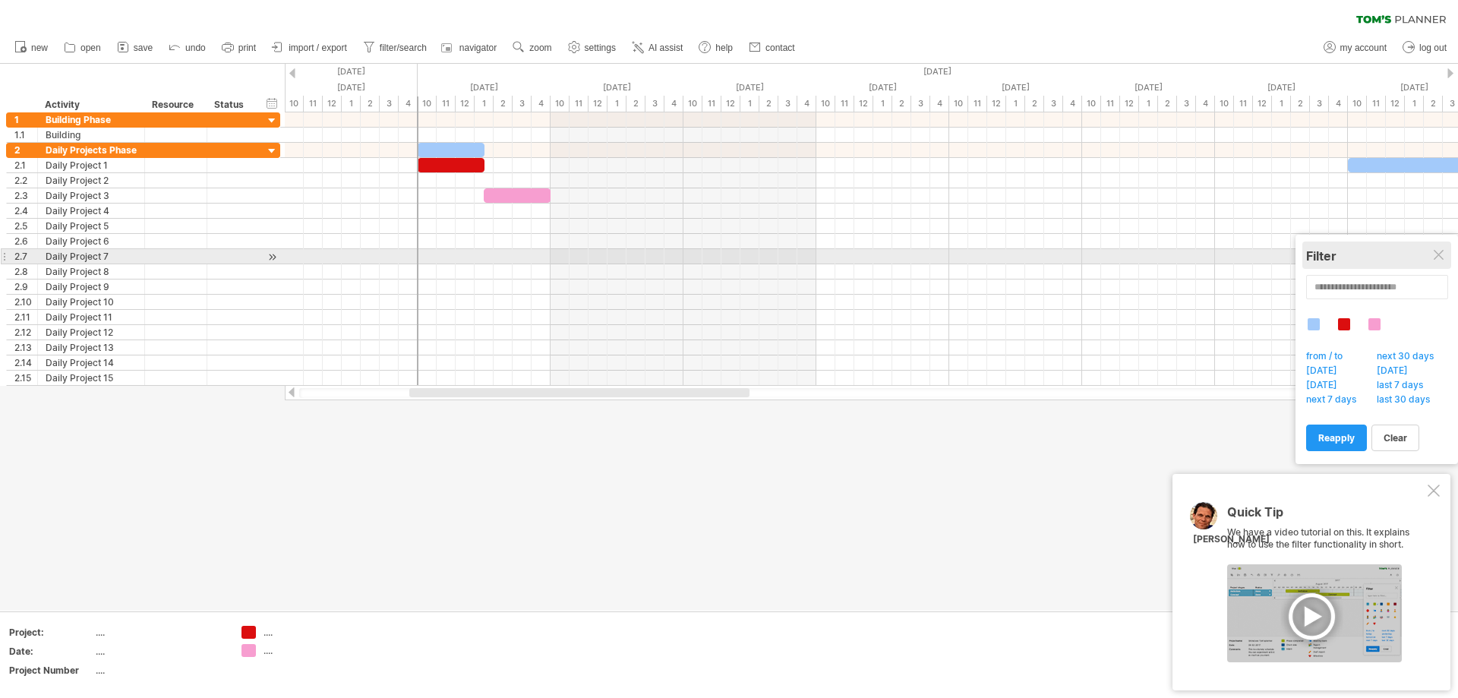
click at [1433, 254] on div "**********" at bounding box center [1377, 349] width 163 height 229
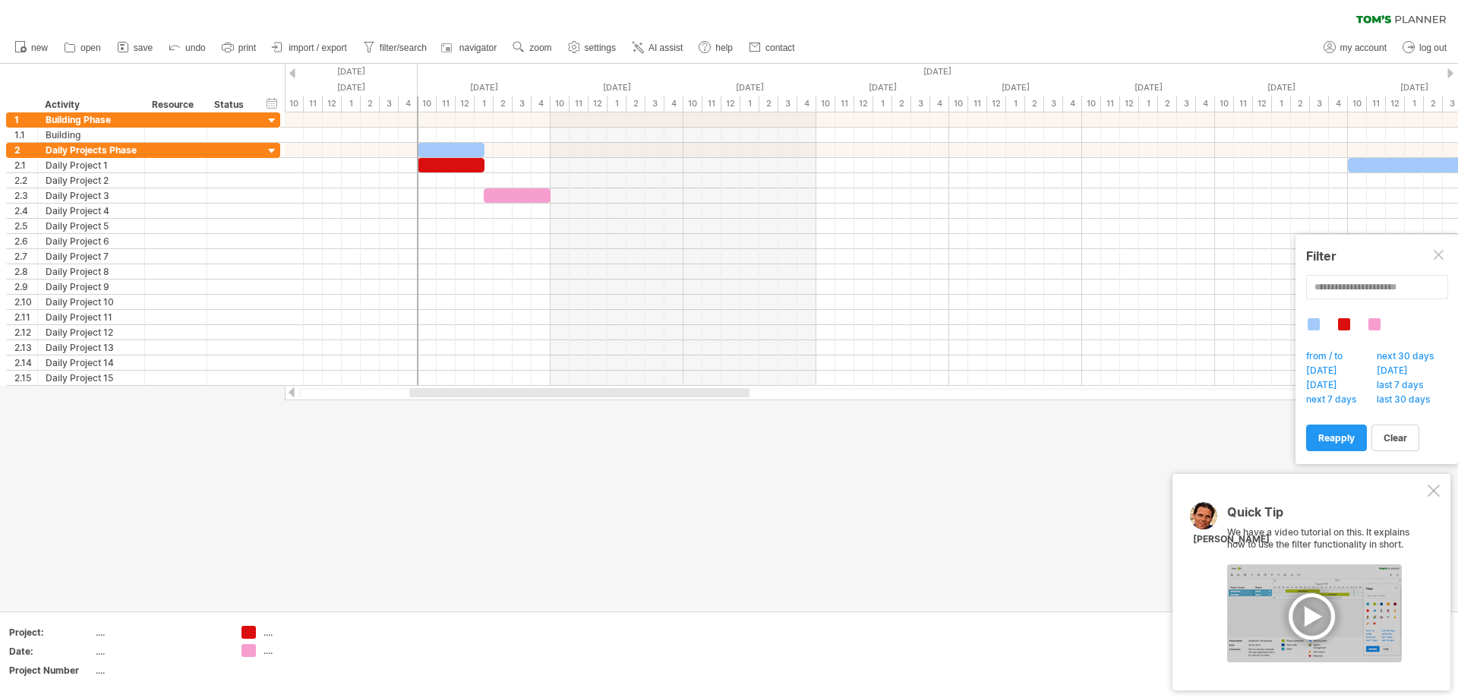
click at [863, 523] on div at bounding box center [729, 337] width 1458 height 547
click at [1426, 484] on div "Quick Tip We have a video tutorial on this. It explains how to use the filter f…" at bounding box center [1312, 582] width 278 height 216
click at [1438, 488] on div at bounding box center [1434, 491] width 12 height 12
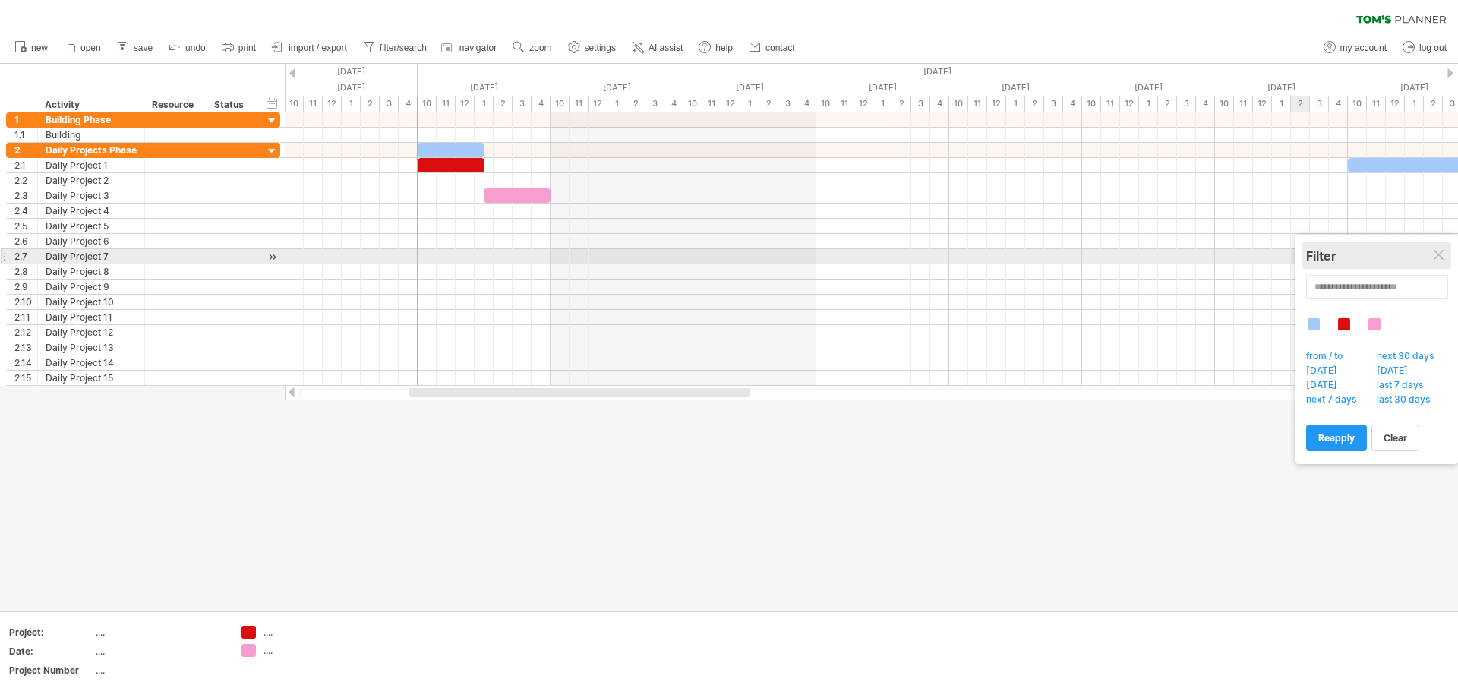
click at [1432, 253] on div "Filter" at bounding box center [1376, 255] width 141 height 15
click at [1446, 252] on div "Filter" at bounding box center [1376, 255] width 141 height 15
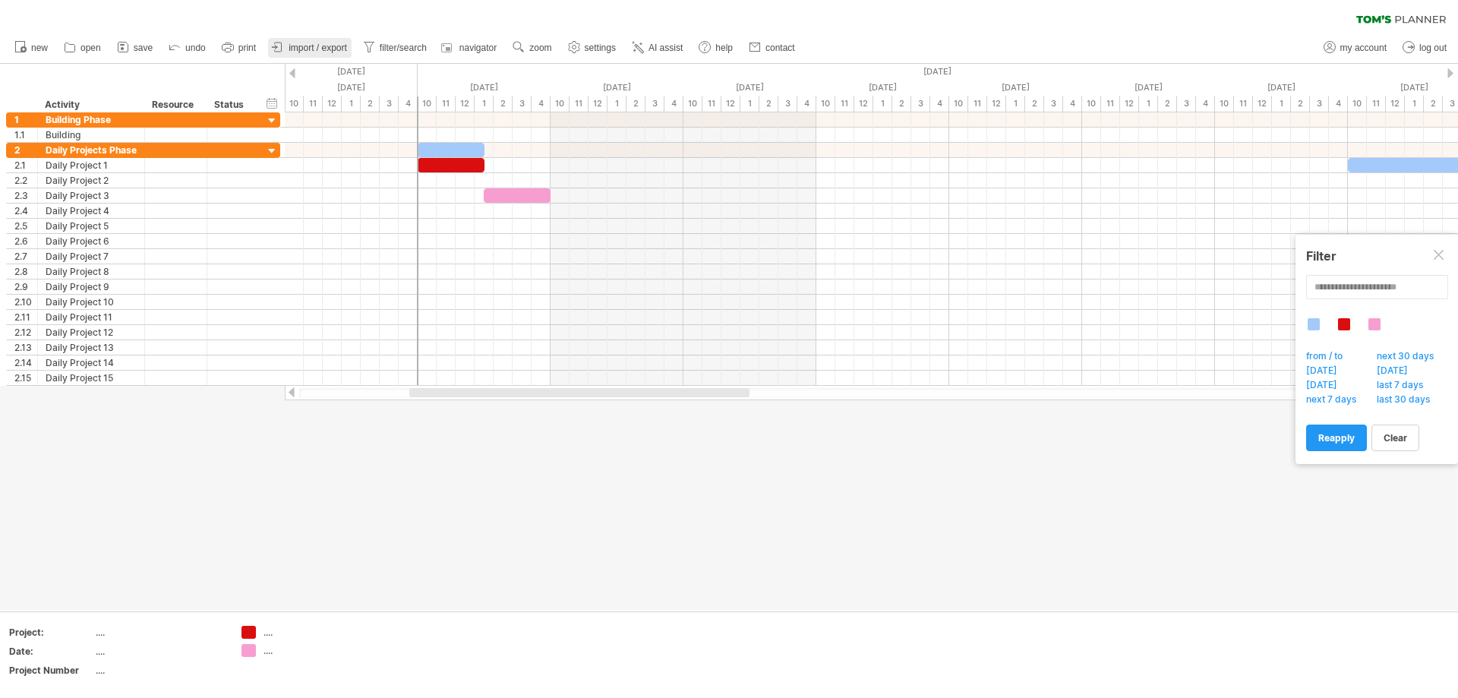
click at [317, 44] on span "import / export" at bounding box center [318, 48] width 58 height 11
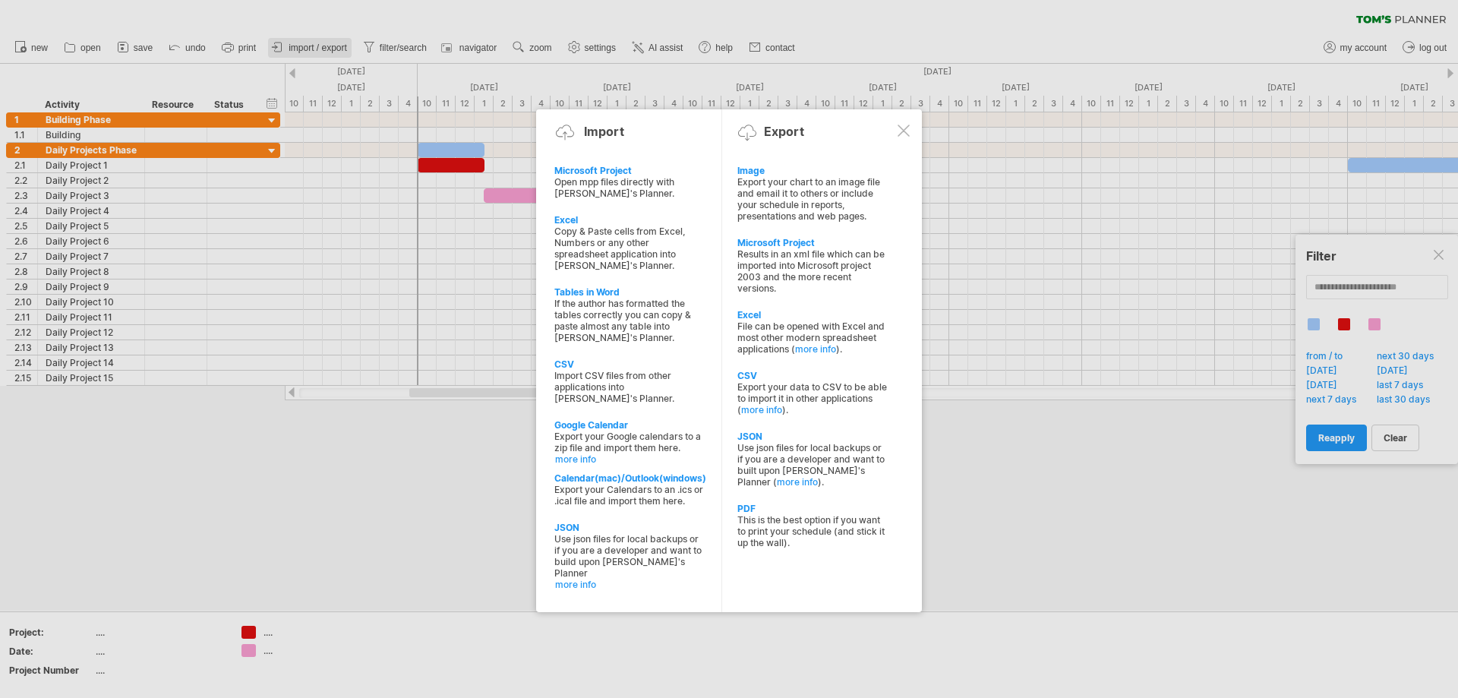
click at [317, 44] on div at bounding box center [729, 349] width 1458 height 698
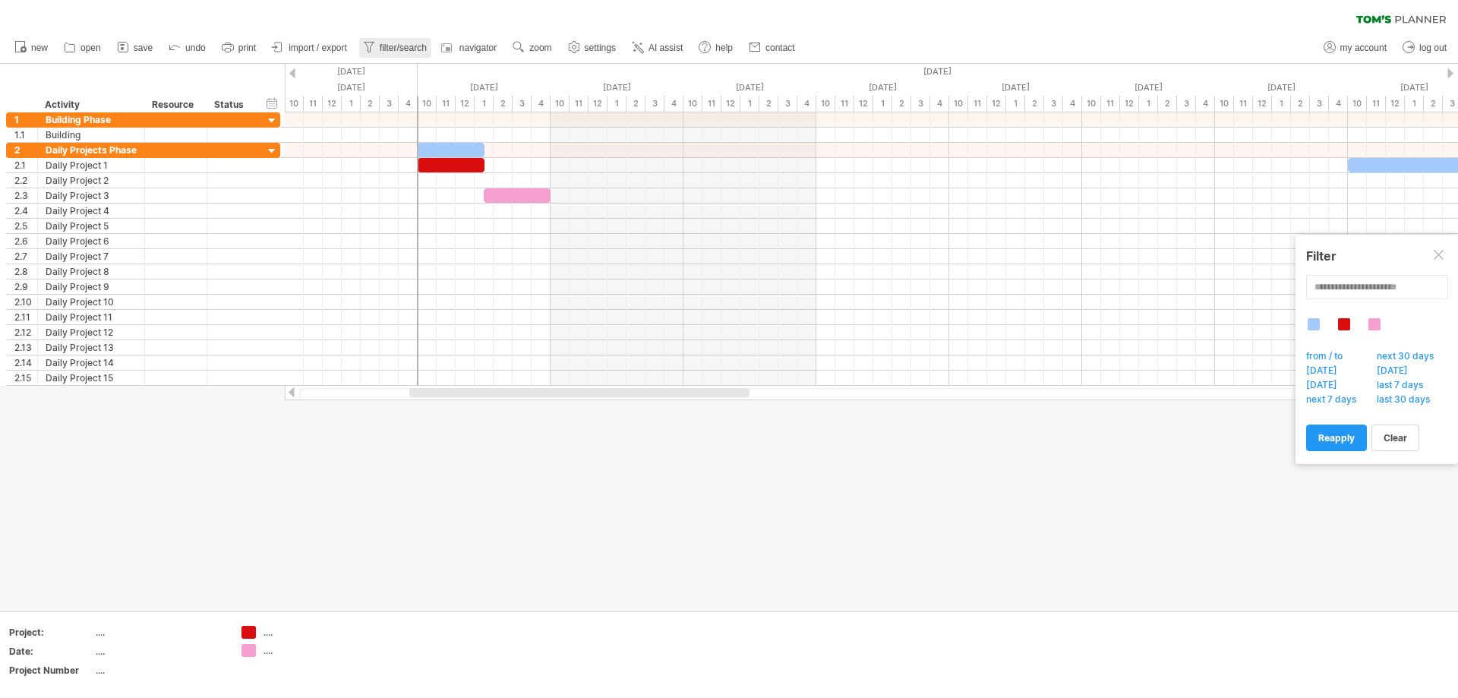
click at [414, 40] on link "filter/search" at bounding box center [395, 48] width 72 height 20
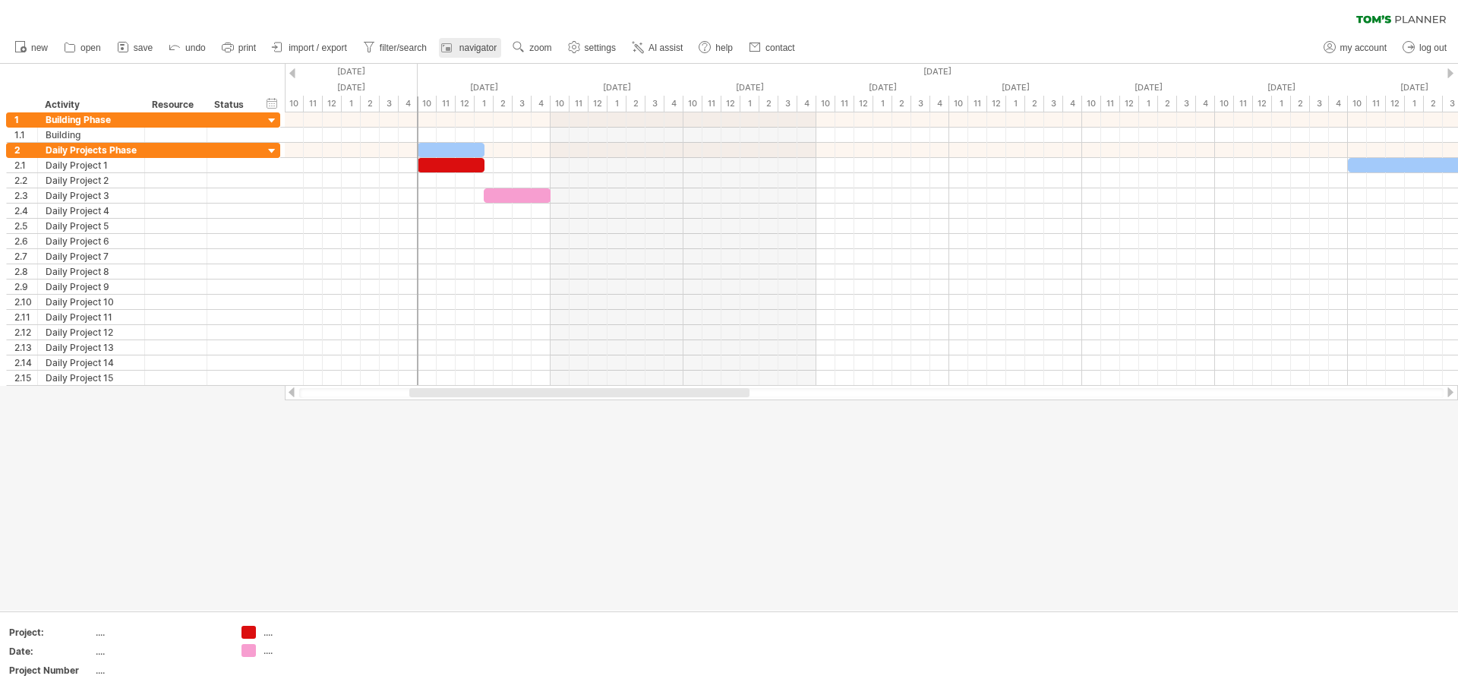
click at [468, 44] on span "navigator" at bounding box center [477, 48] width 37 height 11
click at [519, 43] on use at bounding box center [518, 46] width 15 height 15
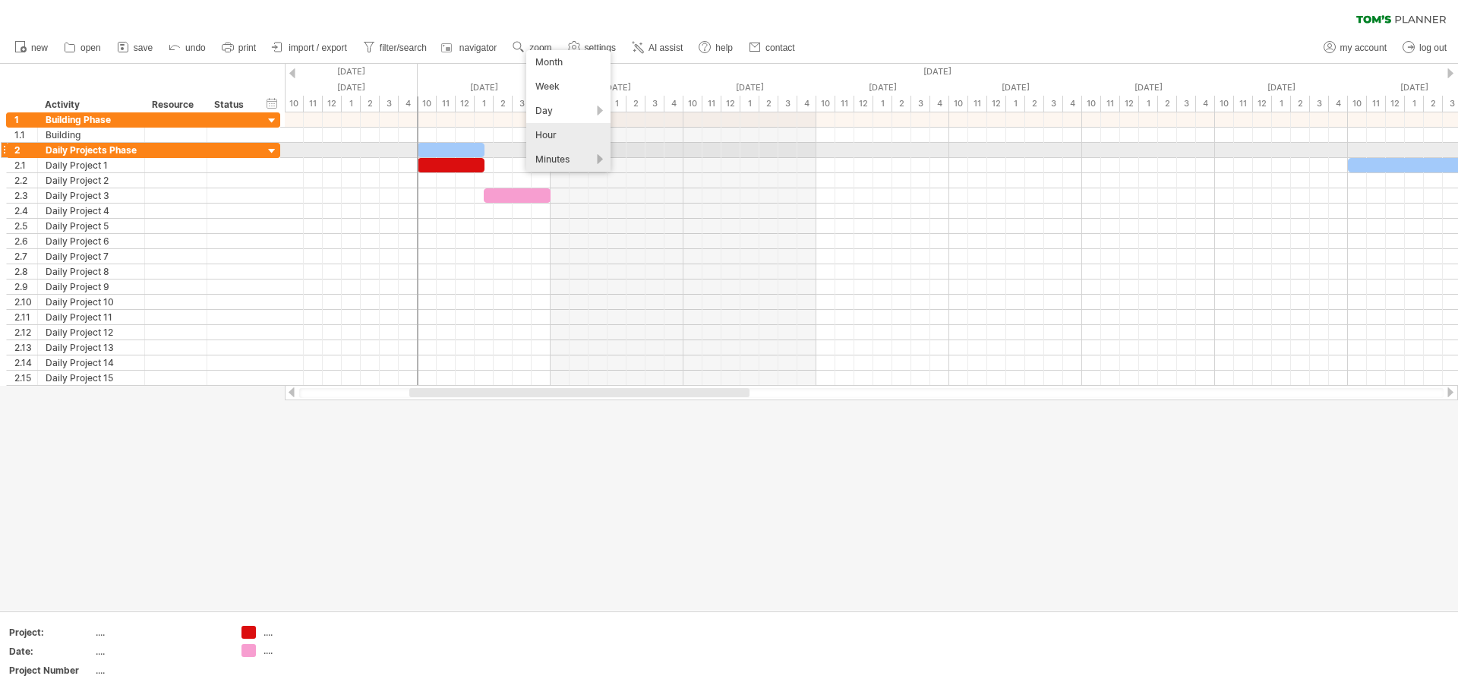
click at [560, 158] on div "Minutes" at bounding box center [568, 159] width 84 height 24
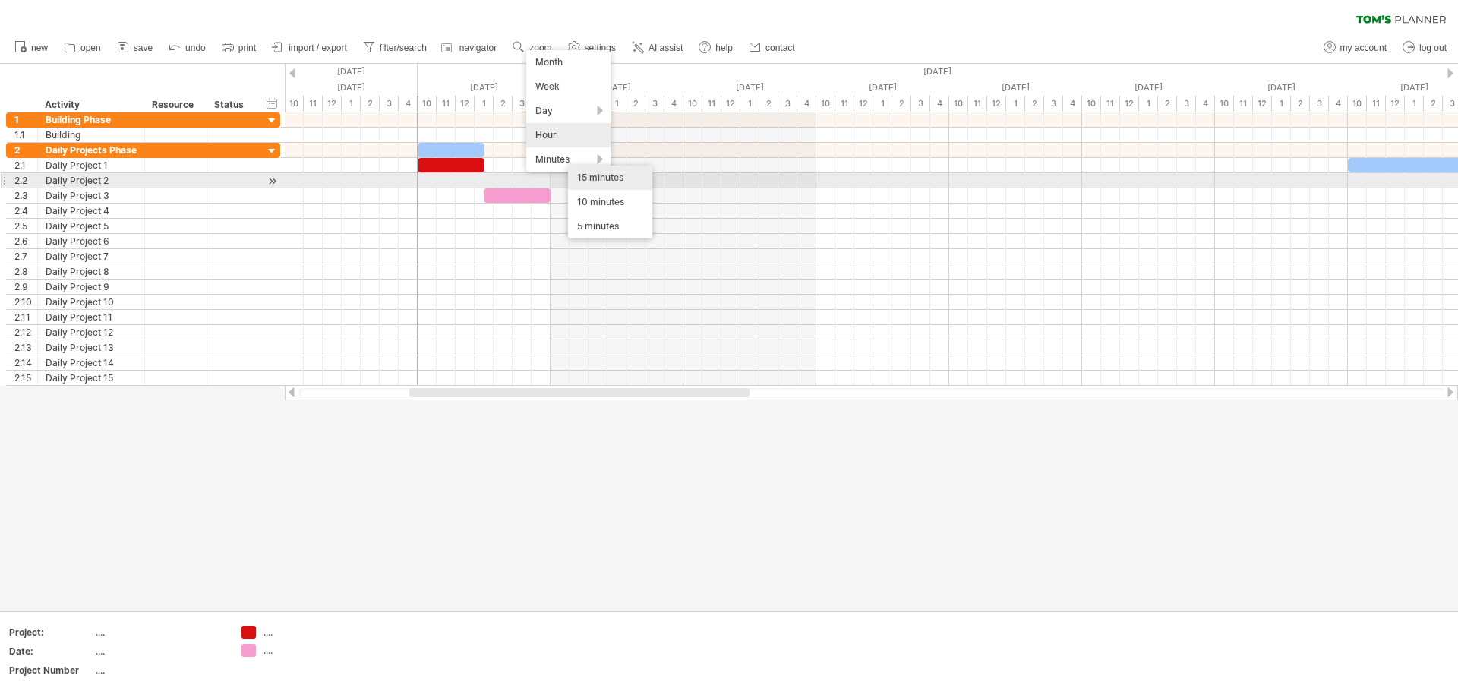
click at [597, 177] on div "15 minutes" at bounding box center [610, 178] width 84 height 24
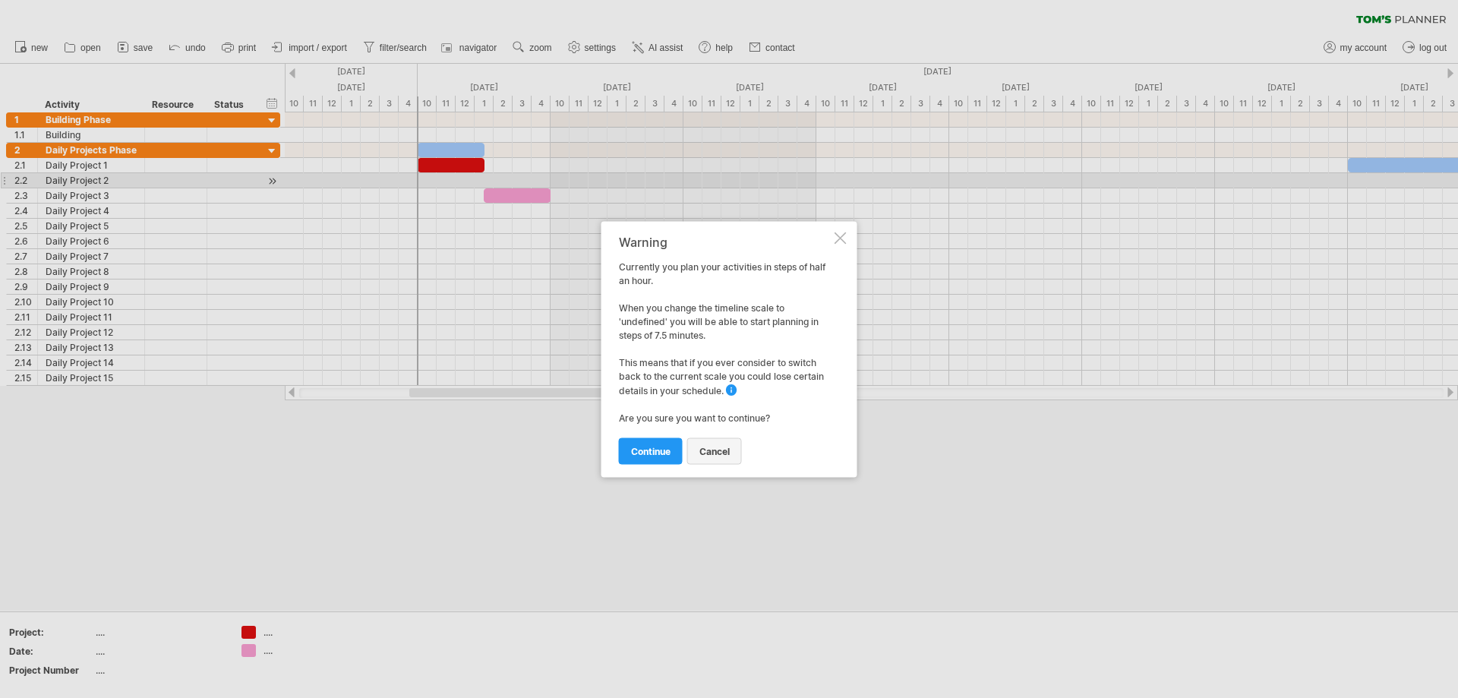
click at [712, 450] on span "cancel" at bounding box center [714, 450] width 30 height 11
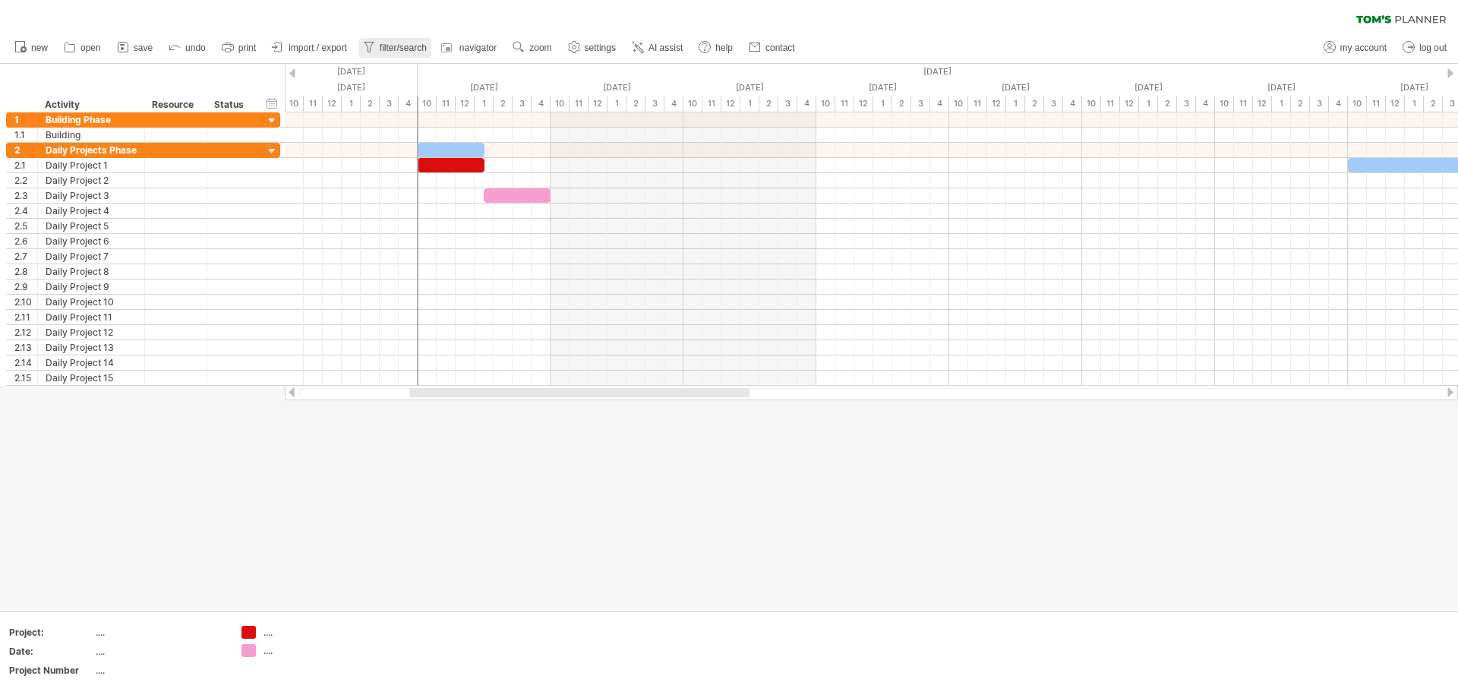
click at [406, 46] on span "filter/search" at bounding box center [403, 48] width 47 height 11
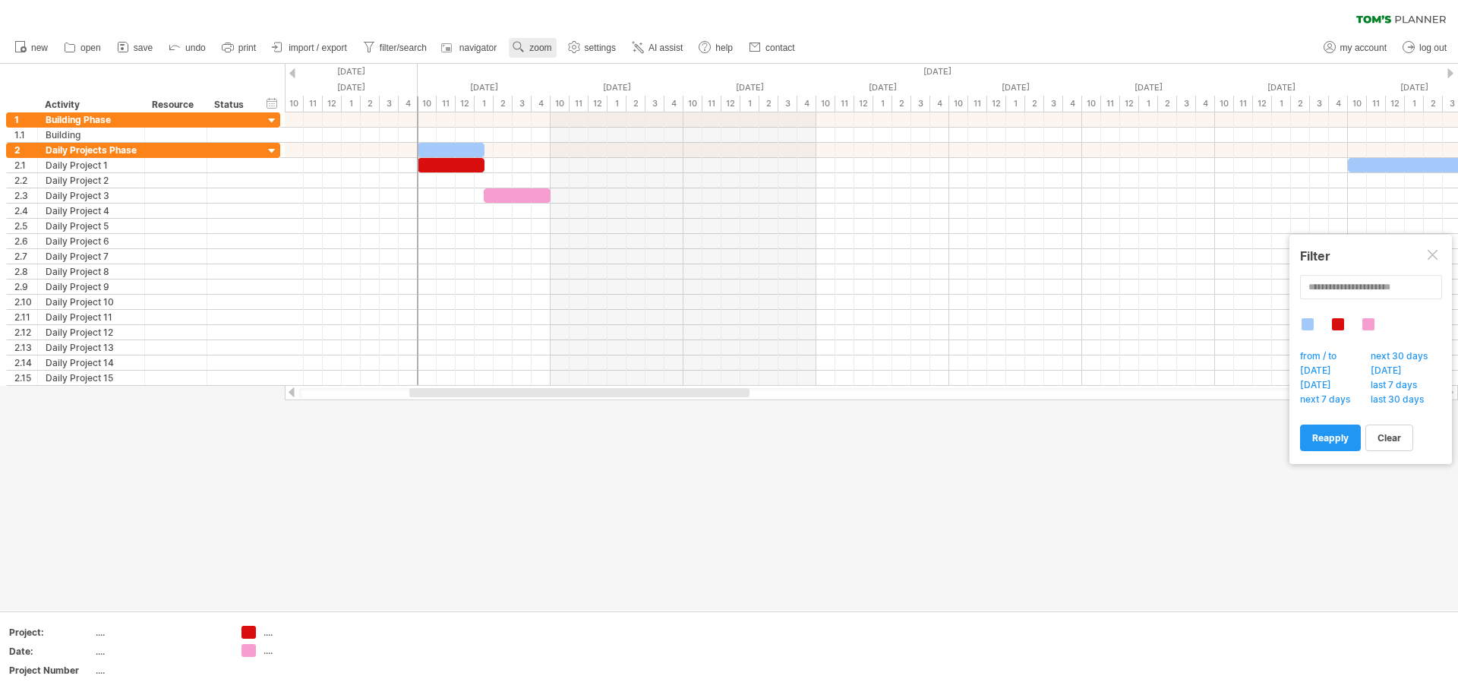
click at [533, 48] on span "zoom" at bounding box center [540, 48] width 22 height 11
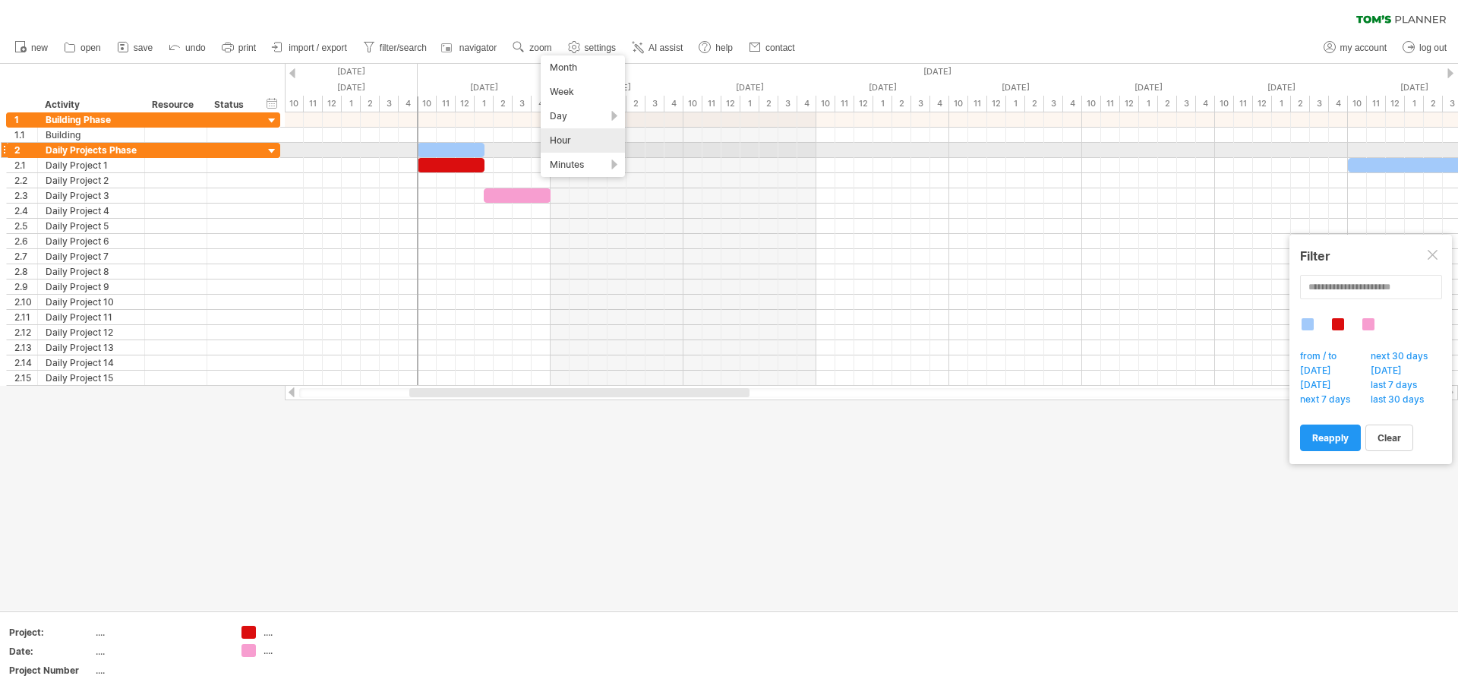
click at [579, 144] on div "Hour" at bounding box center [583, 140] width 84 height 24
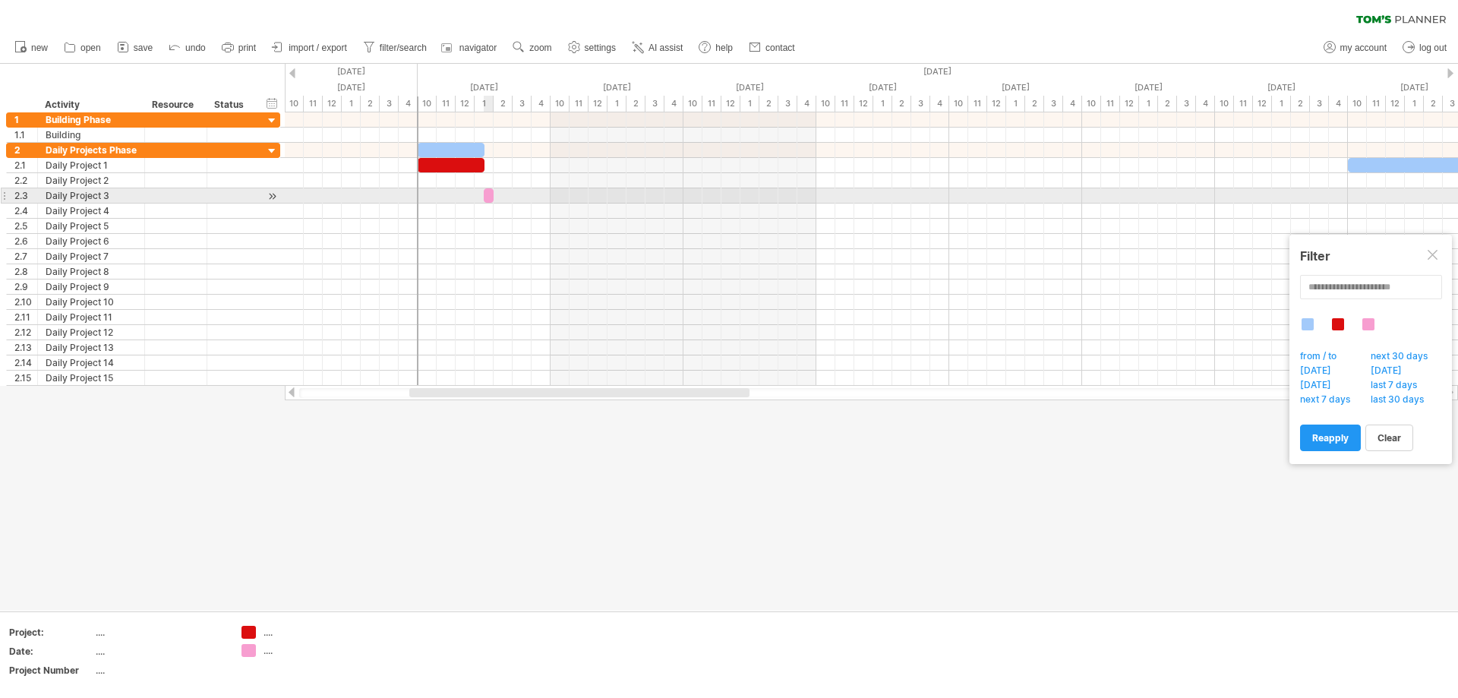
drag, startPoint x: 549, startPoint y: 194, endPoint x: 482, endPoint y: 201, distance: 67.2
click at [484, 201] on div at bounding box center [489, 195] width 10 height 14
click at [488, 197] on div at bounding box center [489, 195] width 10 height 14
click at [478, 199] on div at bounding box center [484, 195] width 19 height 14
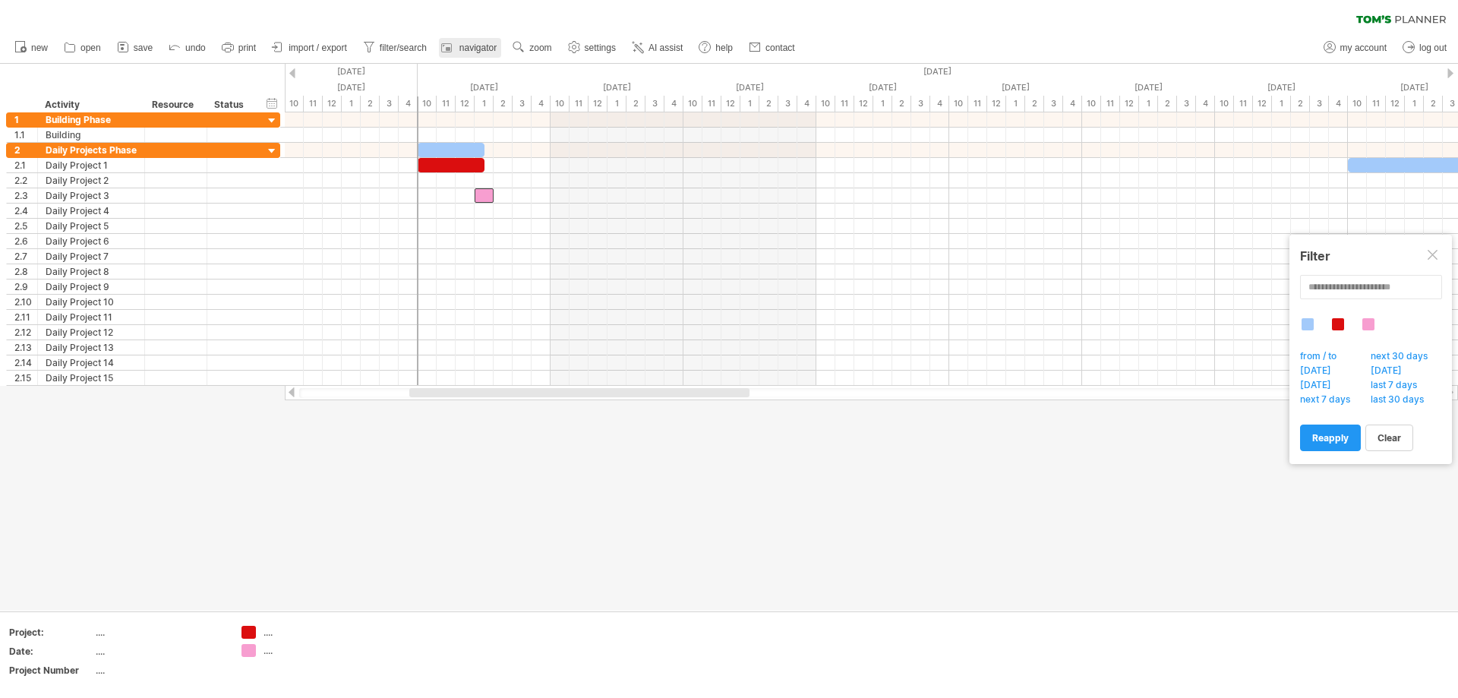
click at [498, 52] on link "navigator" at bounding box center [470, 48] width 62 height 20
click at [526, 55] on div at bounding box center [518, 47] width 15 height 15
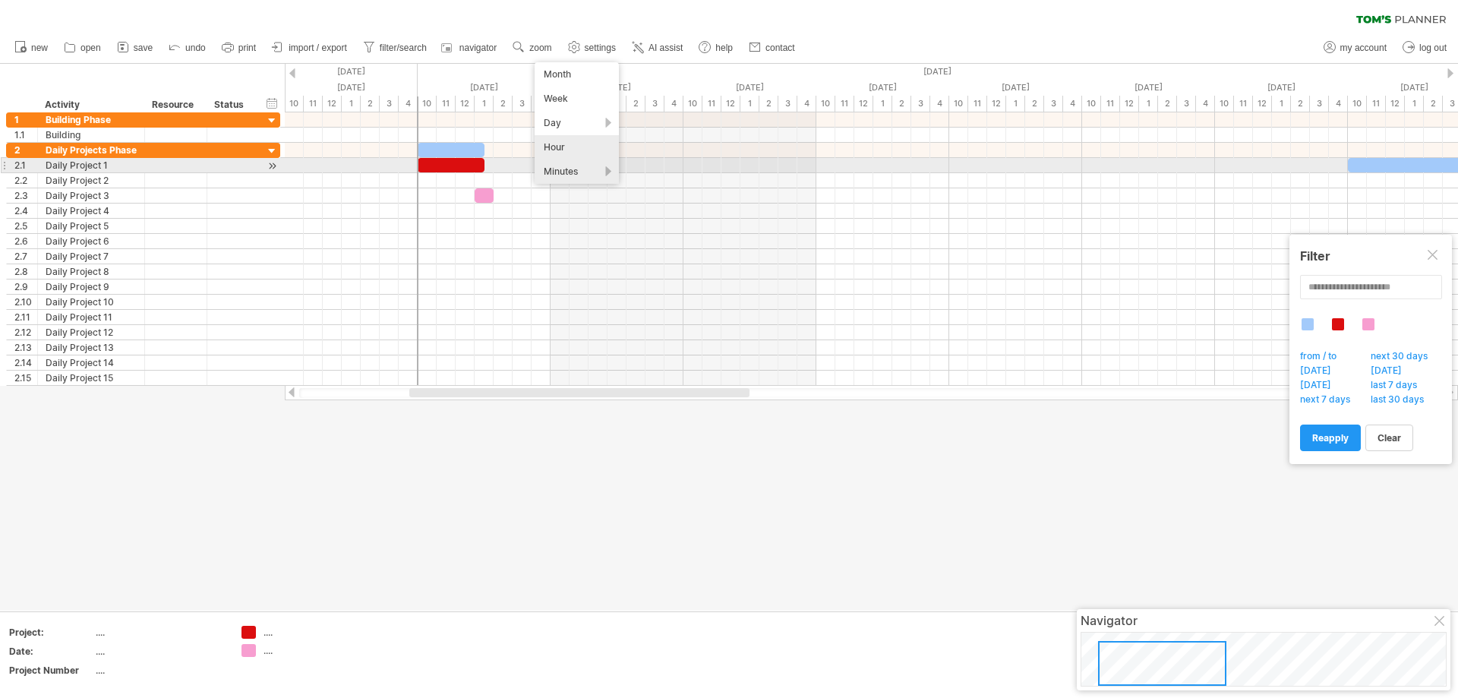
click at [570, 169] on div "Minutes" at bounding box center [577, 171] width 84 height 24
click at [603, 169] on div "Minutes" at bounding box center [577, 171] width 84 height 24
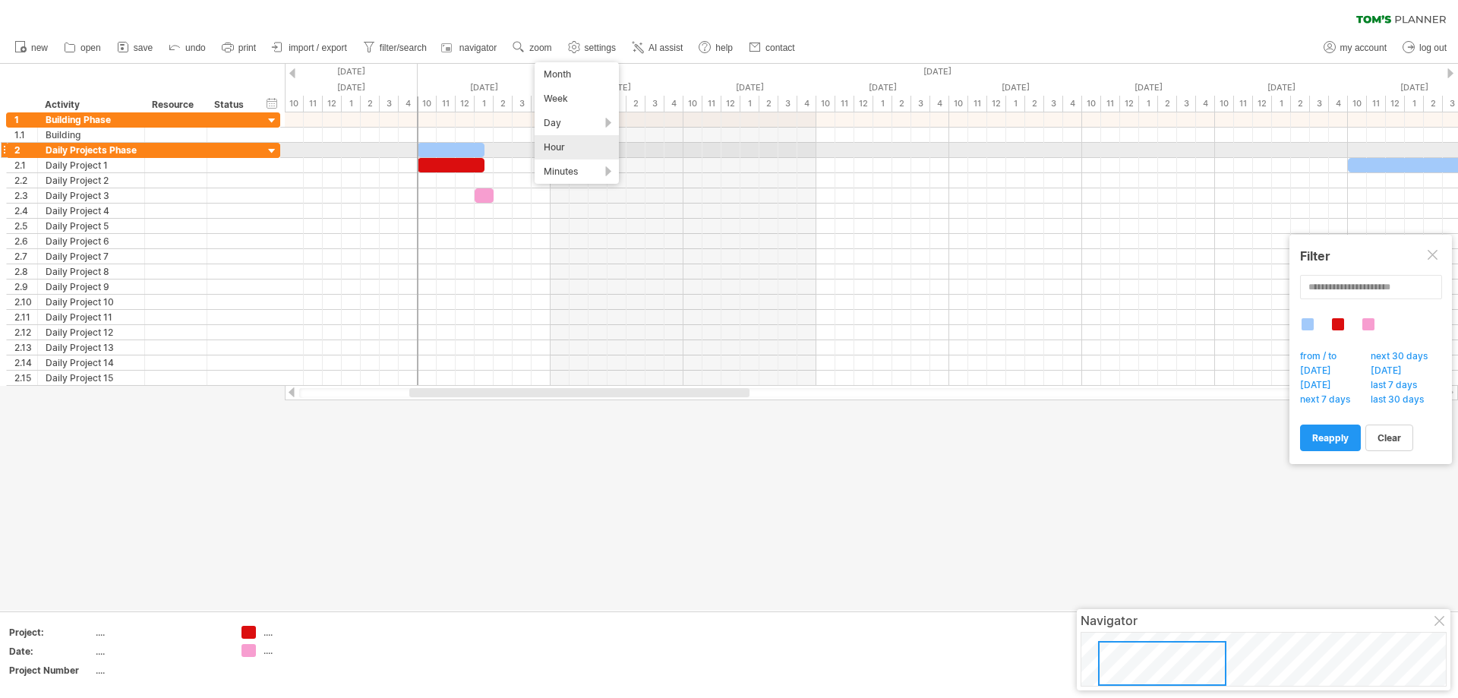
click at [582, 153] on div "Hour" at bounding box center [577, 147] width 84 height 24
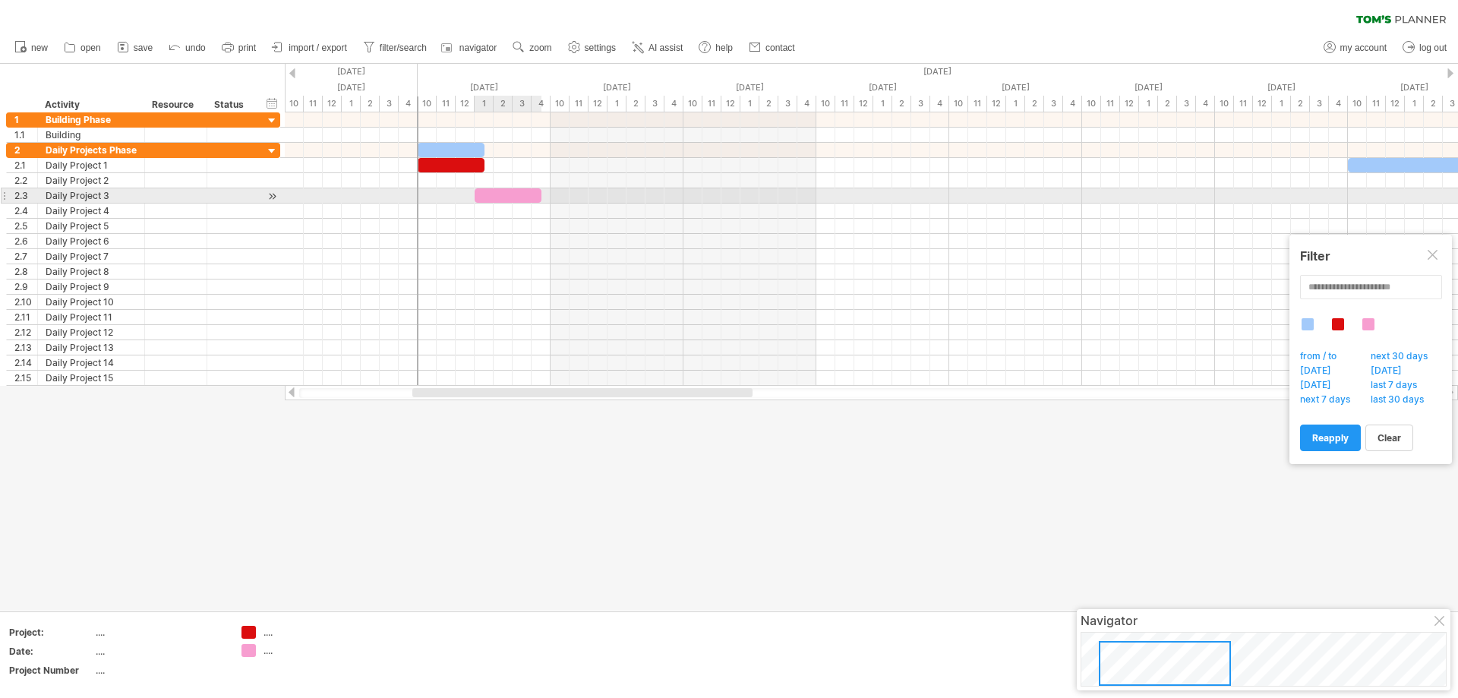
drag, startPoint x: 494, startPoint y: 197, endPoint x: 545, endPoint y: 197, distance: 51.6
click at [545, 197] on div "[DATE] - 0.5 days [DATE]" at bounding box center [871, 248] width 1173 height 273
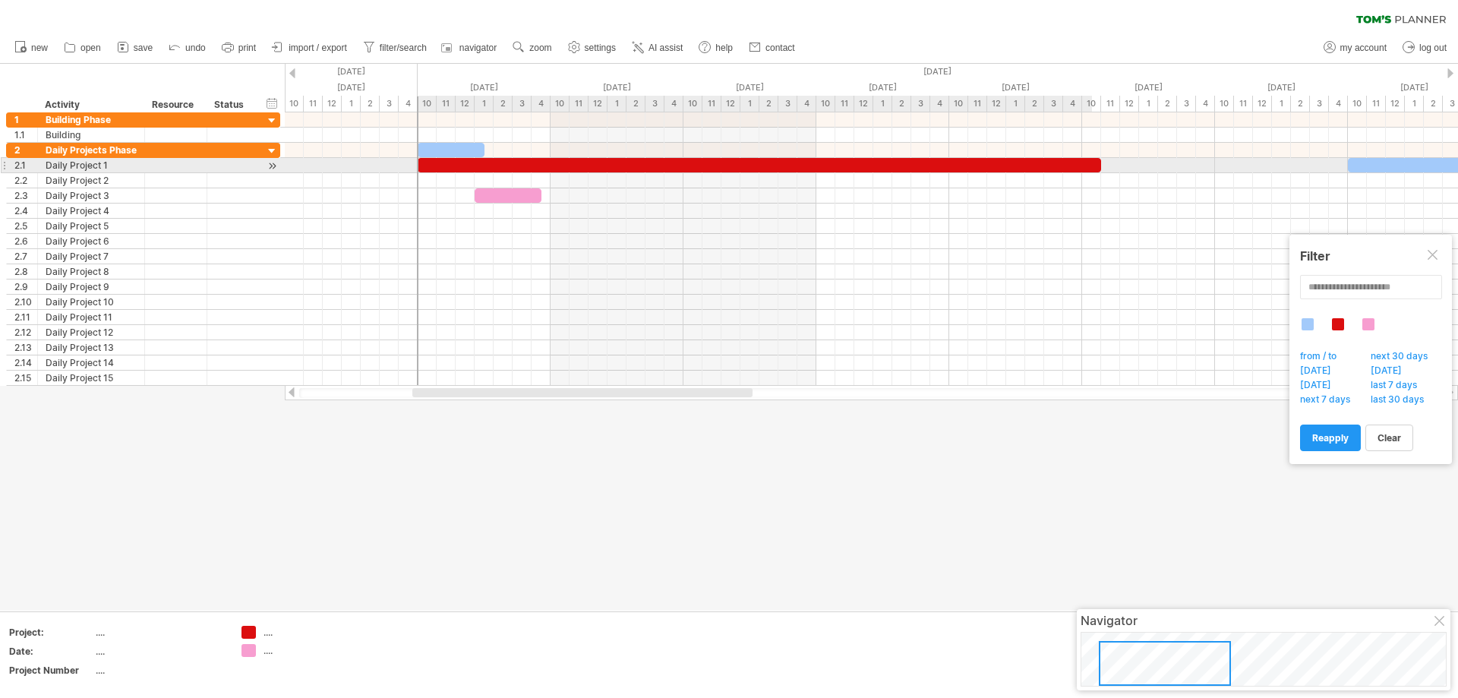
drag, startPoint x: 482, startPoint y: 169, endPoint x: 1113, endPoint y: 163, distance: 630.4
click at [1101, 163] on div at bounding box center [760, 165] width 684 height 14
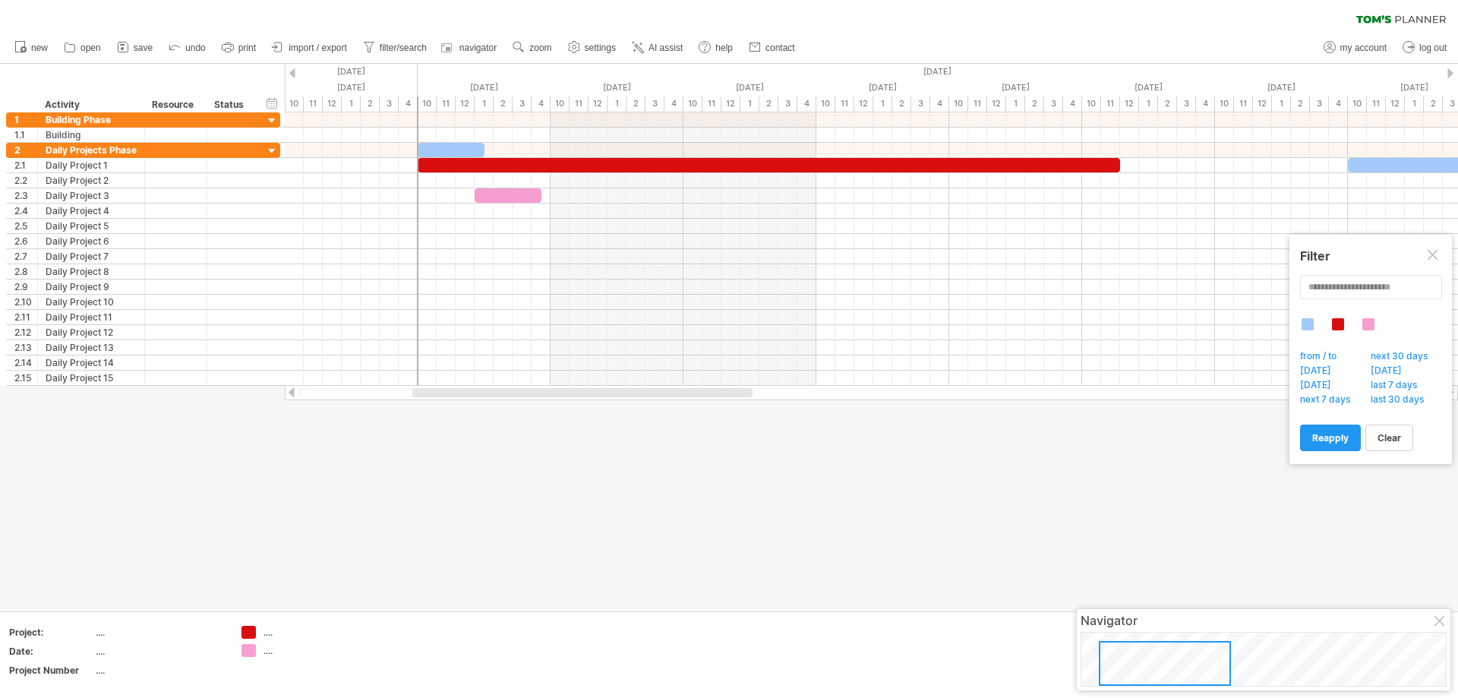
click at [900, 404] on div "Trying to reach [DOMAIN_NAME] Connected again... 0% clear filter new 1" at bounding box center [729, 349] width 1458 height 698
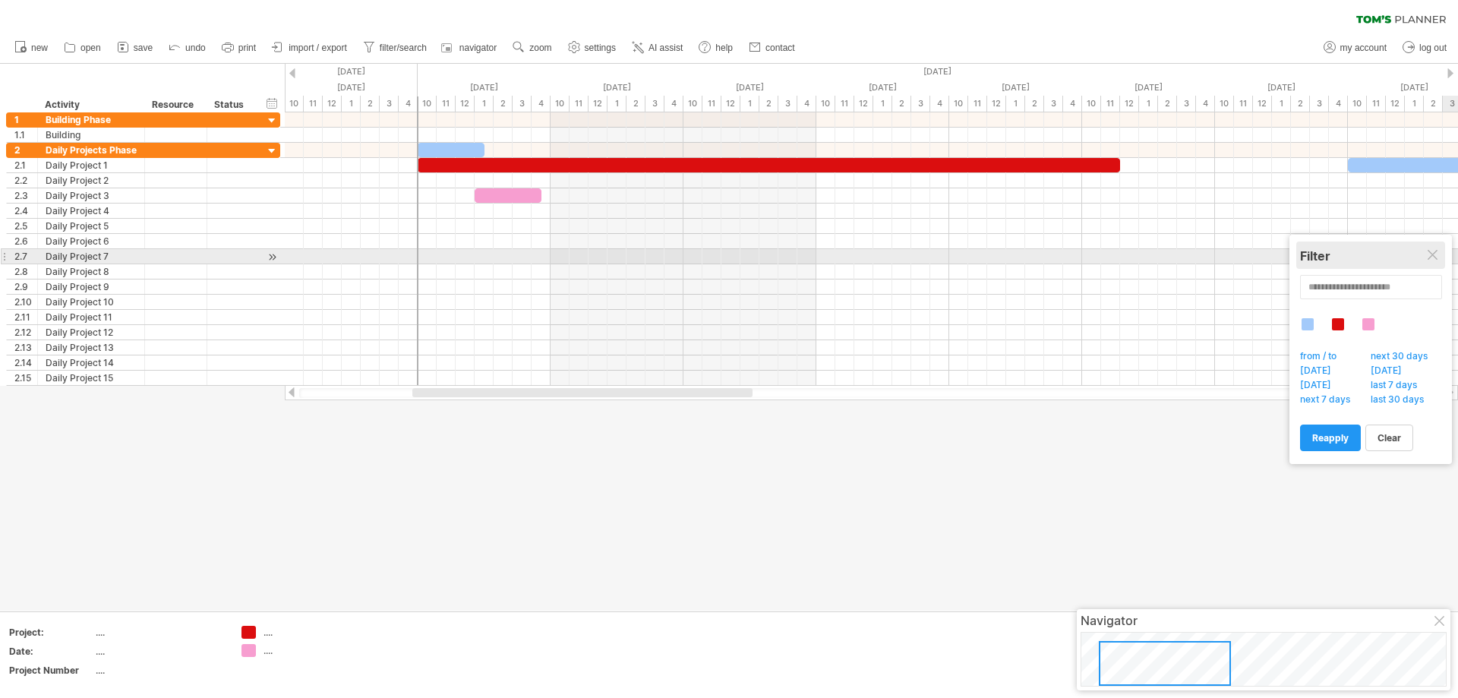
click at [1425, 253] on div "Filter" at bounding box center [1370, 255] width 141 height 15
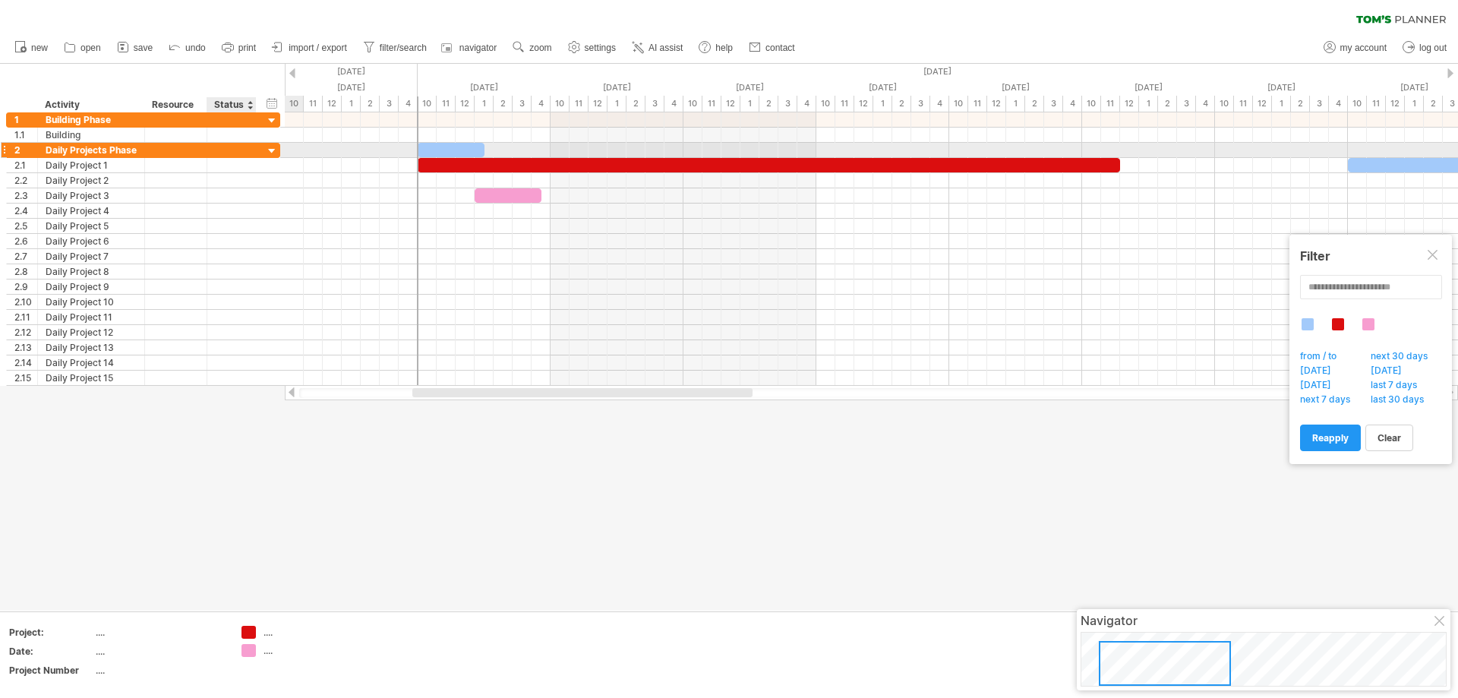
click at [271, 150] on div at bounding box center [272, 151] width 14 height 14
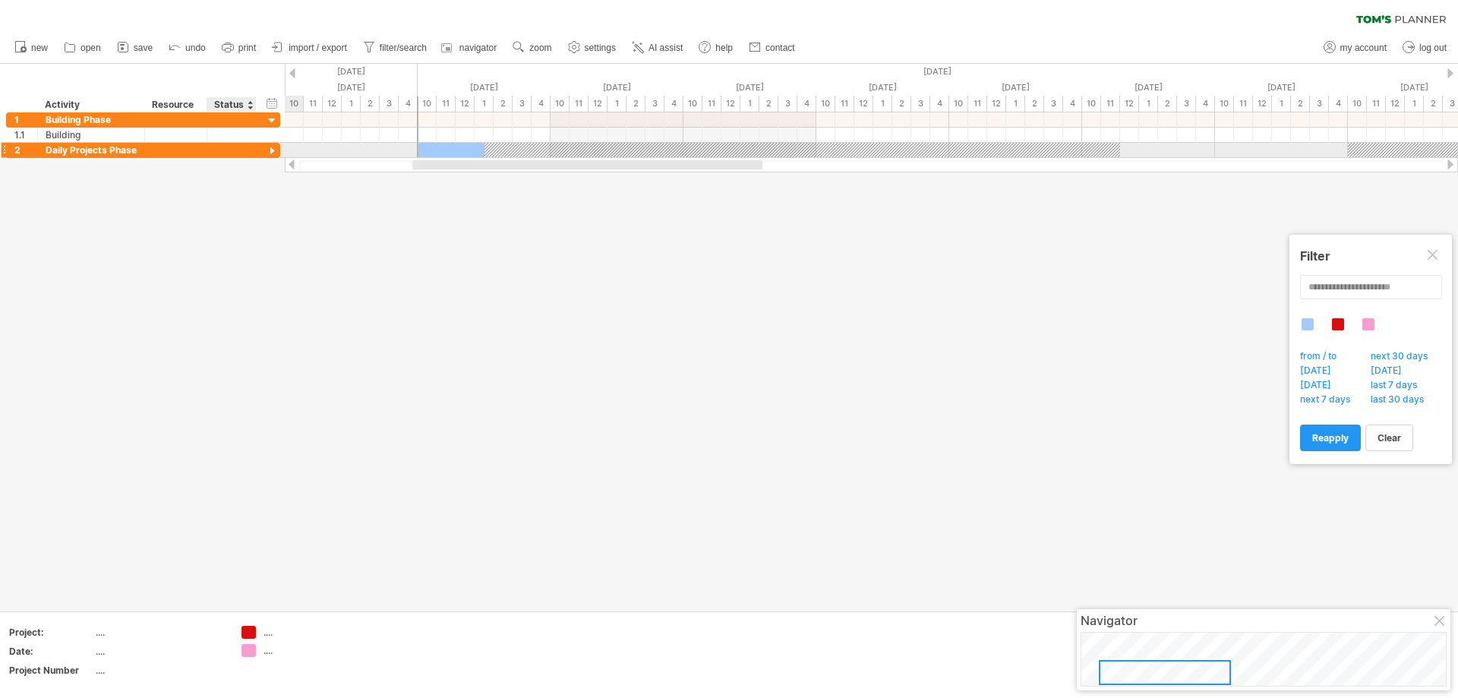
click at [271, 150] on div at bounding box center [272, 151] width 14 height 14
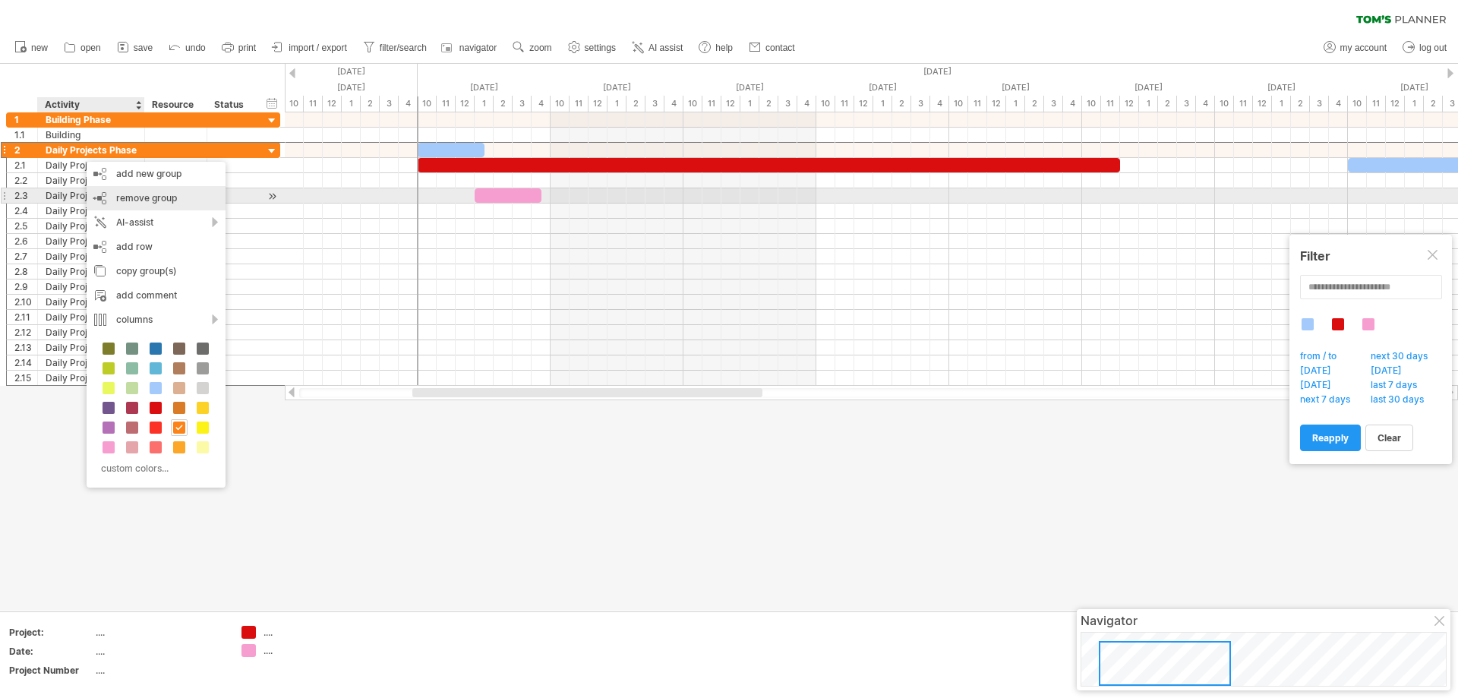
click at [166, 193] on span "remove group" at bounding box center [146, 197] width 61 height 11
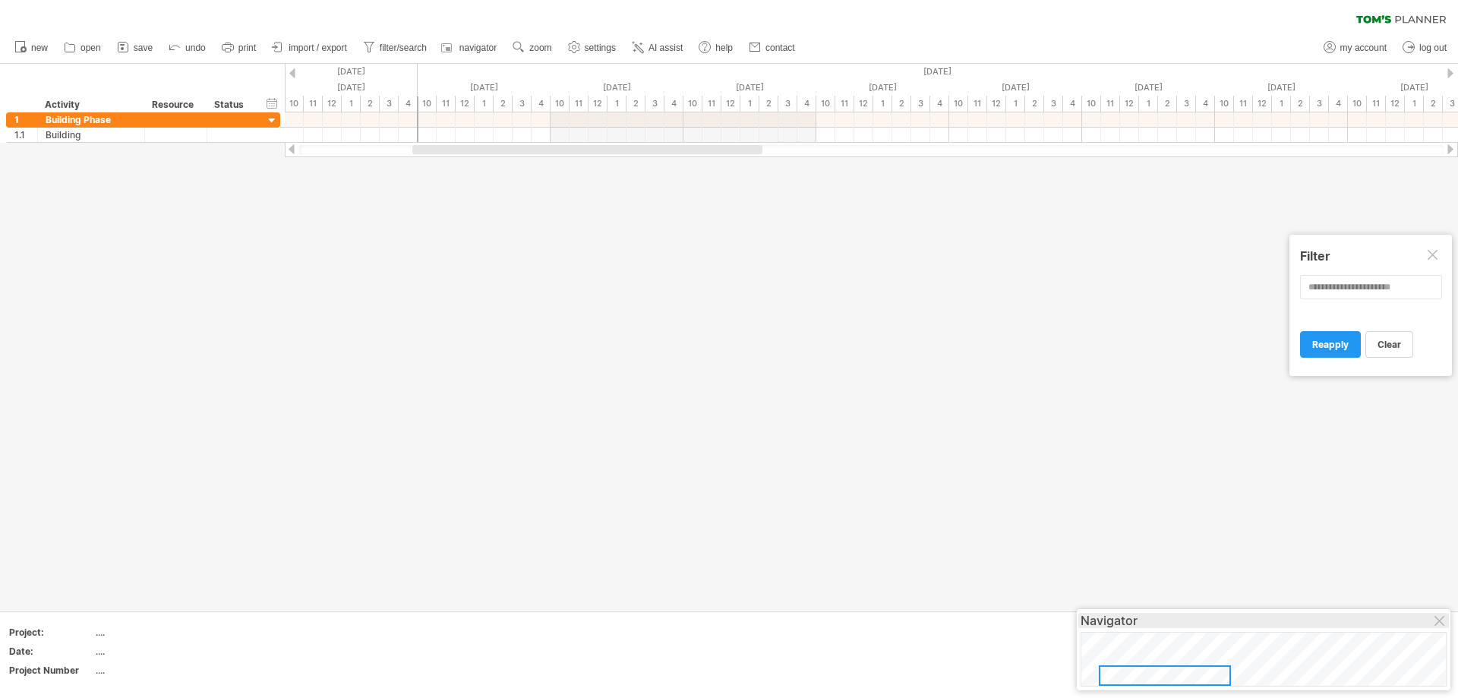
click at [1432, 625] on div "Navigator" at bounding box center [1264, 620] width 366 height 15
click at [1431, 255] on div at bounding box center [1434, 256] width 12 height 12
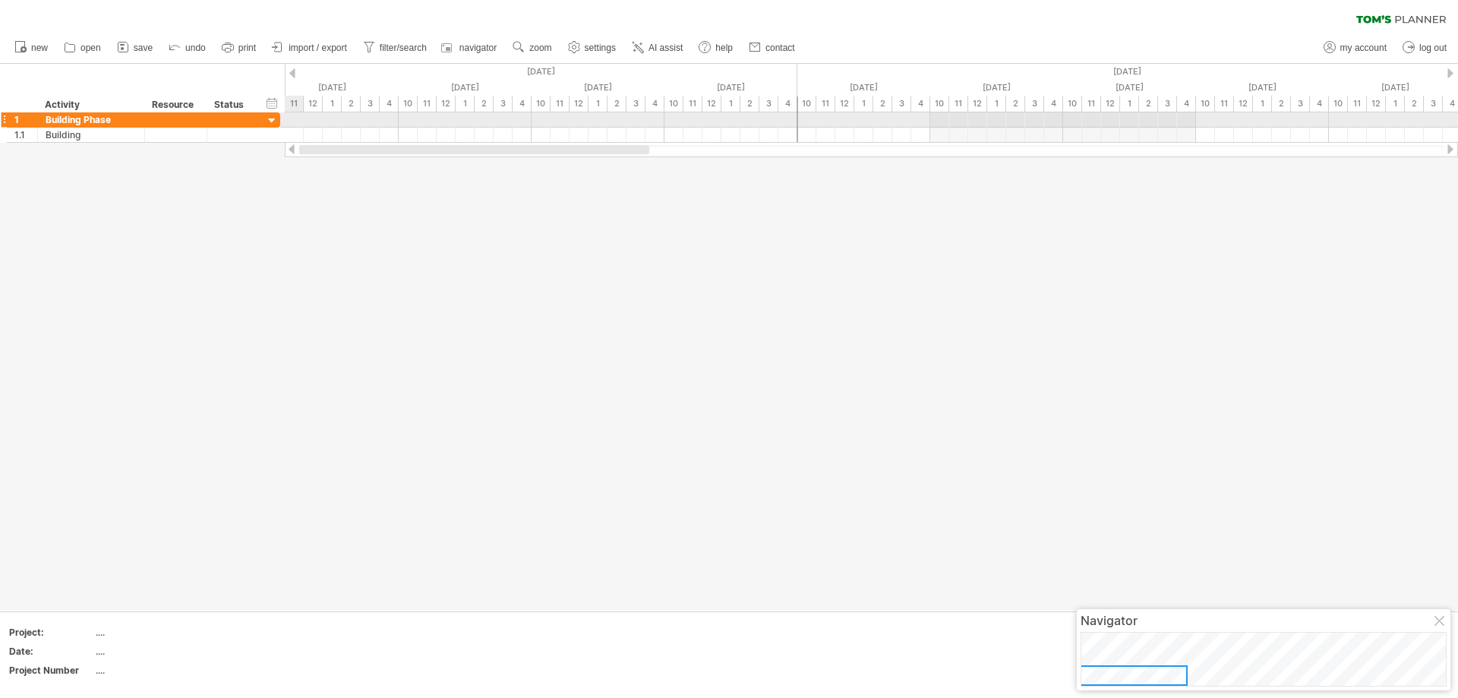
drag, startPoint x: 586, startPoint y: 153, endPoint x: 274, endPoint y: 119, distance: 314.0
click at [274, 119] on div "Trying to reach [DOMAIN_NAME] Connected again... 0% clear filter new 1" at bounding box center [729, 349] width 1458 height 698
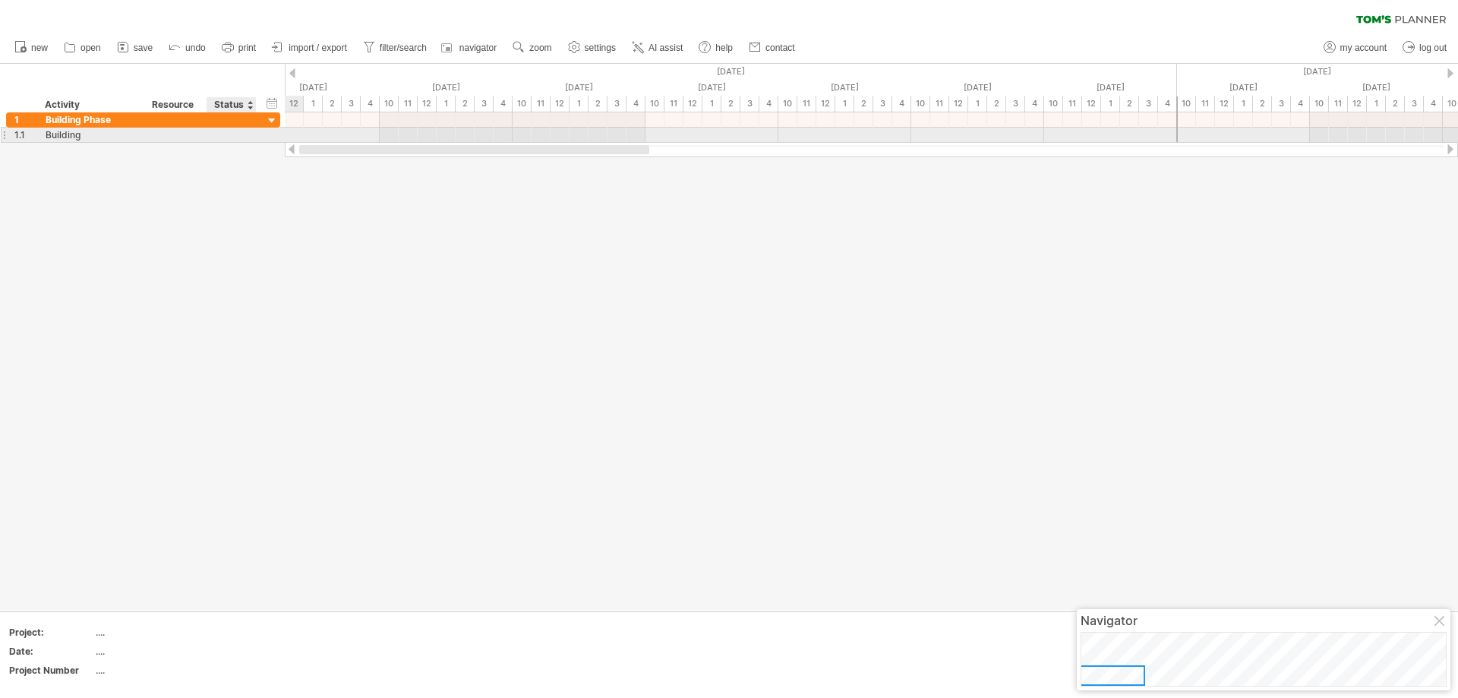
drag, startPoint x: 459, startPoint y: 149, endPoint x: 231, endPoint y: 141, distance: 228.0
click at [230, 141] on div "Trying to reach [DOMAIN_NAME] Connected again... 0% clear filter new 1" at bounding box center [729, 349] width 1458 height 698
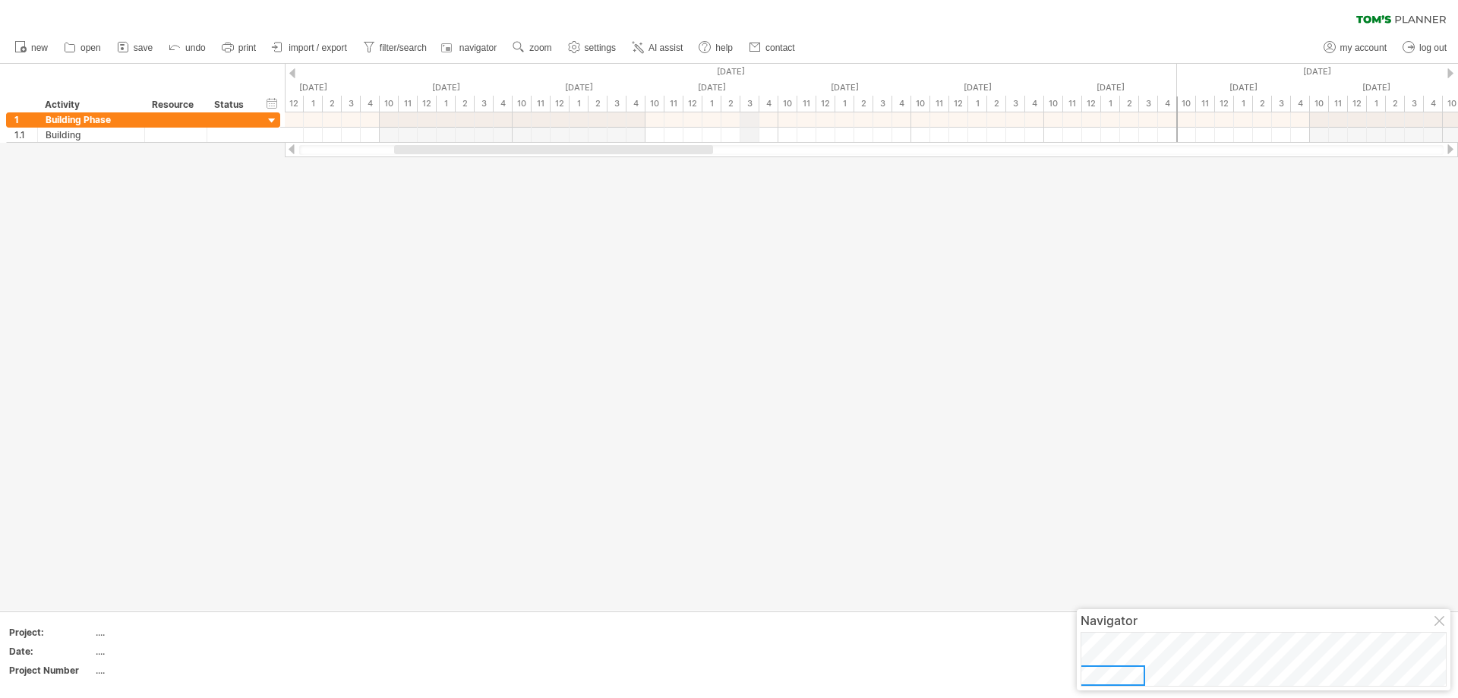
drag, startPoint x: 665, startPoint y: 143, endPoint x: 713, endPoint y: 147, distance: 48.8
click at [713, 147] on div at bounding box center [871, 149] width 1173 height 15
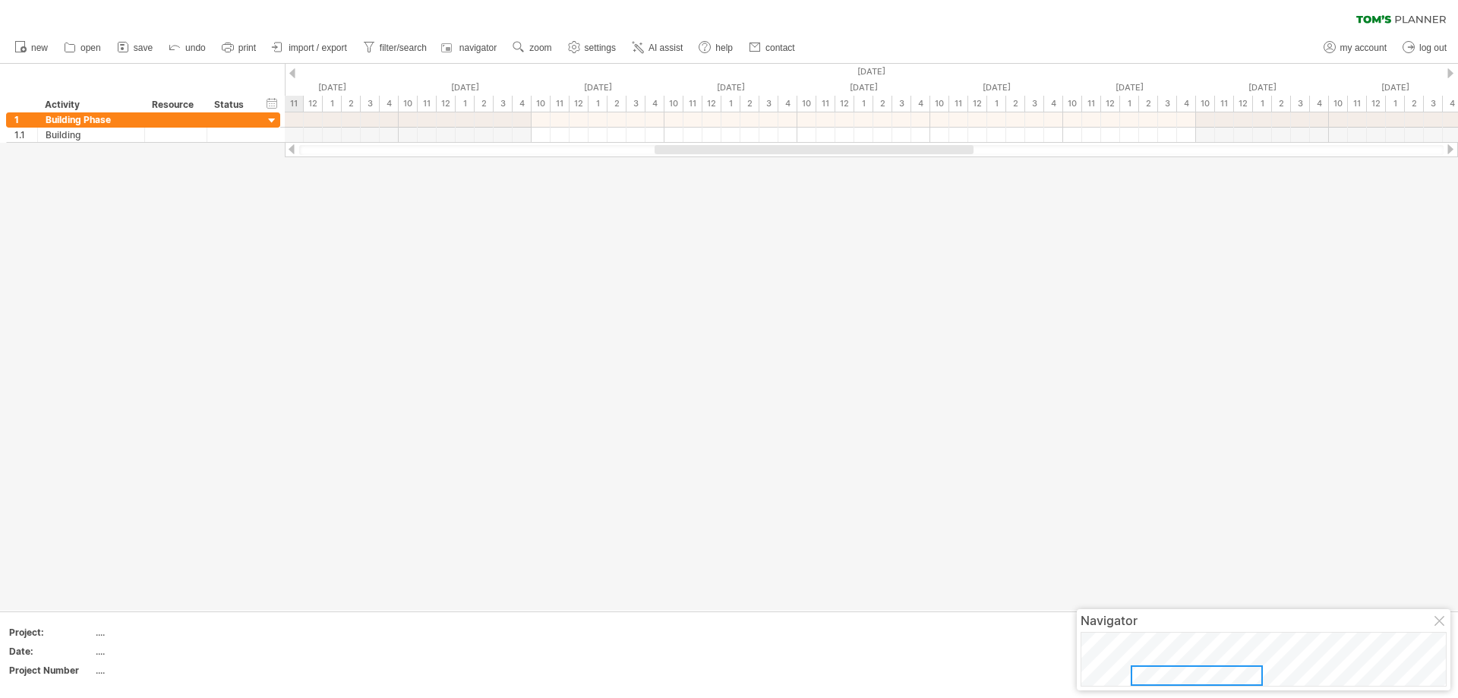
drag, startPoint x: 658, startPoint y: 150, endPoint x: 919, endPoint y: 145, distance: 260.5
click at [919, 145] on div at bounding box center [814, 149] width 319 height 9
click at [39, 50] on span "new" at bounding box center [39, 48] width 17 height 11
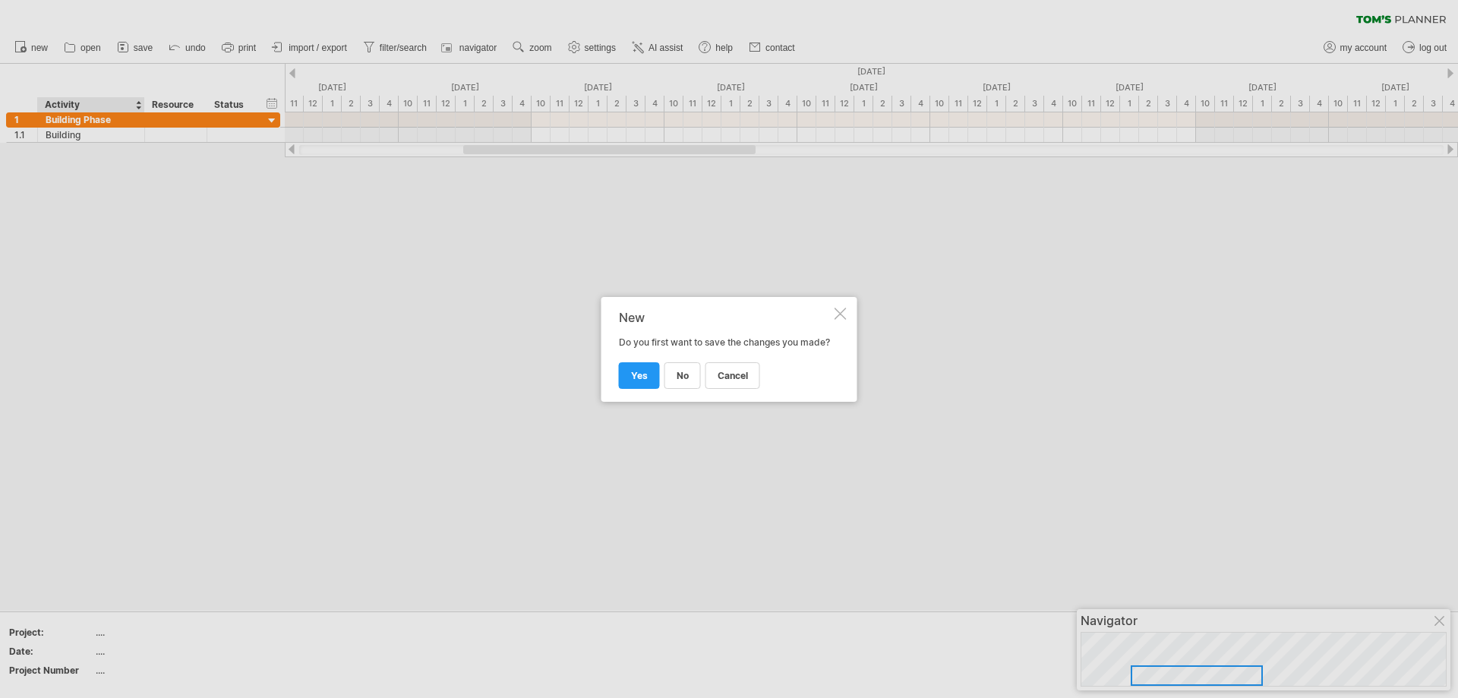
click at [671, 378] on link "no" at bounding box center [683, 375] width 36 height 27
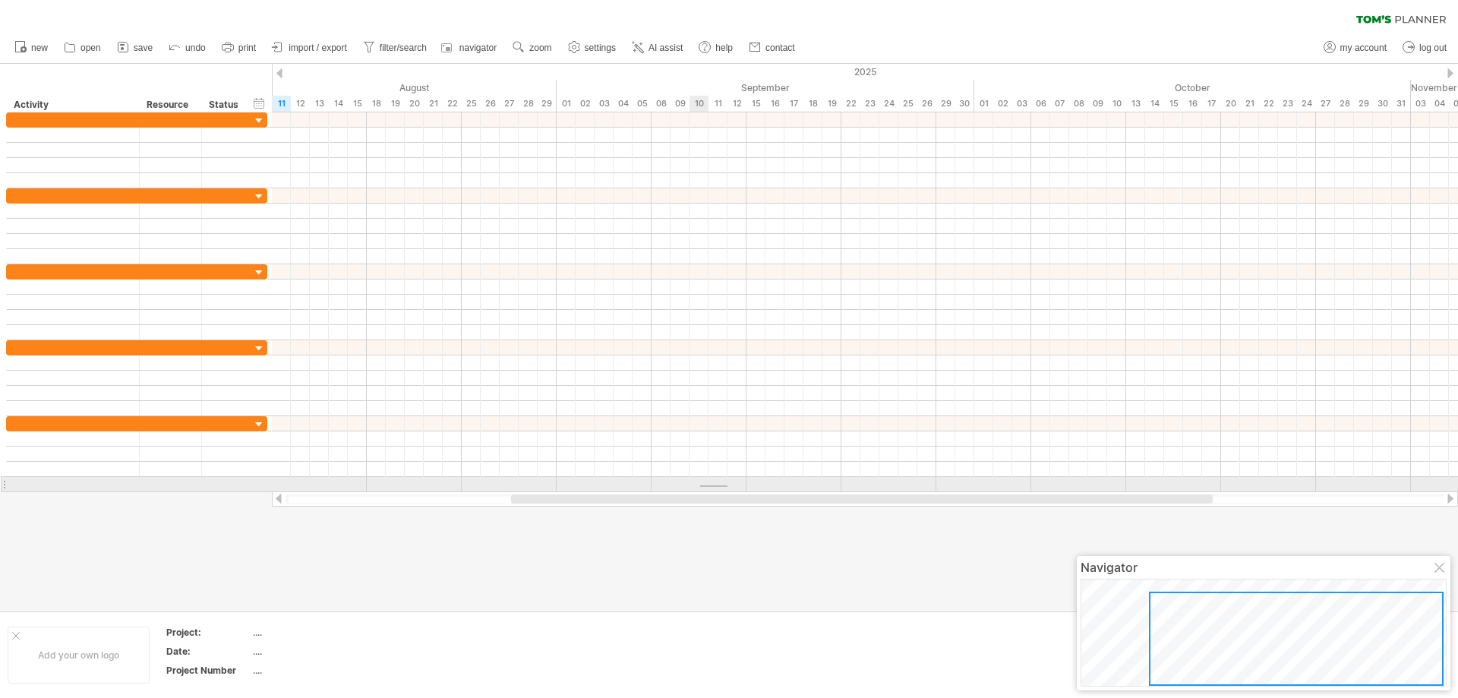
drag, startPoint x: 725, startPoint y: 487, endPoint x: 700, endPoint y: 485, distance: 25.1
drag, startPoint x: 696, startPoint y: 504, endPoint x: 654, endPoint y: 491, distance: 44.4
click at [654, 491] on div "Trying to reach [DOMAIN_NAME] Connected again... 0% clear filter new" at bounding box center [729, 349] width 1458 height 698
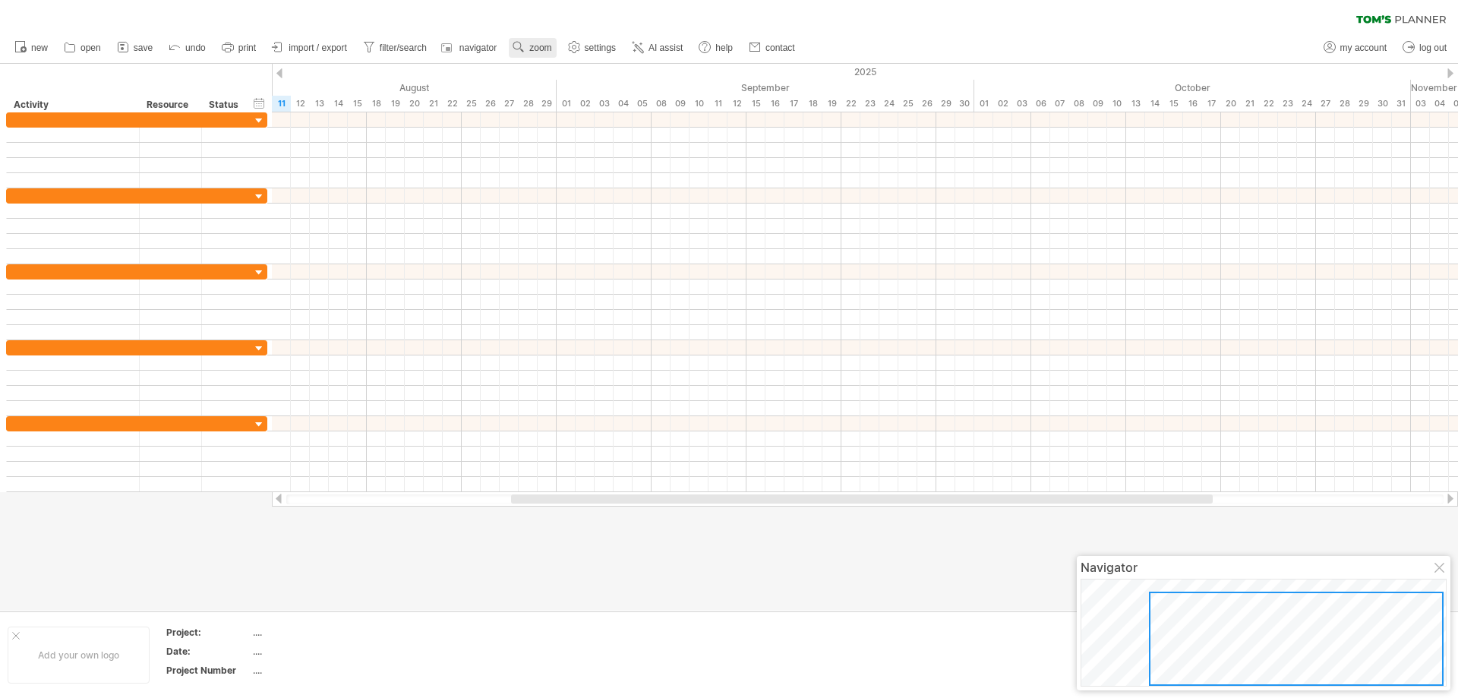
click at [529, 54] on link "zoom" at bounding box center [532, 48] width 47 height 20
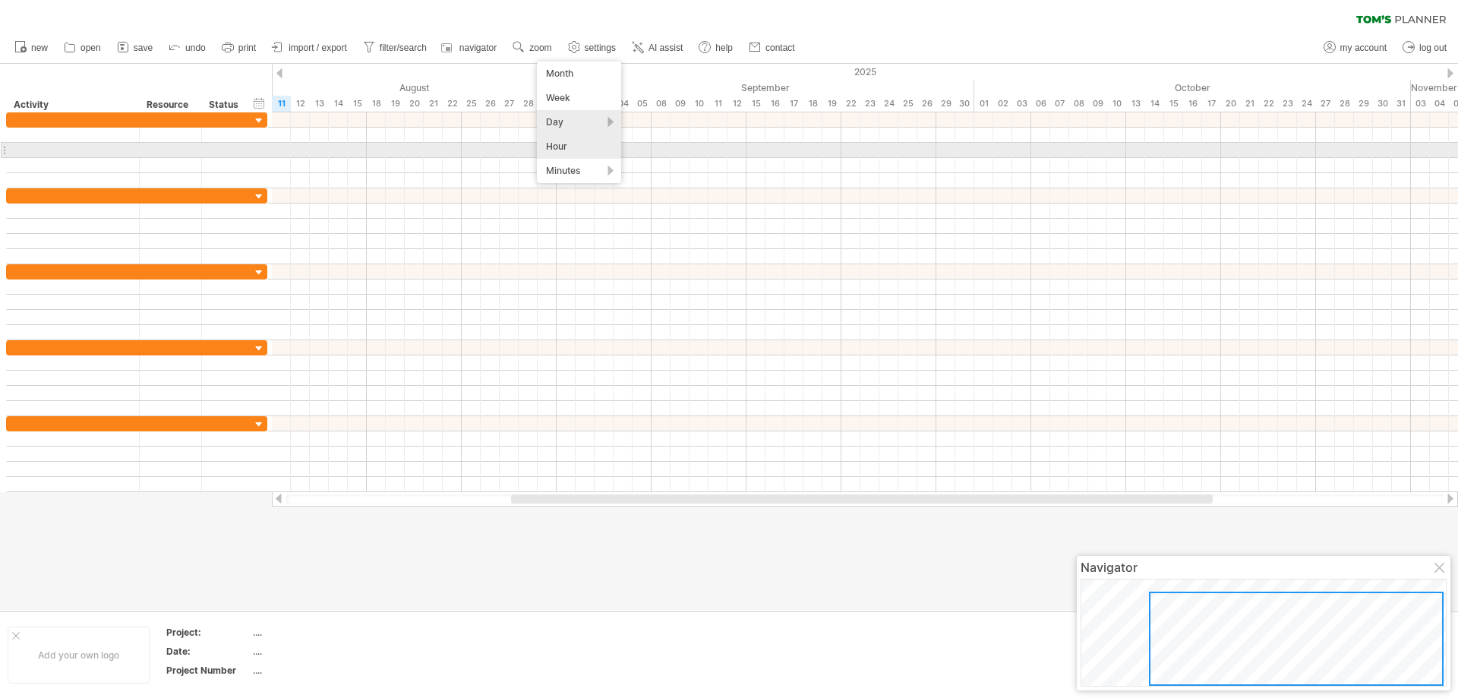
click at [582, 153] on div "Hour" at bounding box center [579, 146] width 84 height 24
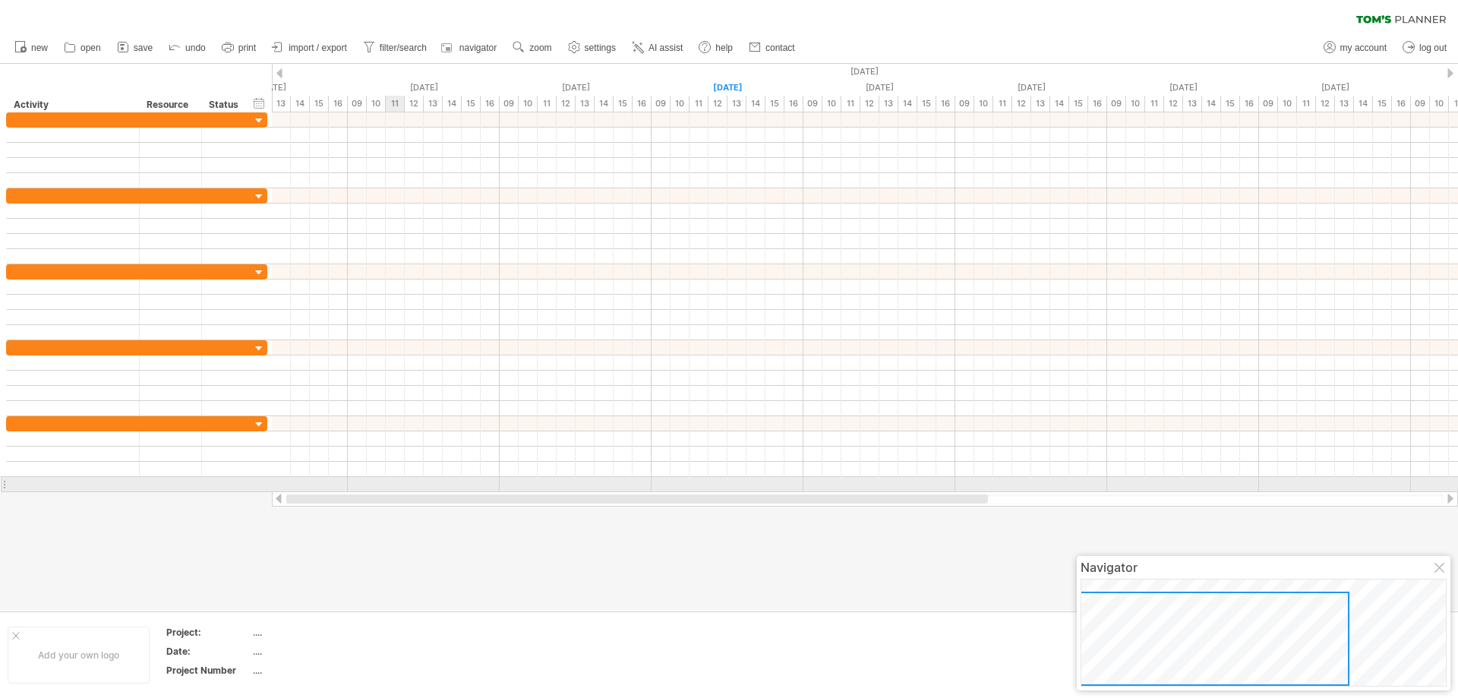
drag, startPoint x: 724, startPoint y: 500, endPoint x: 402, endPoint y: 488, distance: 322.2
click at [402, 488] on div "Trying to reach [DOMAIN_NAME] Connected again... 0% clear filter new" at bounding box center [729, 349] width 1458 height 698
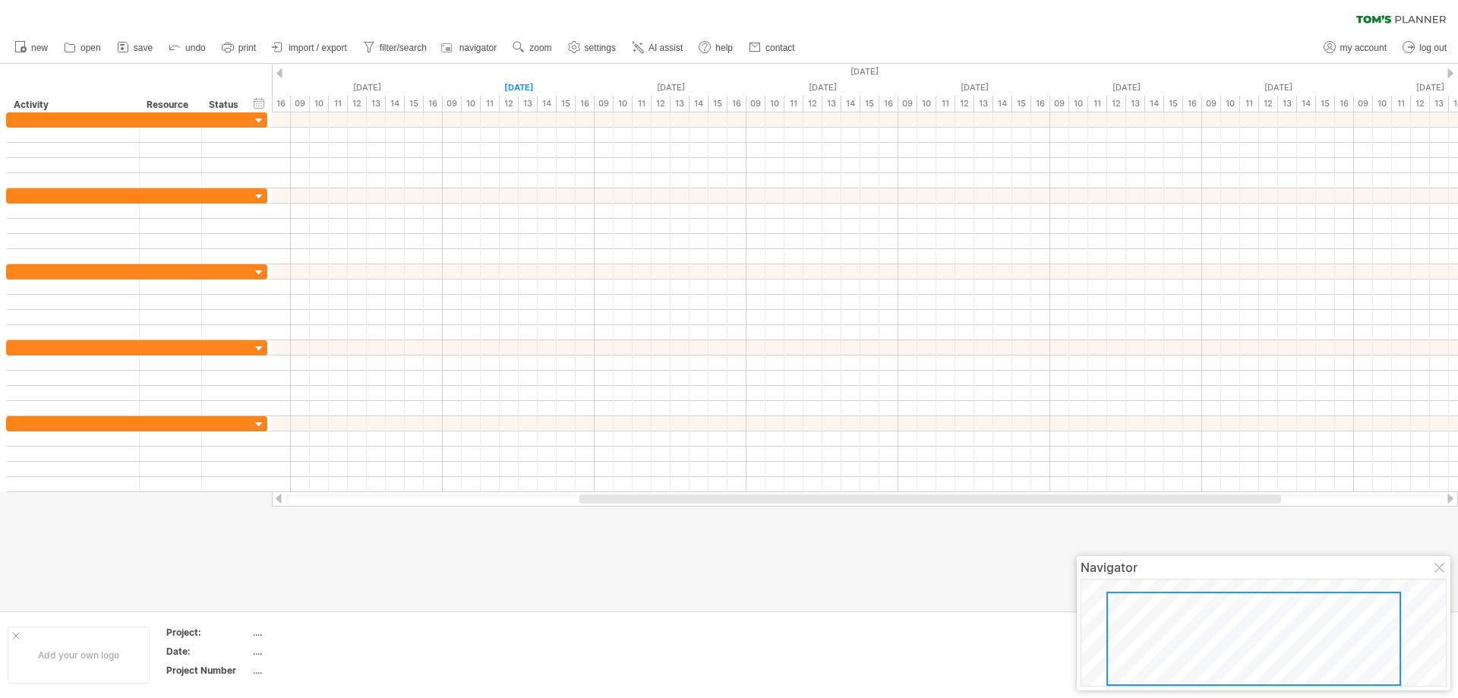
drag, startPoint x: 551, startPoint y: 497, endPoint x: 665, endPoint y: 511, distance: 114.1
click at [664, 511] on div "Trying to reach [DOMAIN_NAME] Connected again... 0% clear filter new" at bounding box center [729, 349] width 1458 height 698
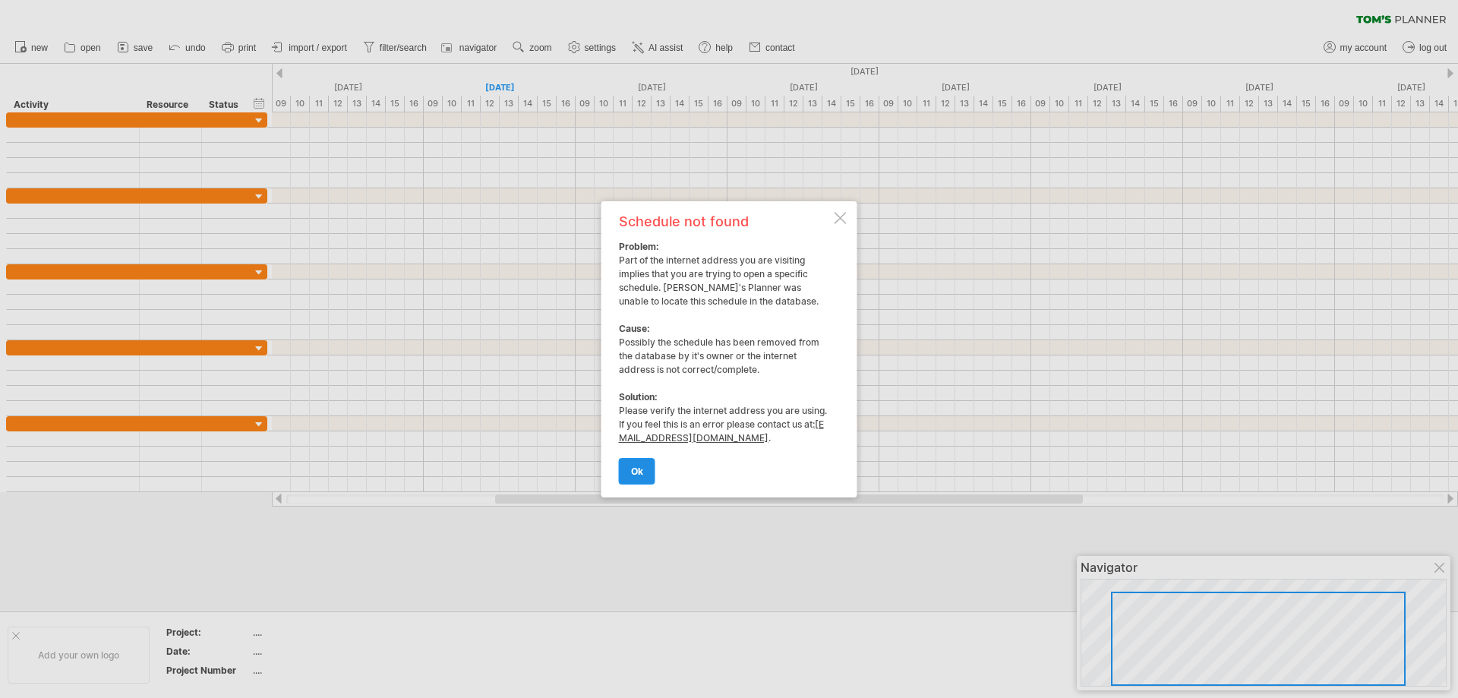
click at [643, 476] on link "ok" at bounding box center [637, 471] width 36 height 27
